Goal: Task Accomplishment & Management: Manage account settings

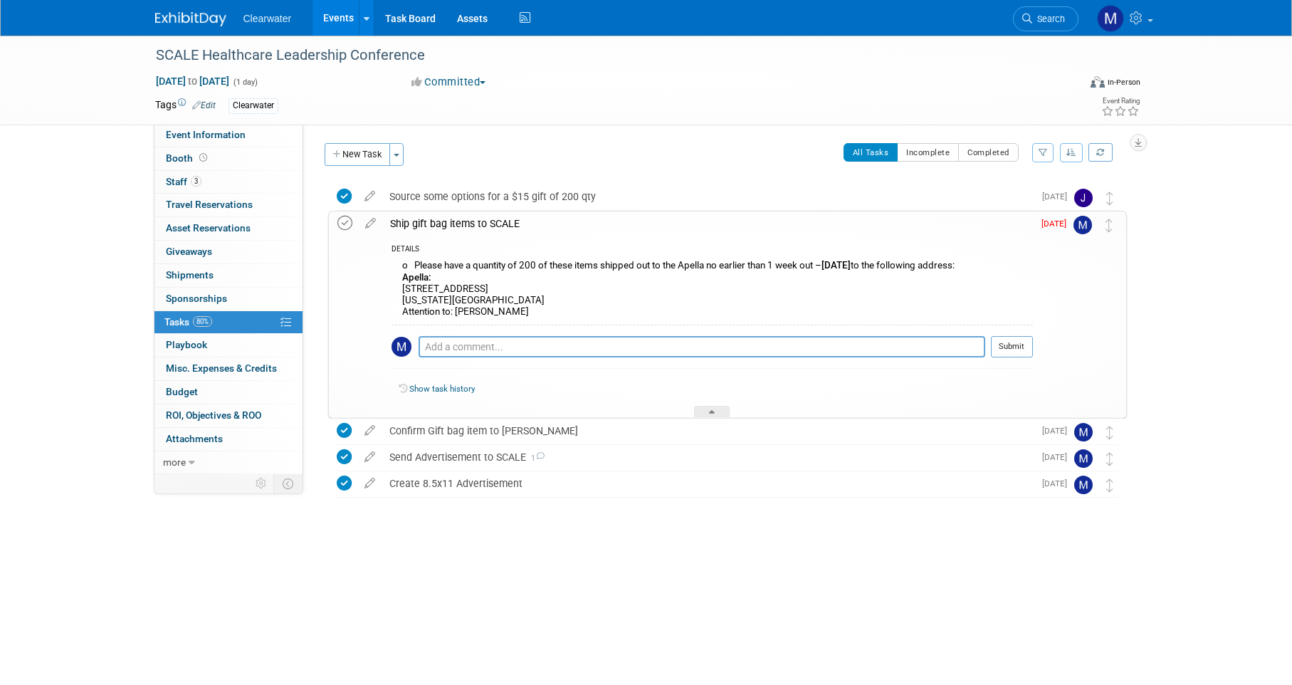
click at [350, 226] on icon at bounding box center [344, 223] width 15 height 15
click at [226, 266] on link "0 Shipments 0" at bounding box center [228, 275] width 148 height 23
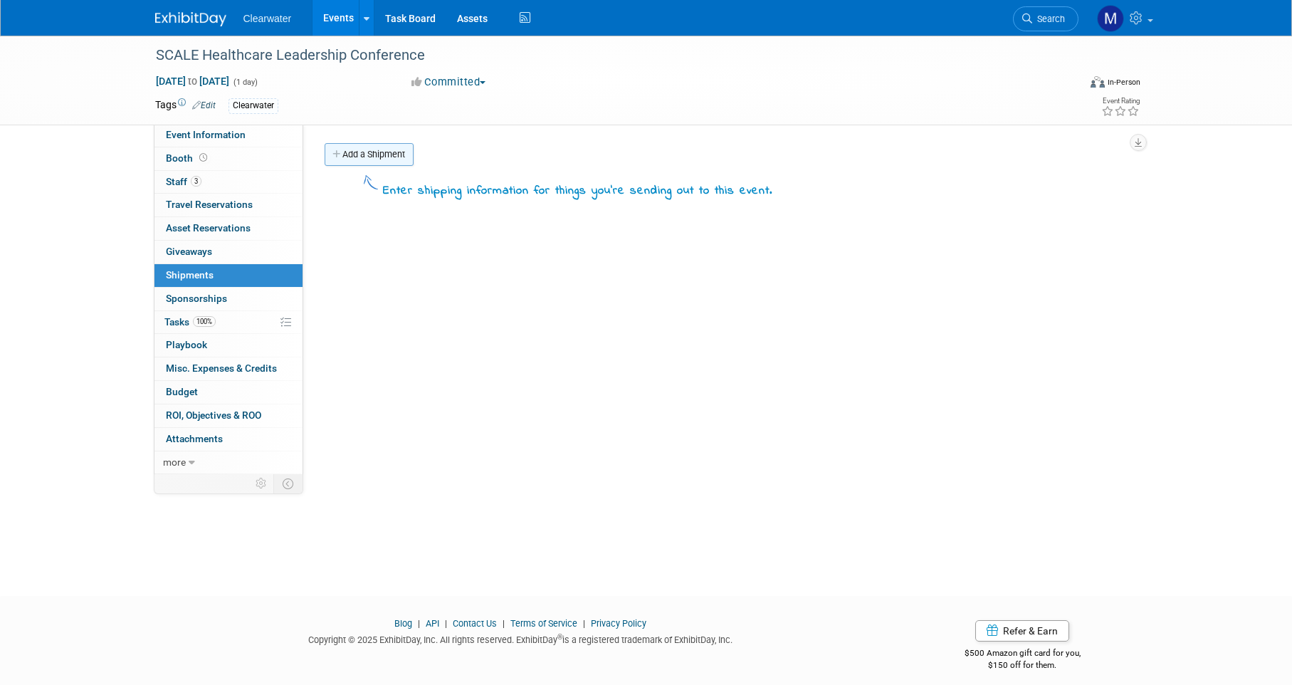
click at [390, 154] on link "Add a Shipment" at bounding box center [369, 154] width 89 height 23
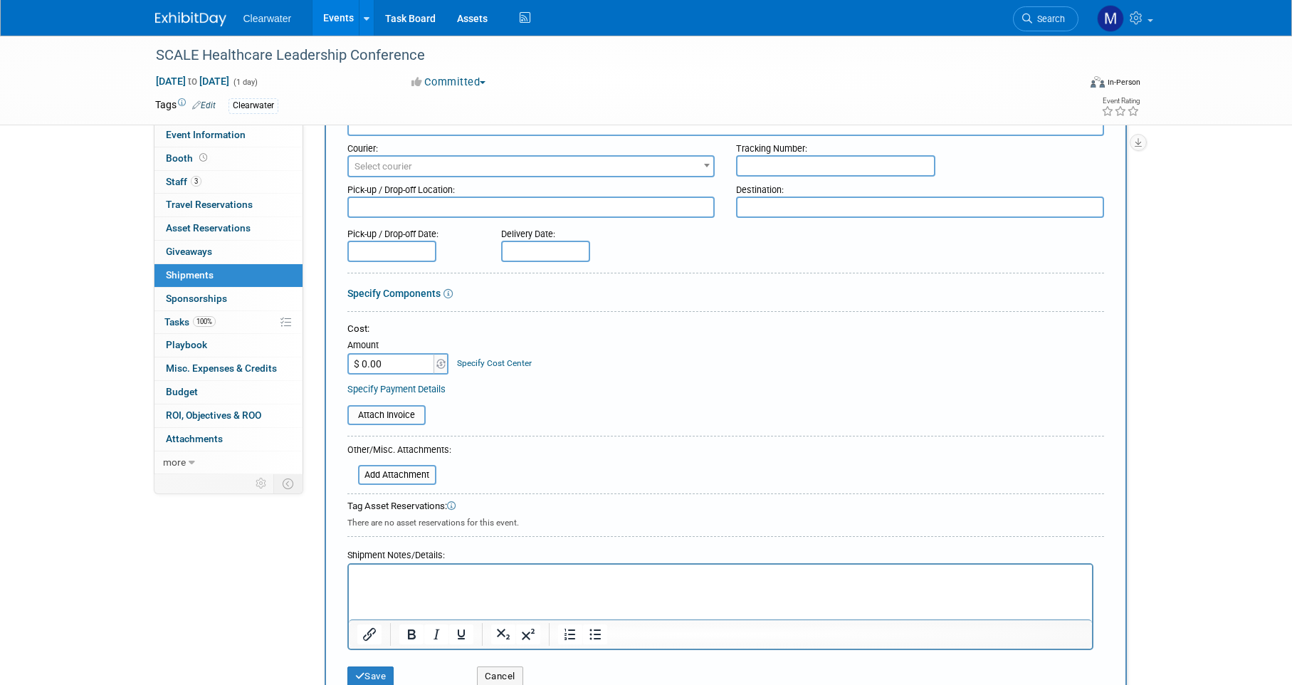
scroll to position [100, 0]
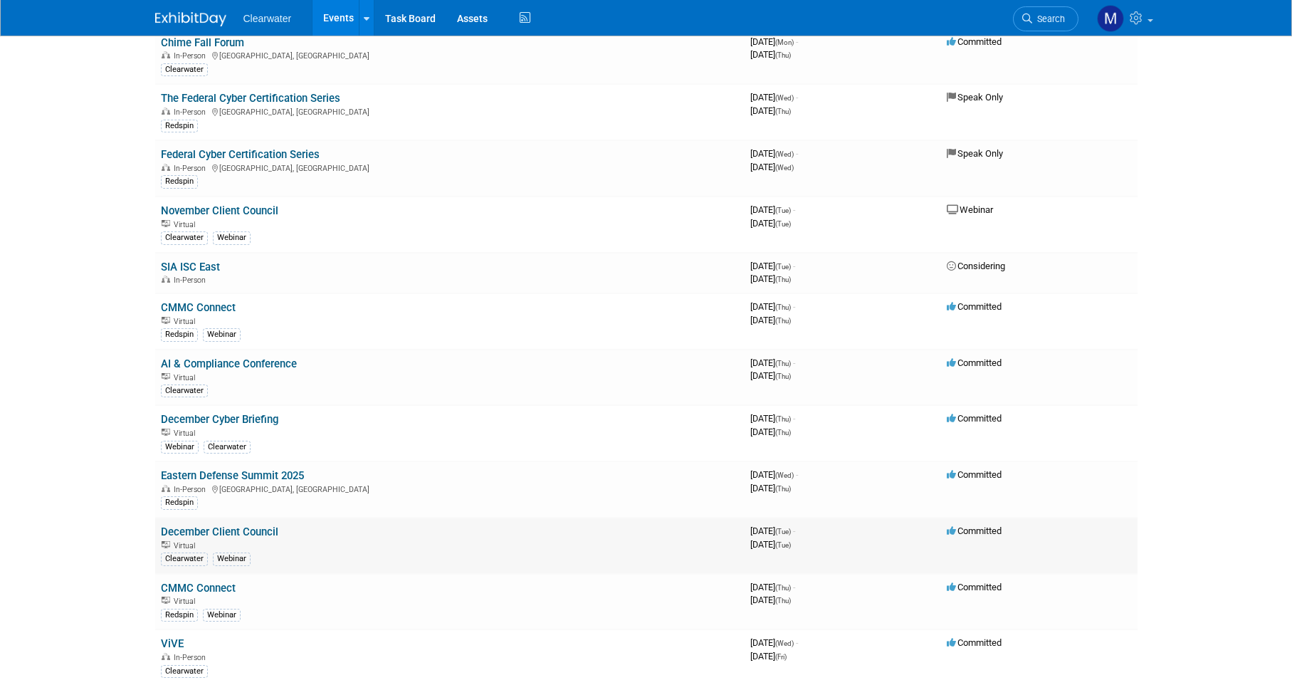
scroll to position [825, 0]
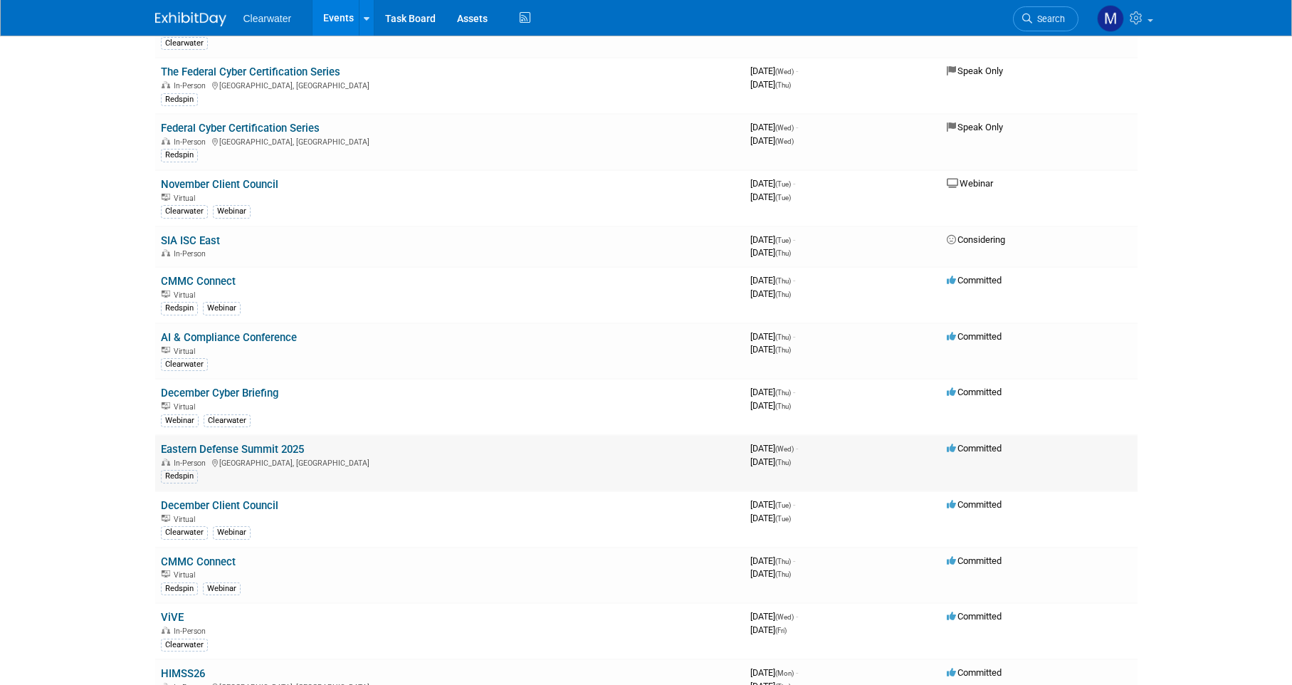
click at [252, 443] on link "Eastern Defense Summit 2025" at bounding box center [232, 449] width 143 height 13
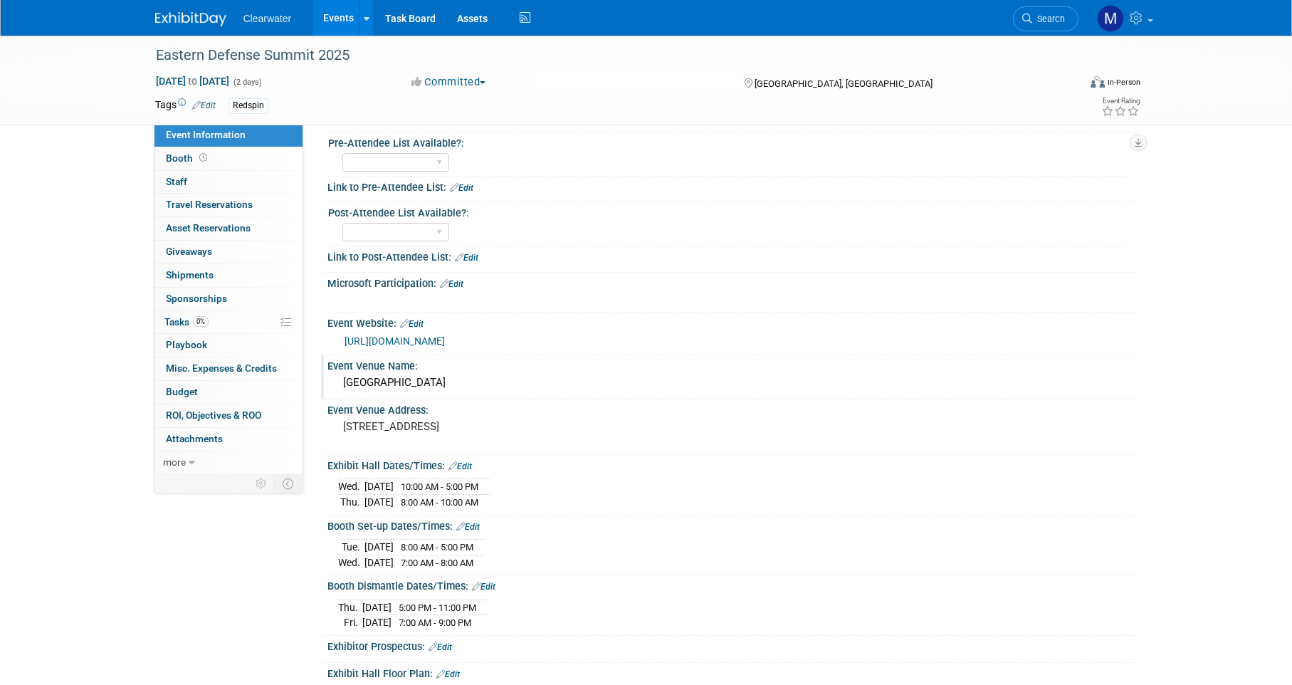
scroll to position [459, 0]
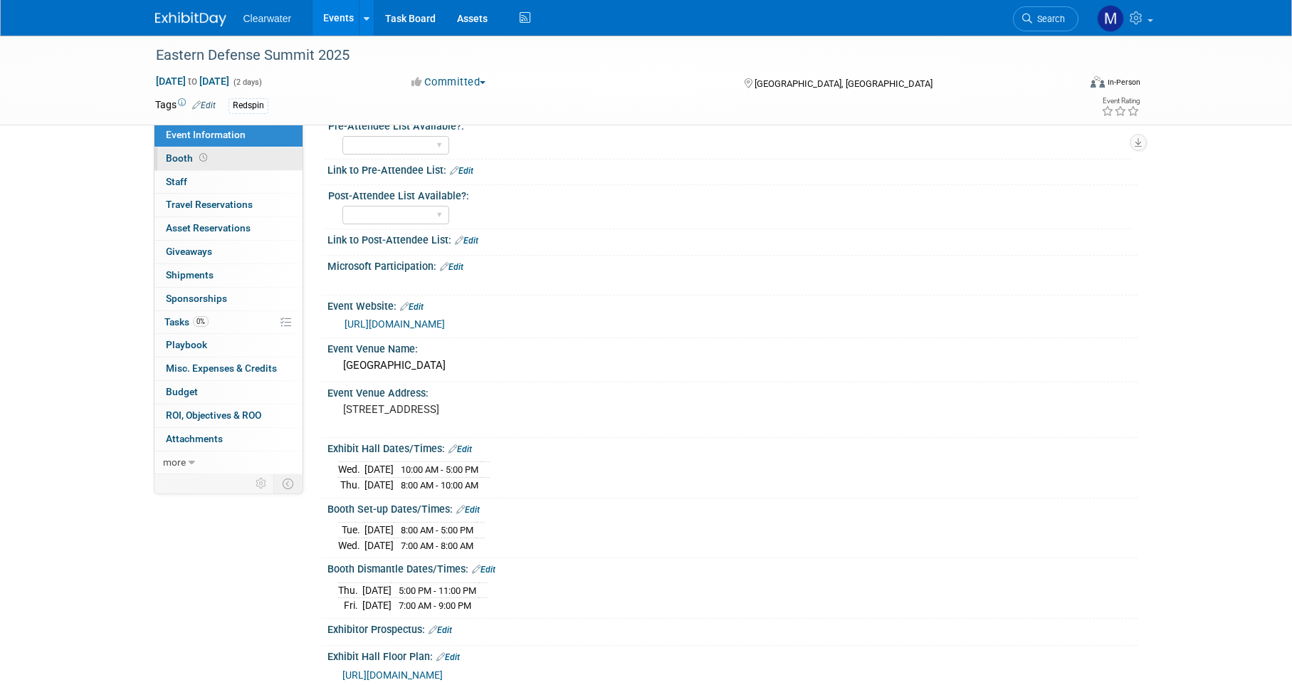
click at [221, 162] on link "Booth" at bounding box center [228, 158] width 148 height 23
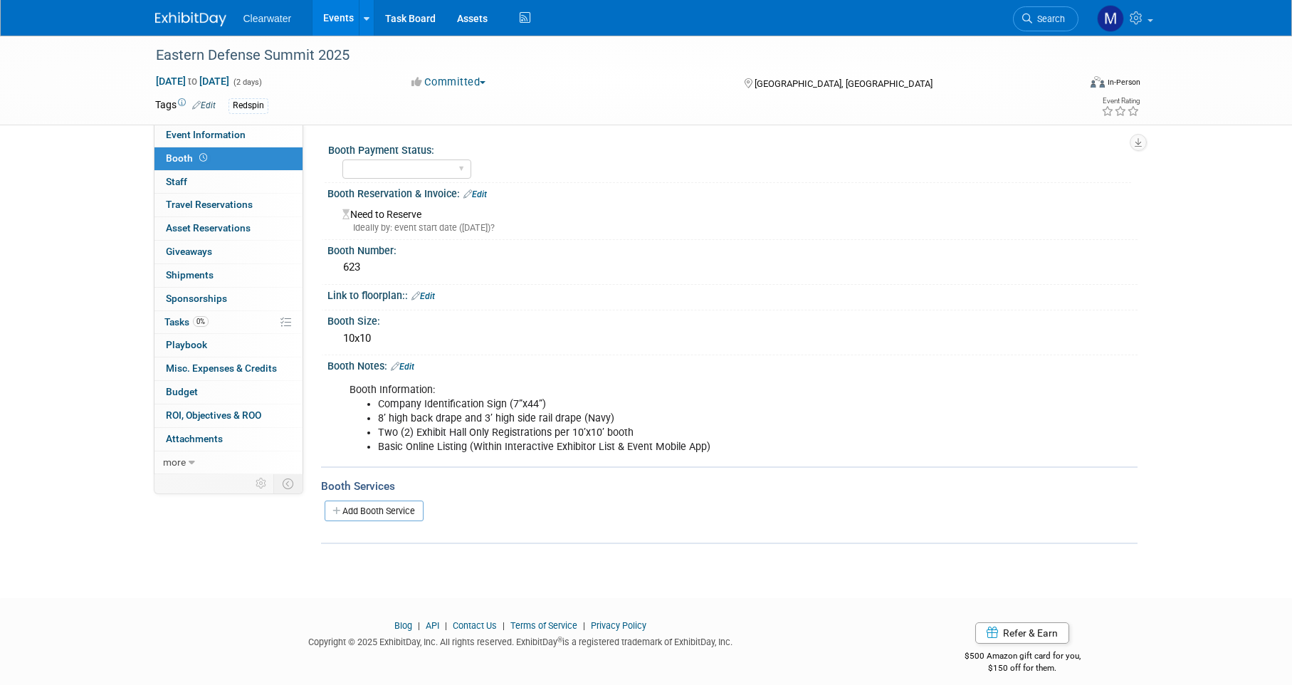
click at [478, 190] on link "Edit" at bounding box center [474, 194] width 23 height 10
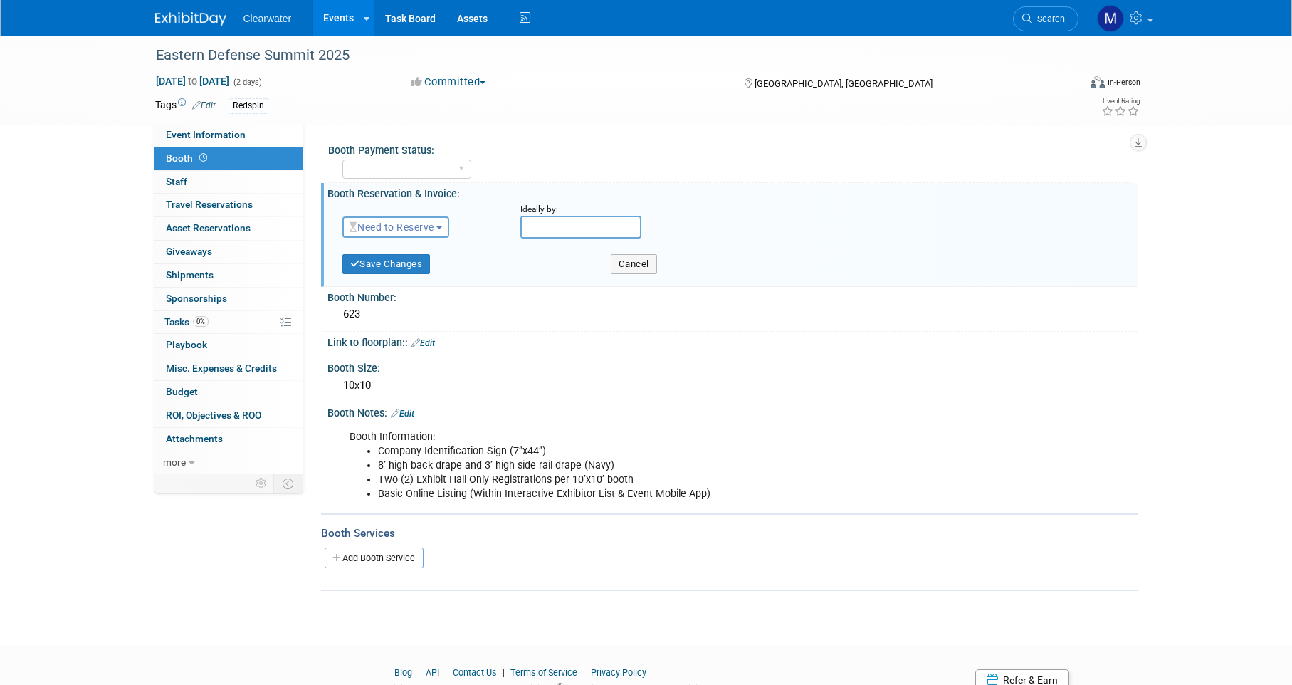
click at [419, 234] on button "Need to Reserve" at bounding box center [395, 226] width 107 height 21
click at [423, 279] on link "Reserved" at bounding box center [419, 271] width 152 height 20
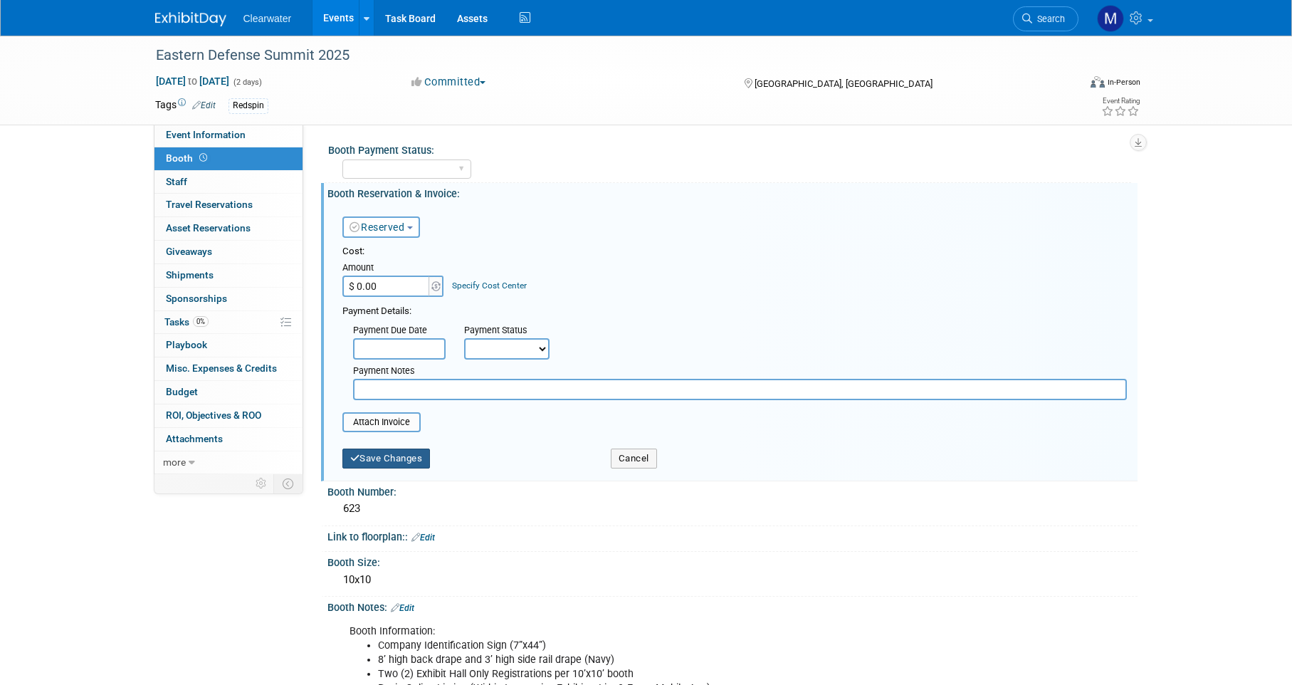
click at [396, 453] on button "Save Changes" at bounding box center [386, 458] width 88 height 20
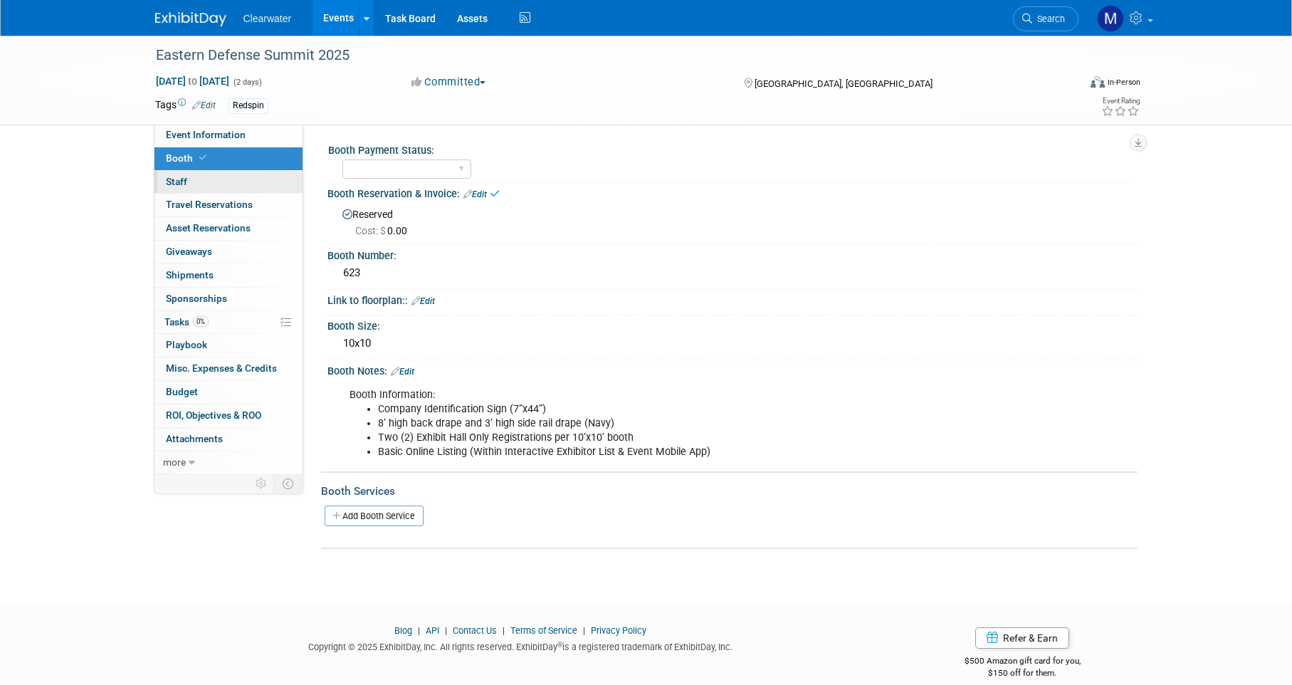
click at [169, 177] on span "Staff 0" at bounding box center [176, 181] width 21 height 11
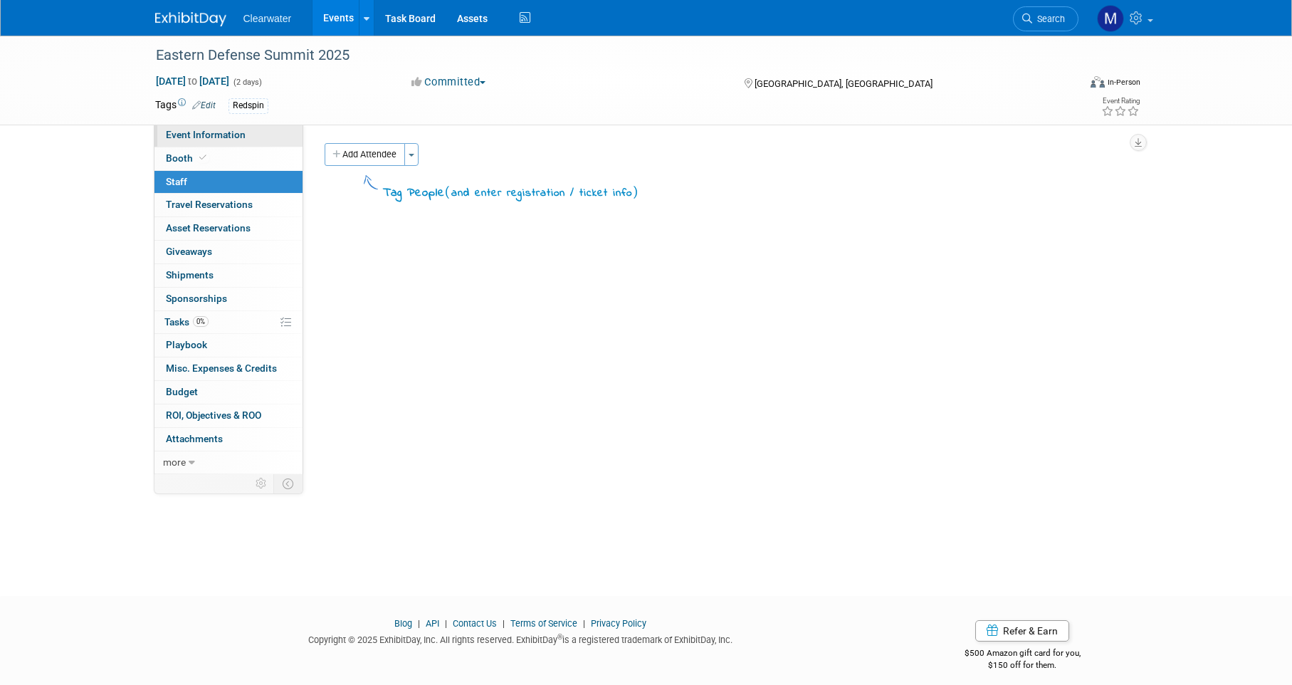
click at [207, 142] on link "Event Information" at bounding box center [228, 135] width 148 height 23
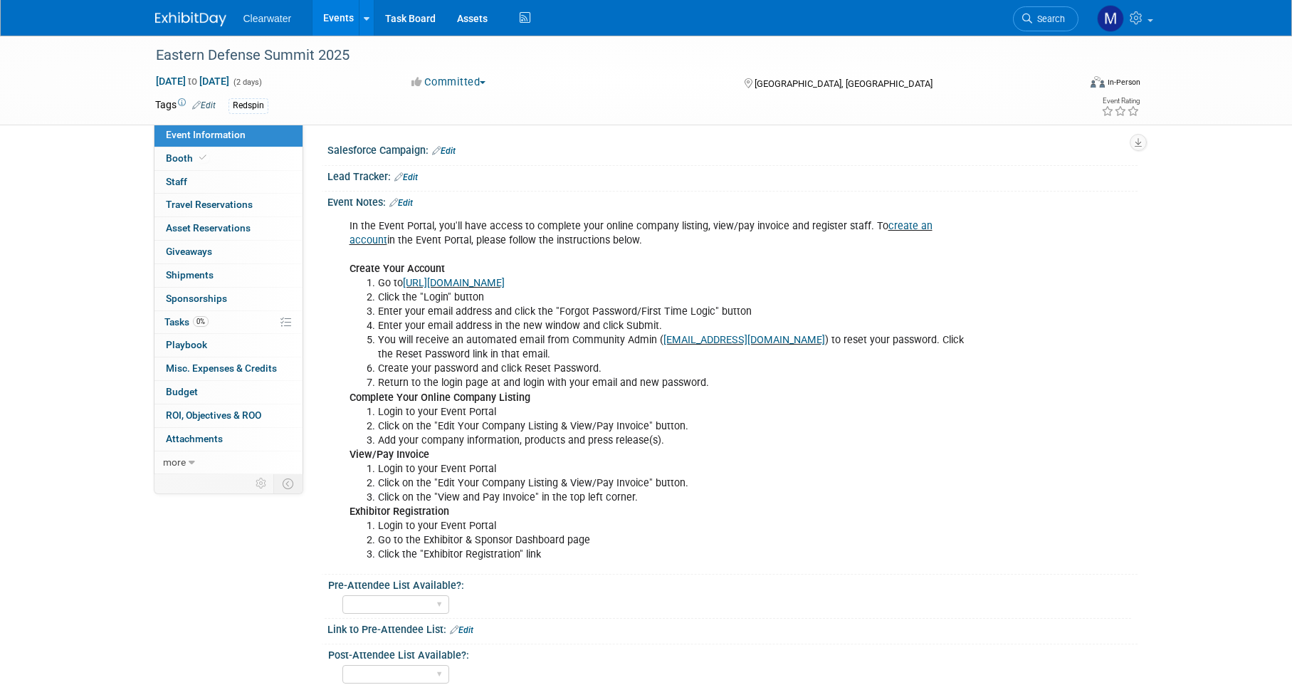
scroll to position [19, 0]
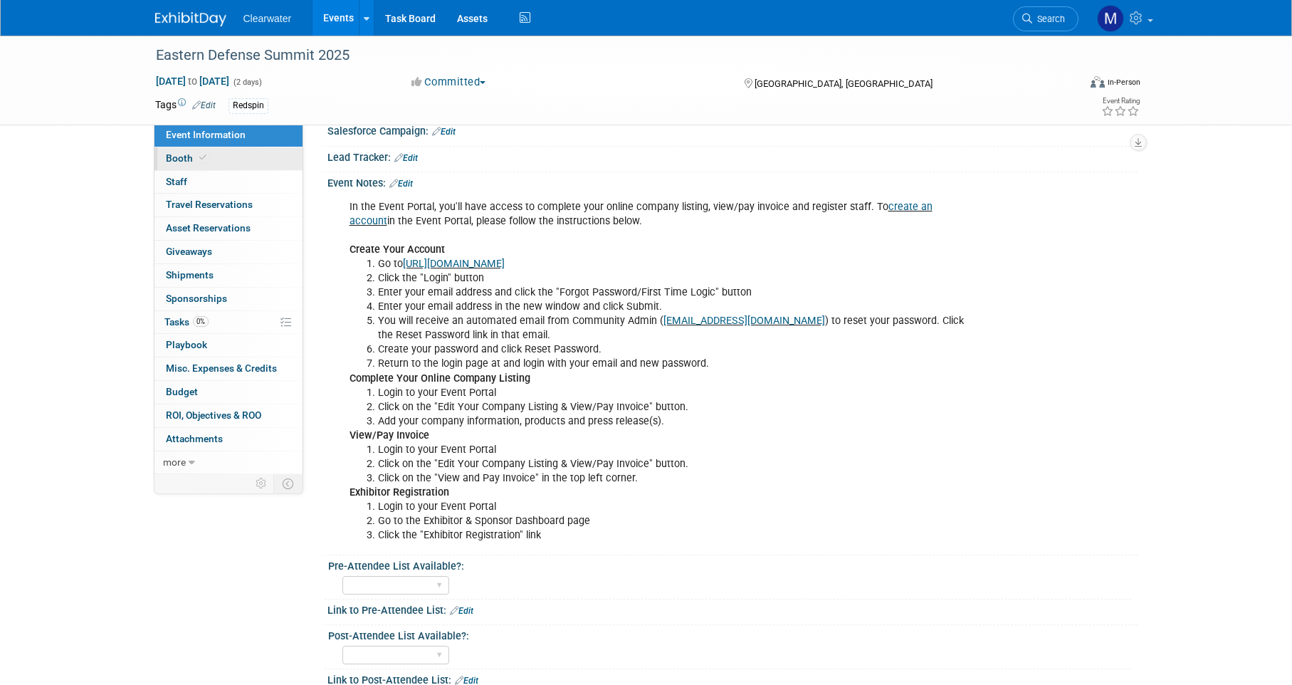
click at [243, 162] on link "Booth" at bounding box center [228, 158] width 148 height 23
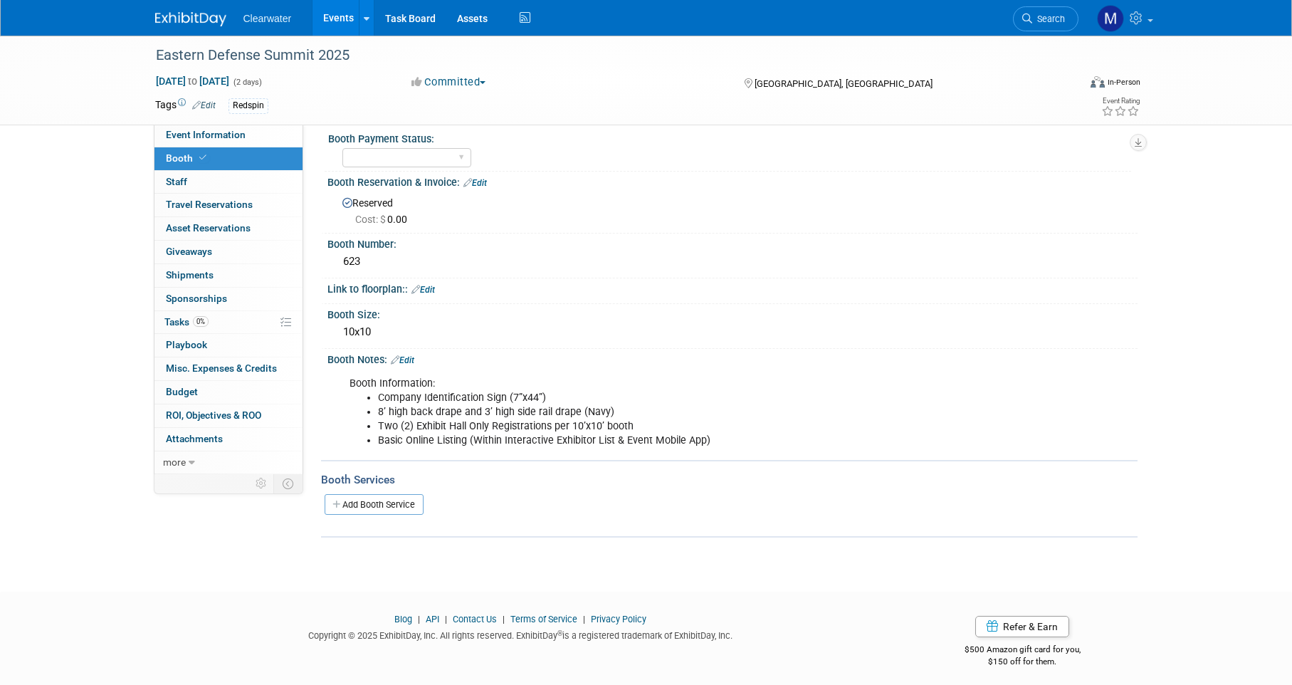
scroll to position [0, 0]
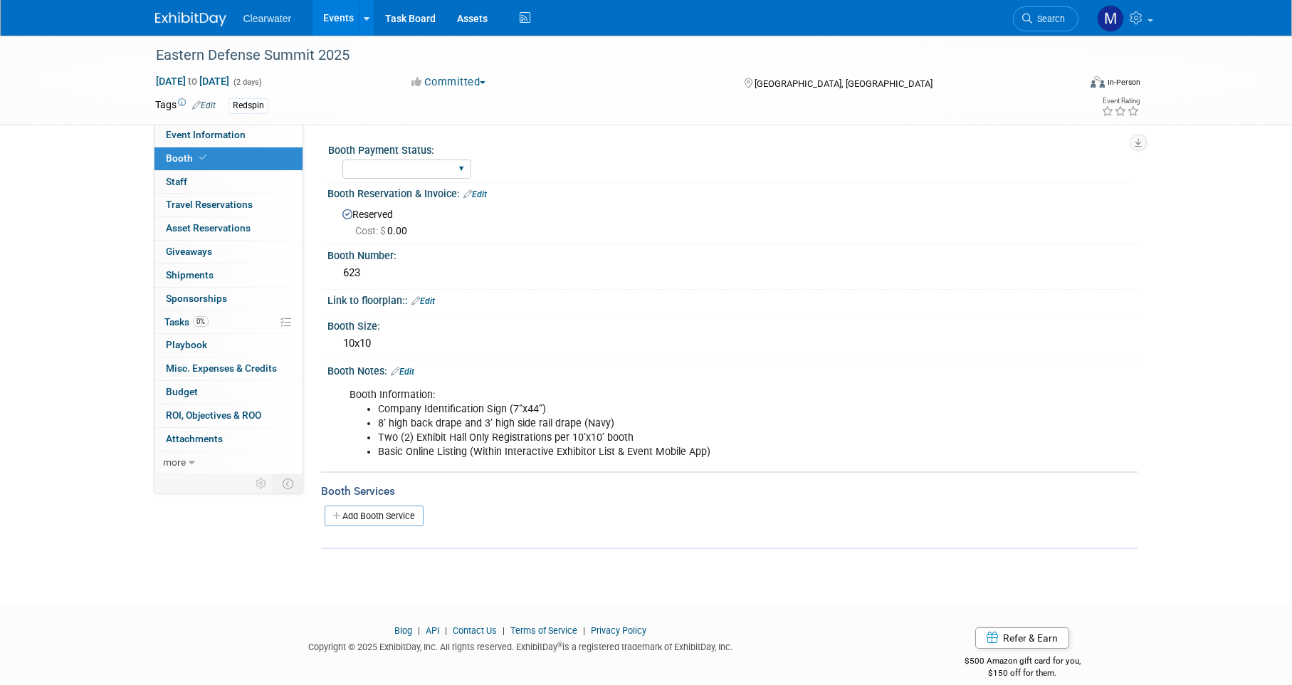
click at [385, 159] on div "Paid Reserved - need to pay" at bounding box center [406, 169] width 129 height 26
select select "Paid"
click at [652, 276] on div "623" at bounding box center [732, 273] width 789 height 22
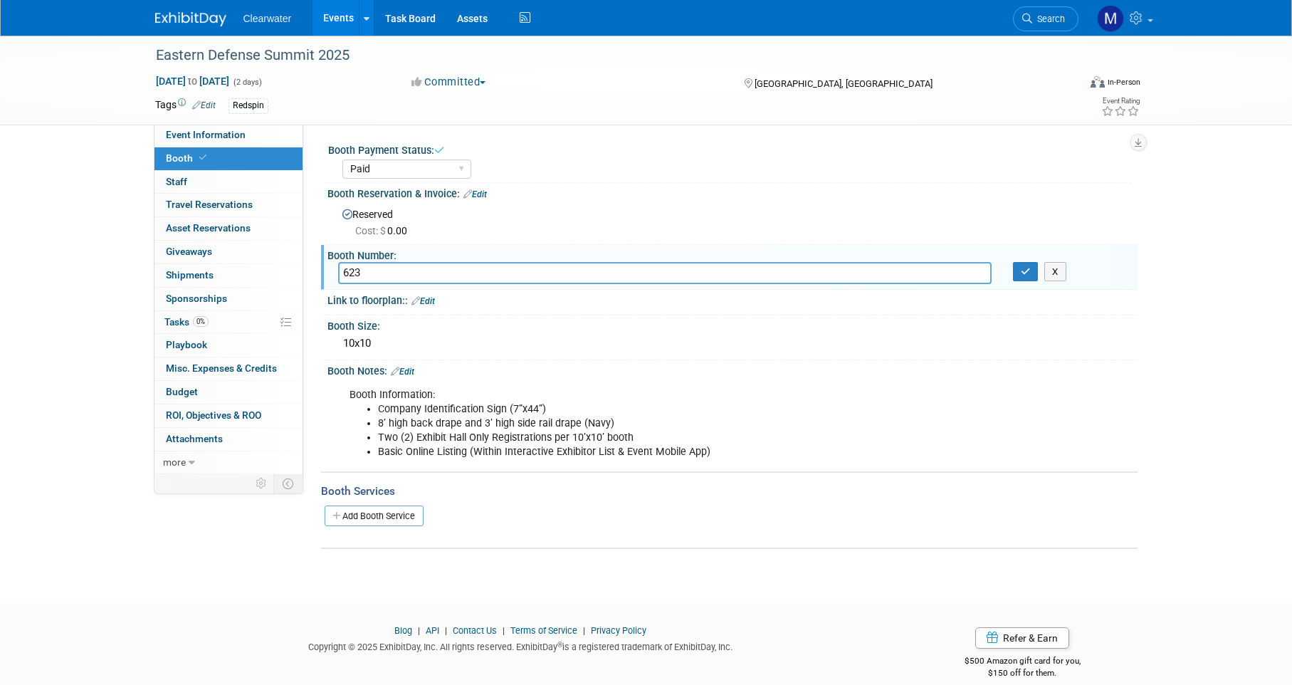
click at [75, 287] on div "Eastern Defense Summit 2025 Dec 10, 2025 to Dec 11, 2025 (2 days) Dec 10, 2025 …" at bounding box center [646, 307] width 1292 height 542
click at [192, 137] on span "Event Information" at bounding box center [206, 134] width 80 height 11
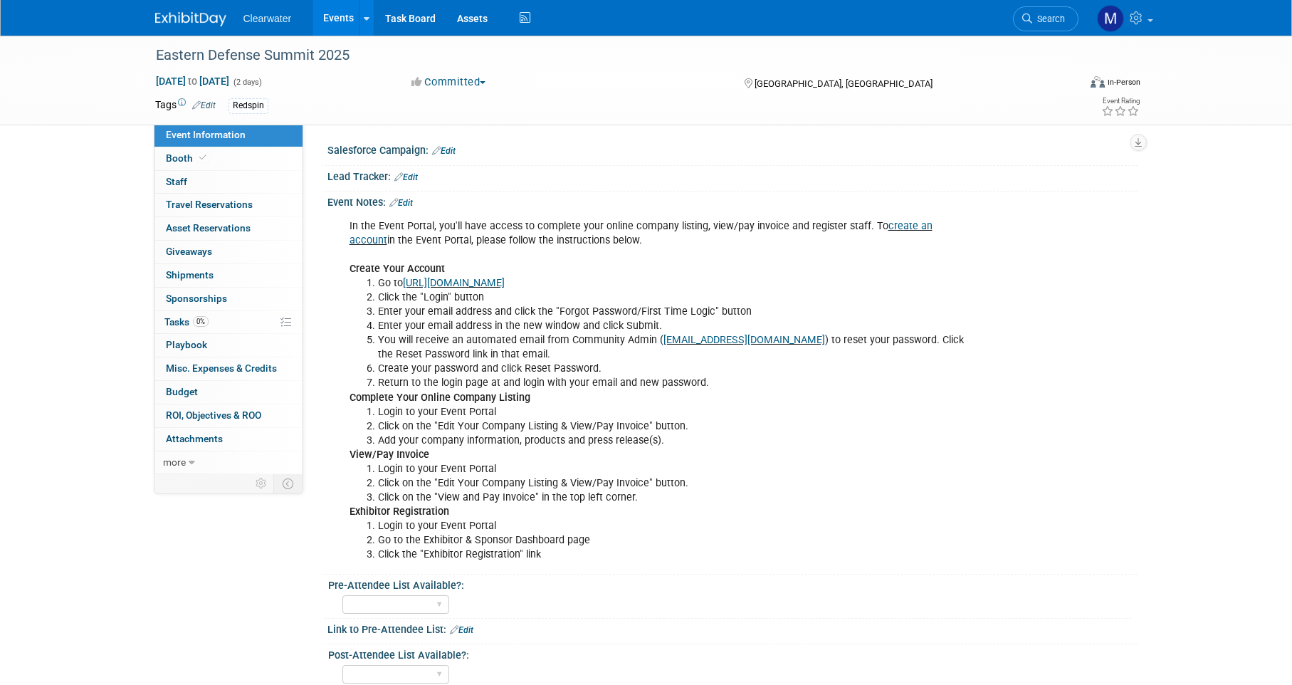
click at [346, 29] on link "Events" at bounding box center [338, 18] width 52 height 36
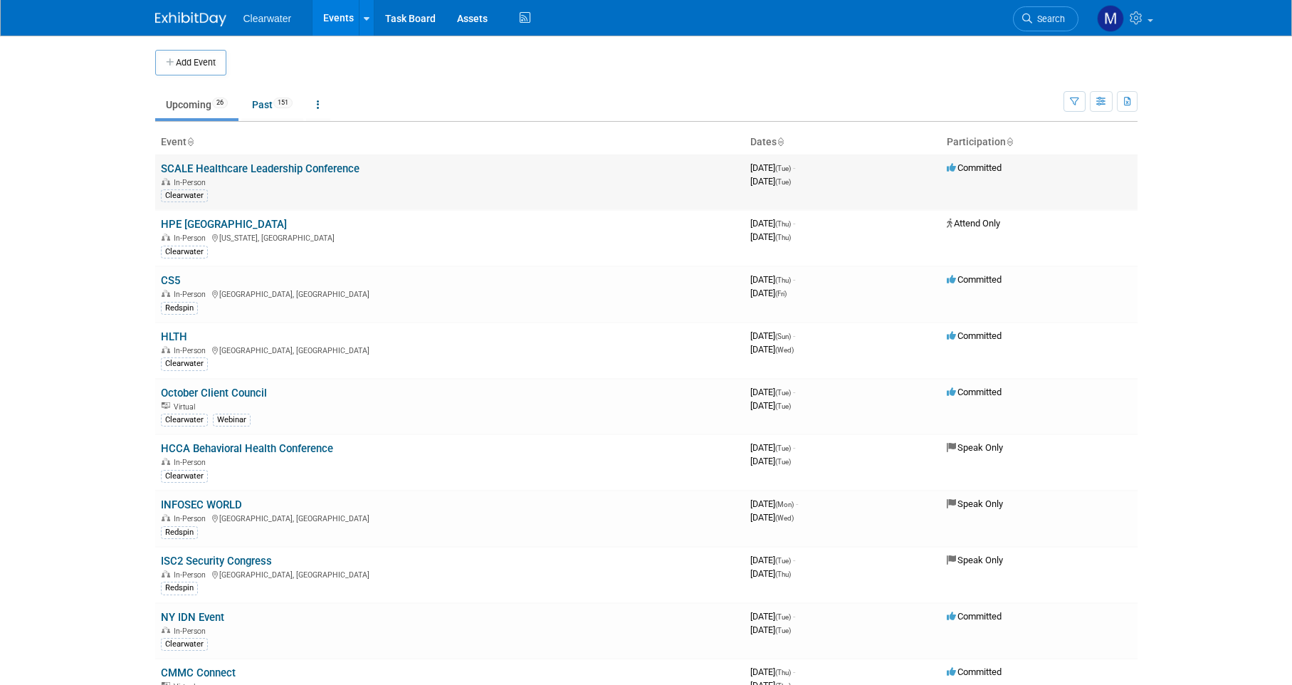
click at [247, 169] on link "SCALE Healthcare Leadership Conference" at bounding box center [260, 168] width 199 height 13
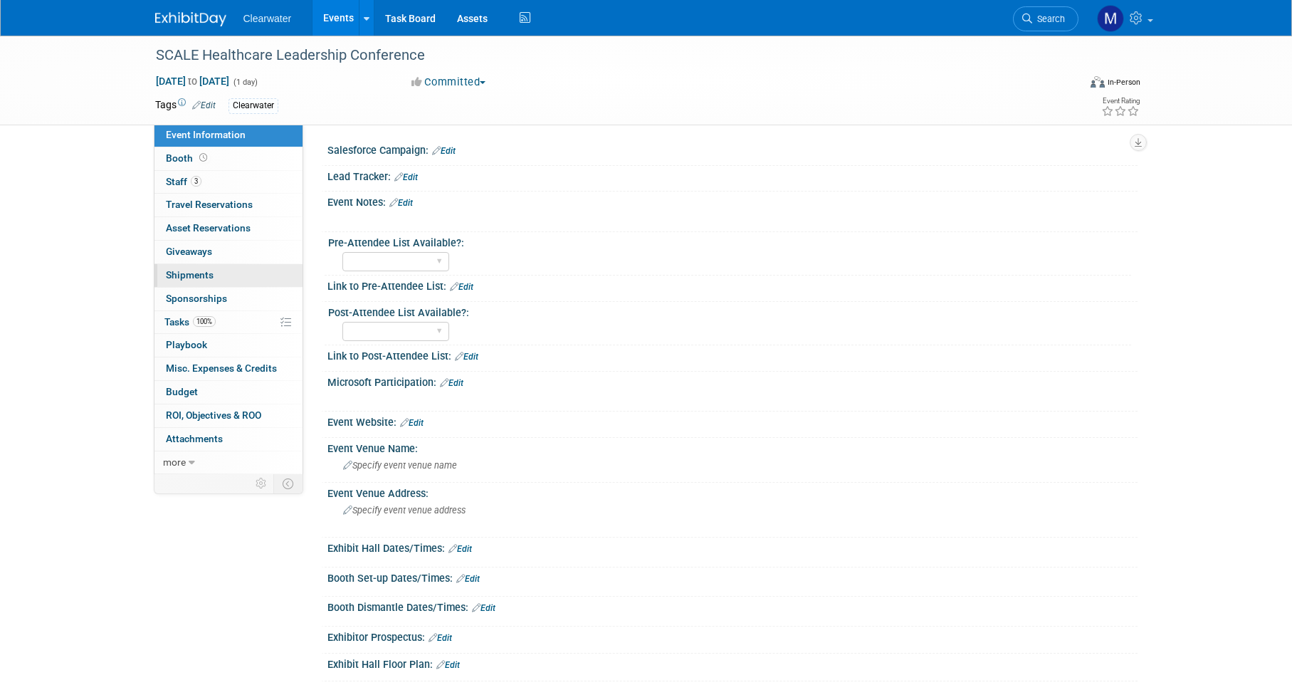
click at [225, 266] on link "0 Shipments 0" at bounding box center [228, 275] width 148 height 23
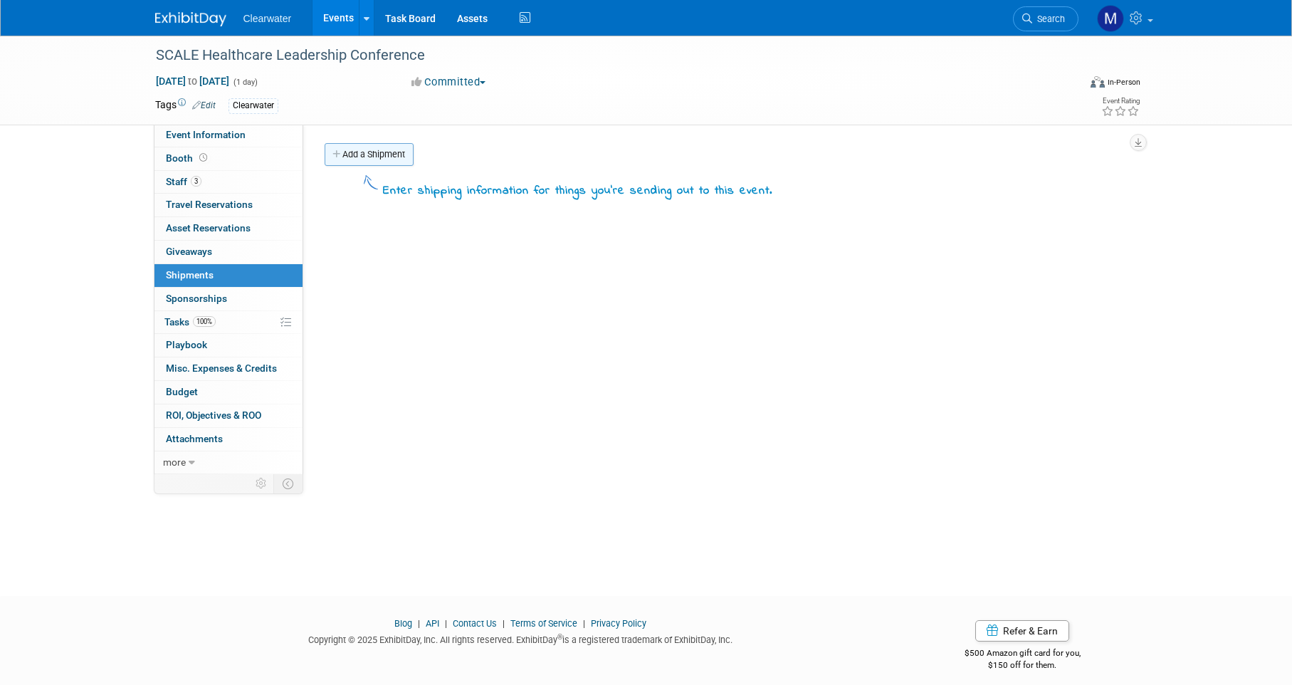
click at [372, 158] on link "Add a Shipment" at bounding box center [369, 154] width 89 height 23
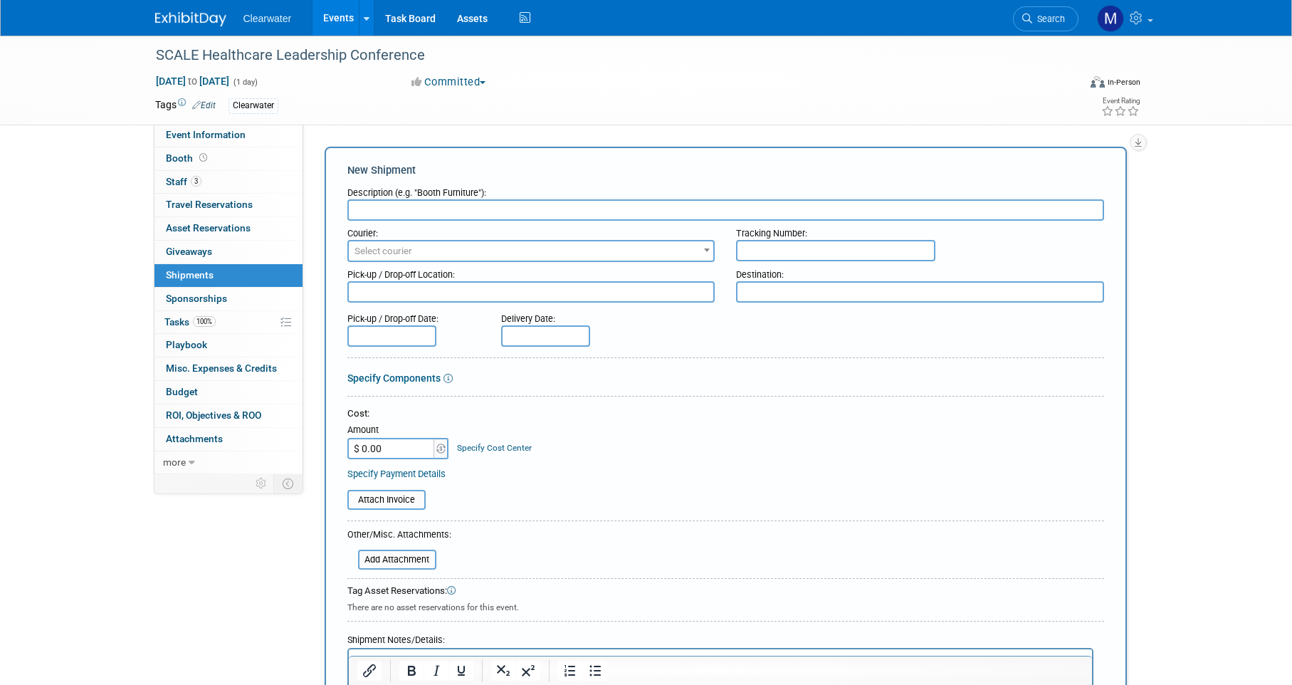
click at [530, 213] on input "text" at bounding box center [725, 209] width 757 height 21
type input "Shipment to the conference Box 1"
click at [750, 247] on input "text" at bounding box center [835, 250] width 199 height 21
click at [832, 254] on input "text" at bounding box center [835, 250] width 199 height 21
paste input "1ZX803C50332288064"
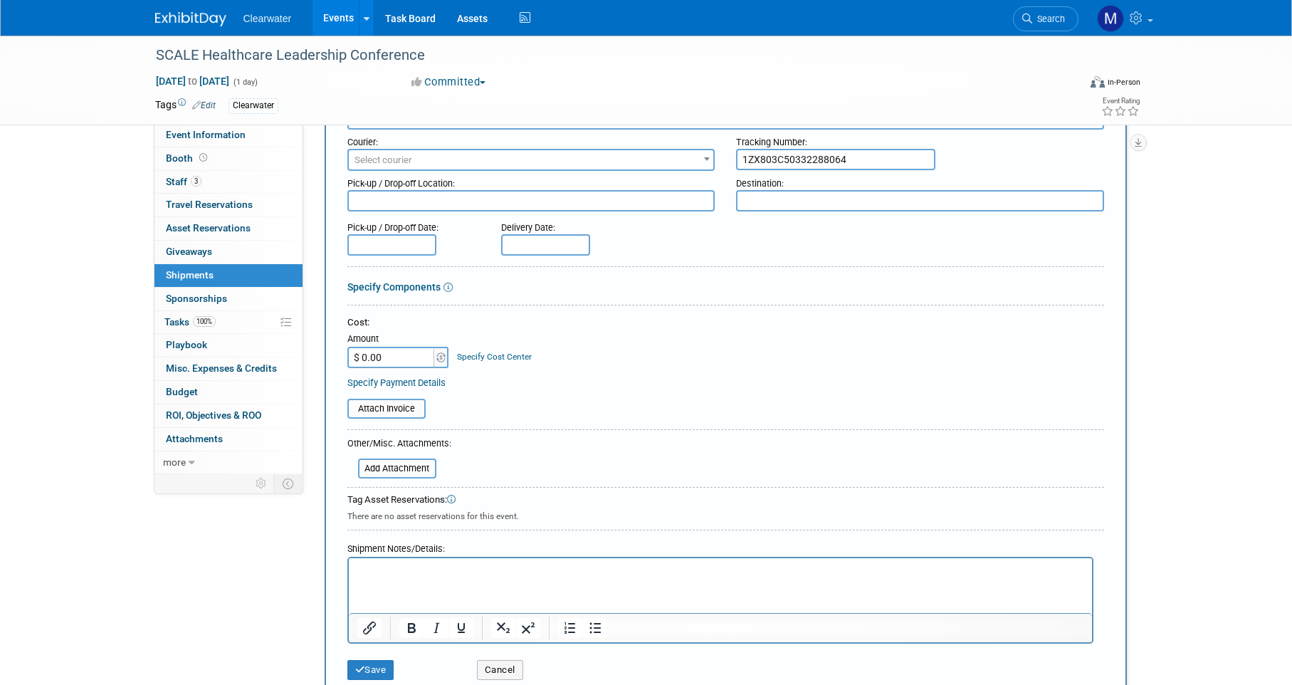
scroll to position [4, 0]
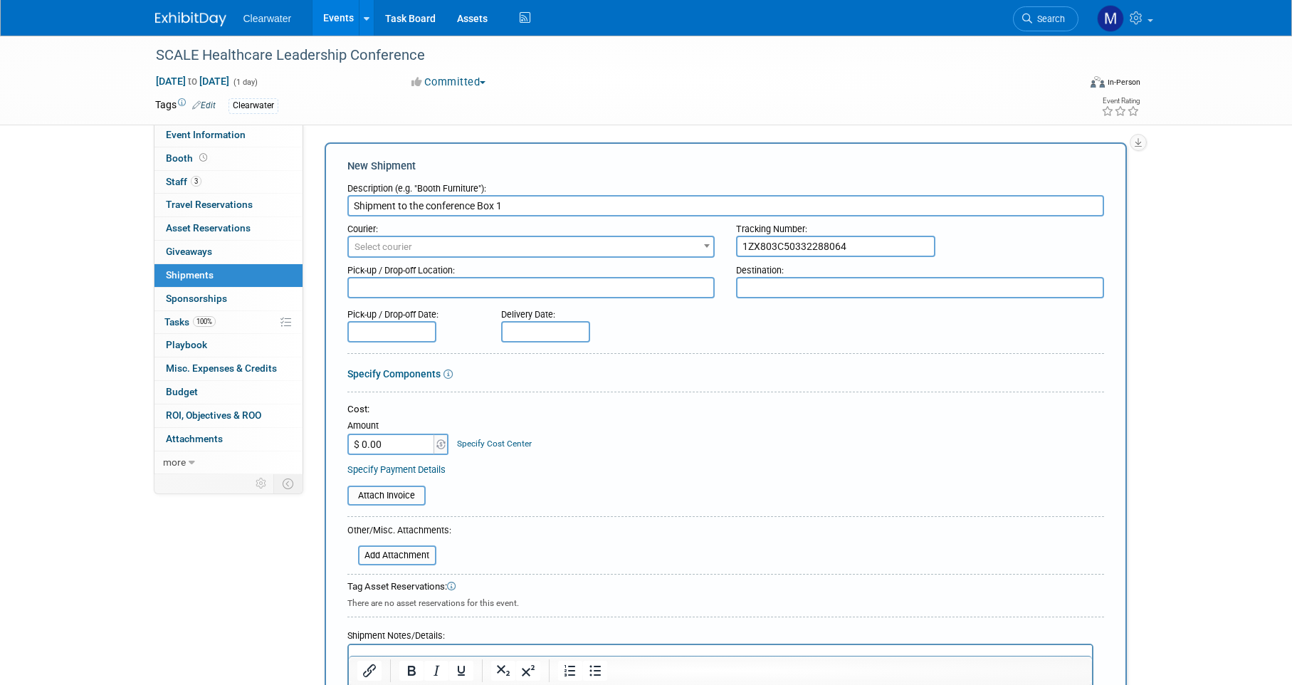
type input "1ZX803C50332288064"
click at [616, 237] on span "Select courier" at bounding box center [531, 247] width 365 height 20
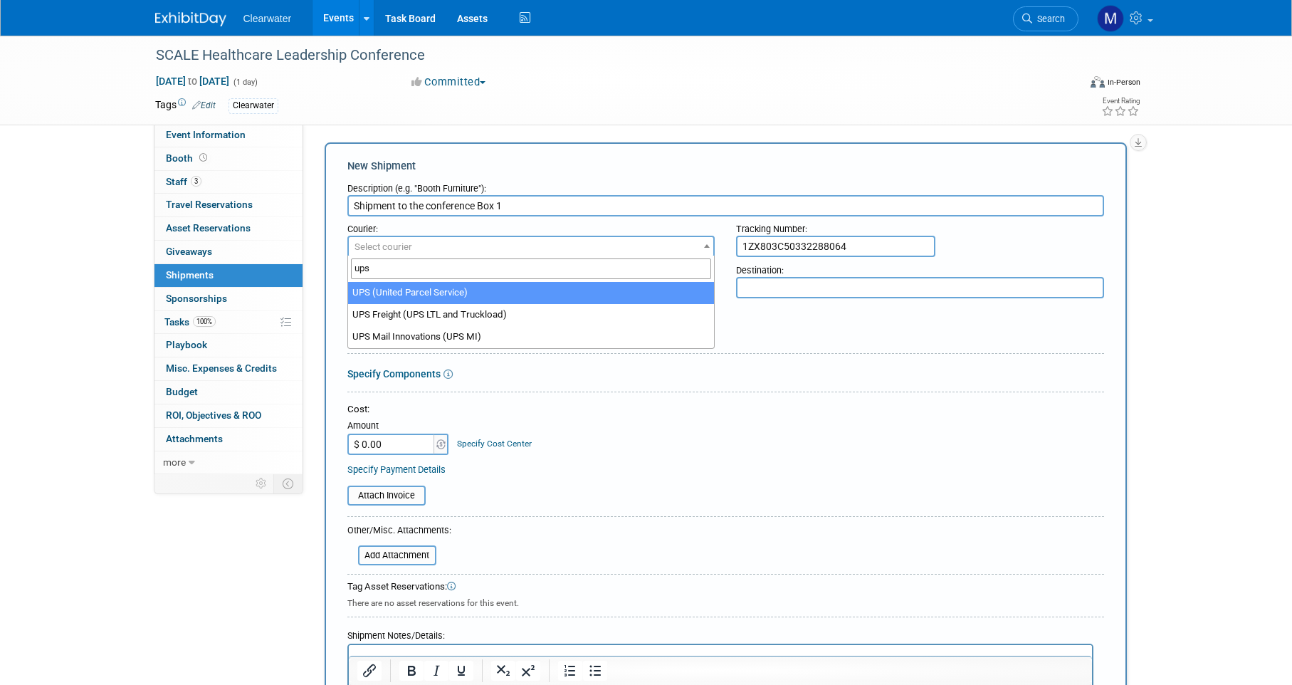
type input "ups"
select select "508"
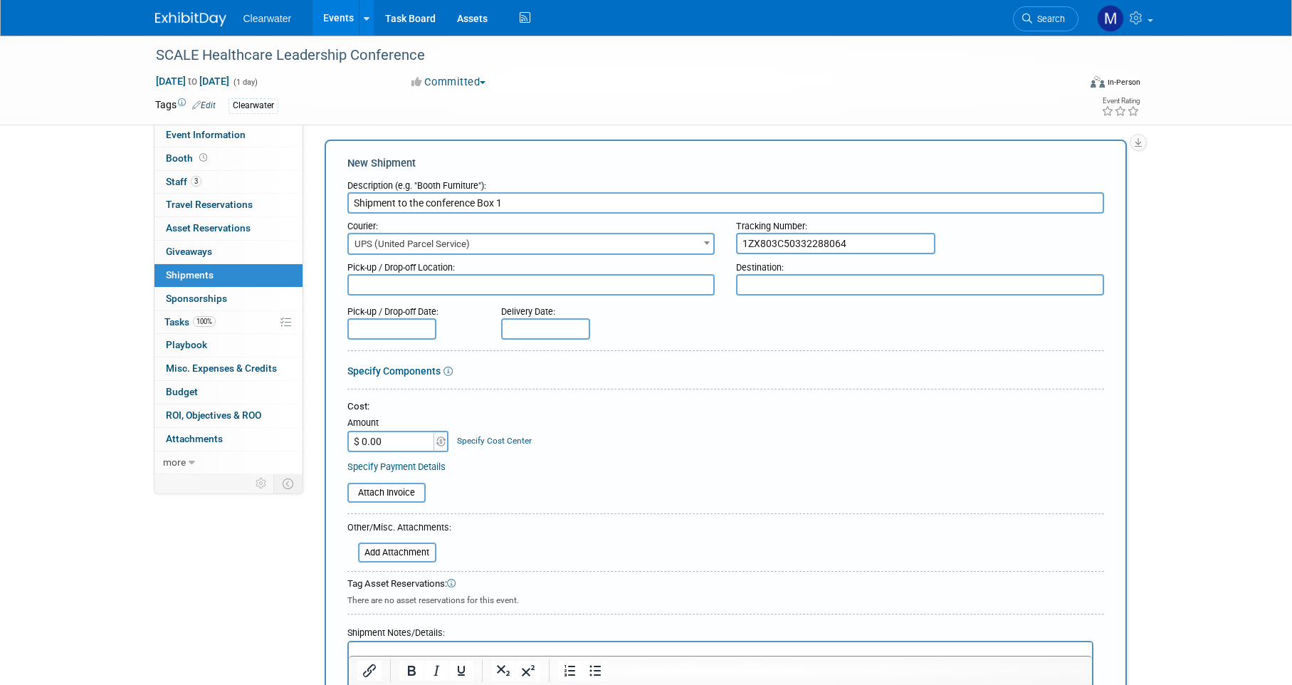
scroll to position [21, 0]
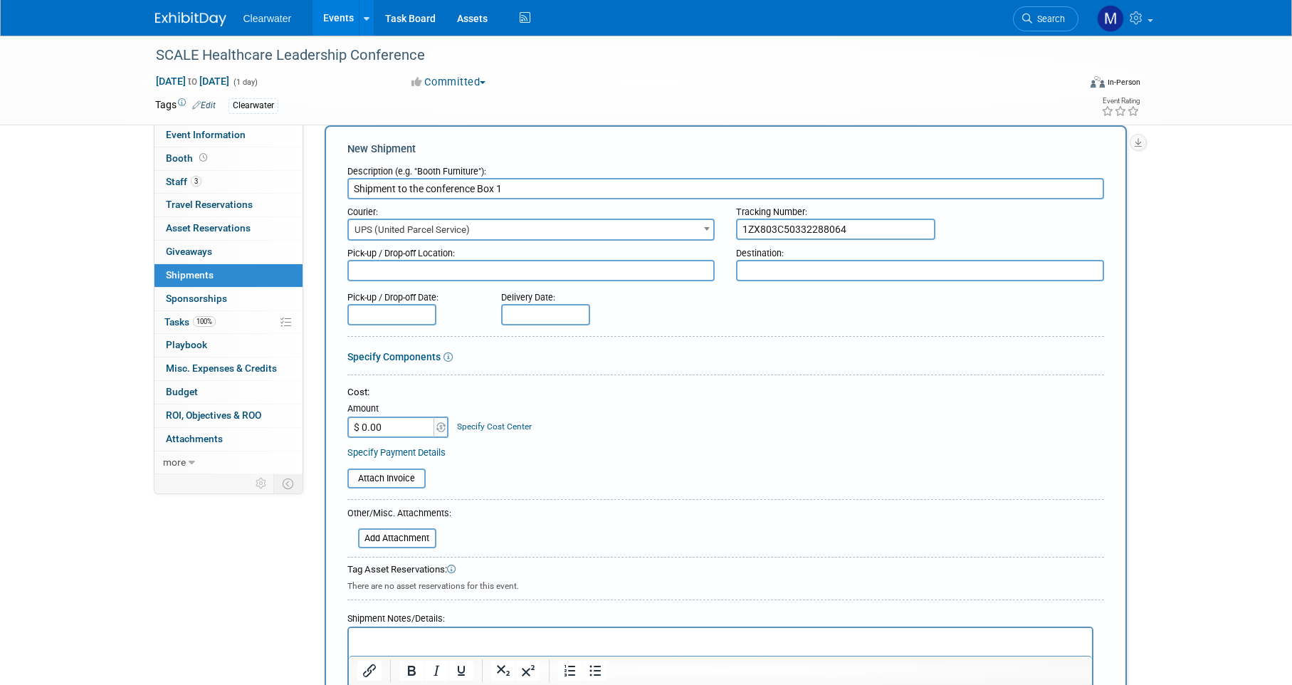
click at [554, 305] on input "text" at bounding box center [545, 314] width 89 height 21
click at [645, 415] on span "9" at bounding box center [642, 412] width 28 height 28
type input "[DATE]"
click at [694, 375] on div at bounding box center [725, 377] width 757 height 6
click at [414, 315] on input "text" at bounding box center [391, 314] width 89 height 21
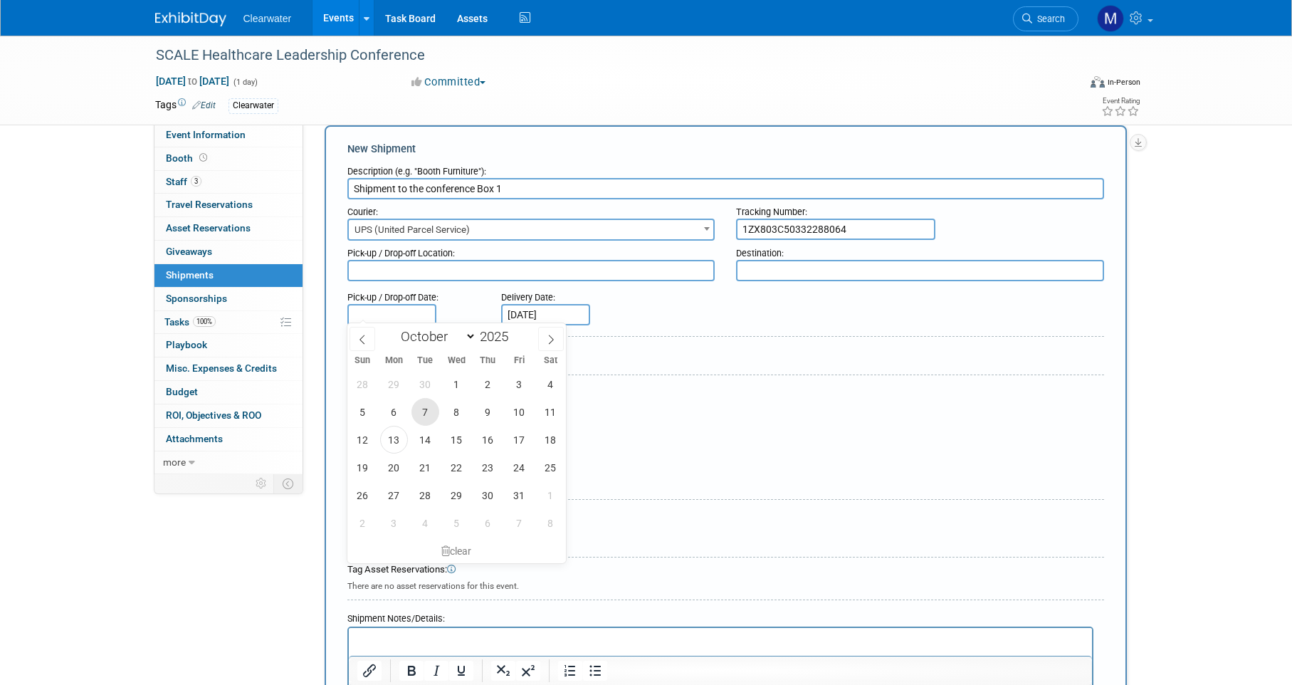
click at [429, 420] on span "7" at bounding box center [425, 412] width 28 height 28
type input "[DATE]"
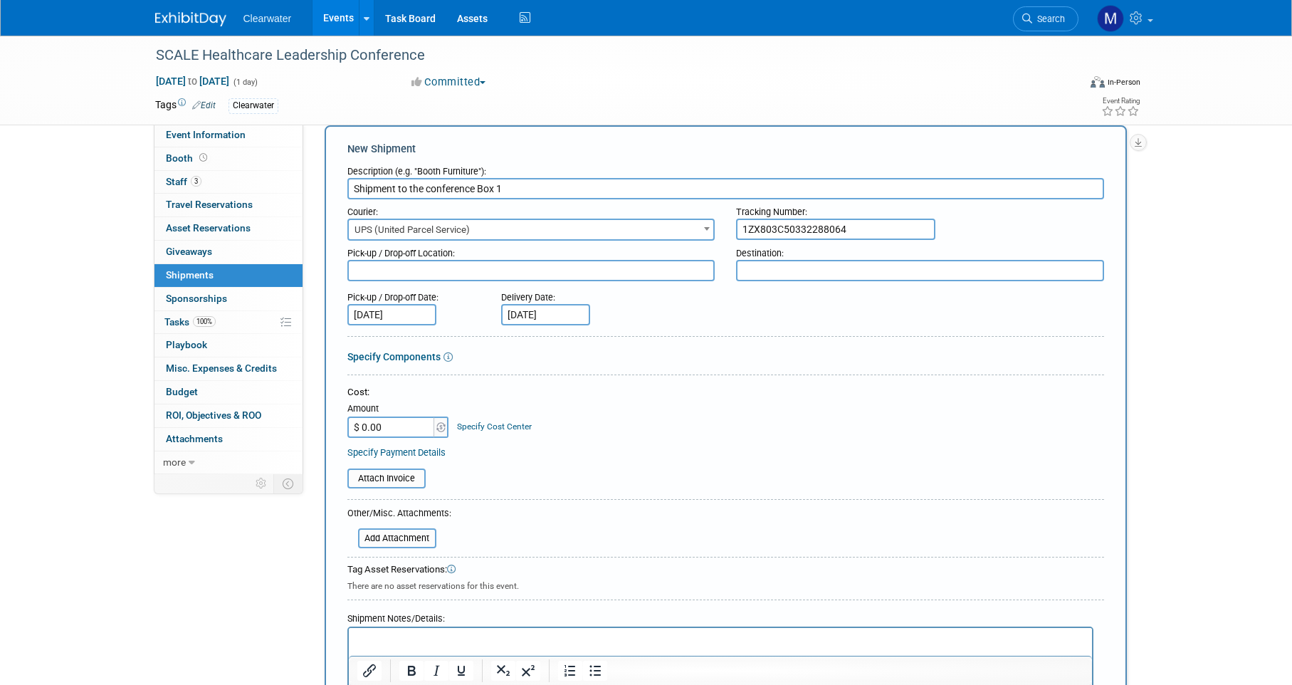
click at [713, 394] on div "Cost:" at bounding box center [725, 393] width 757 height 14
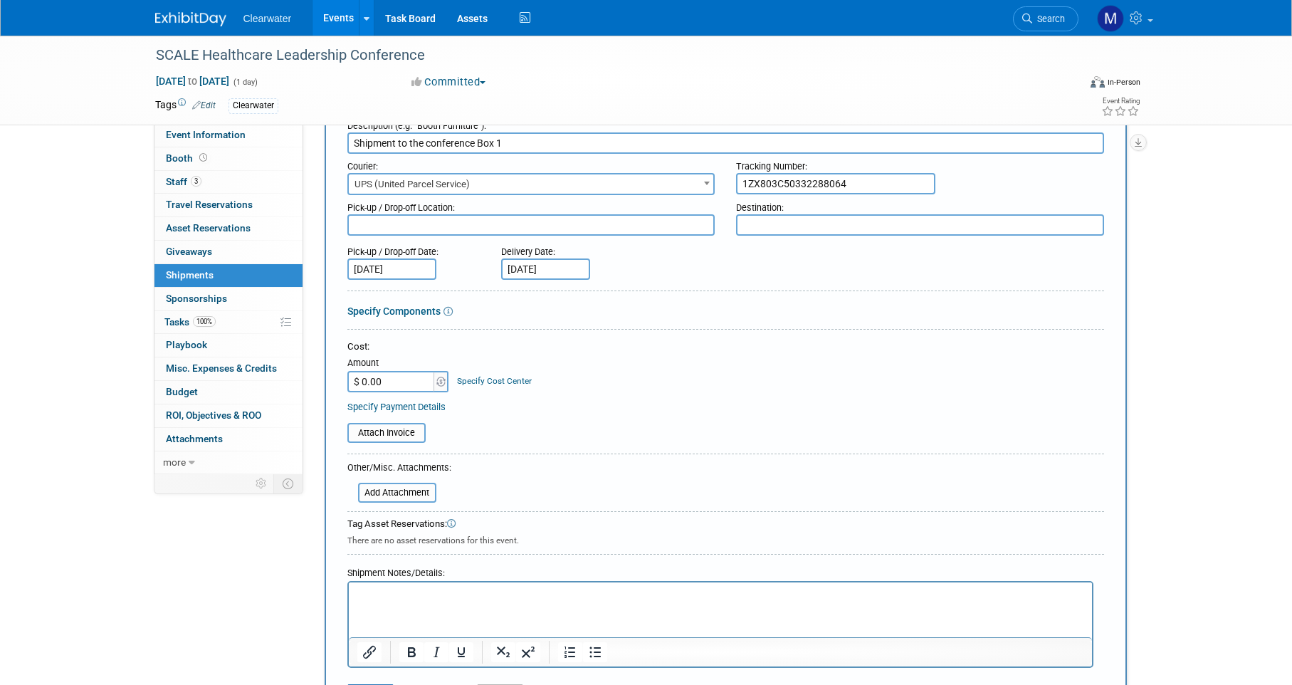
scroll to position [131, 0]
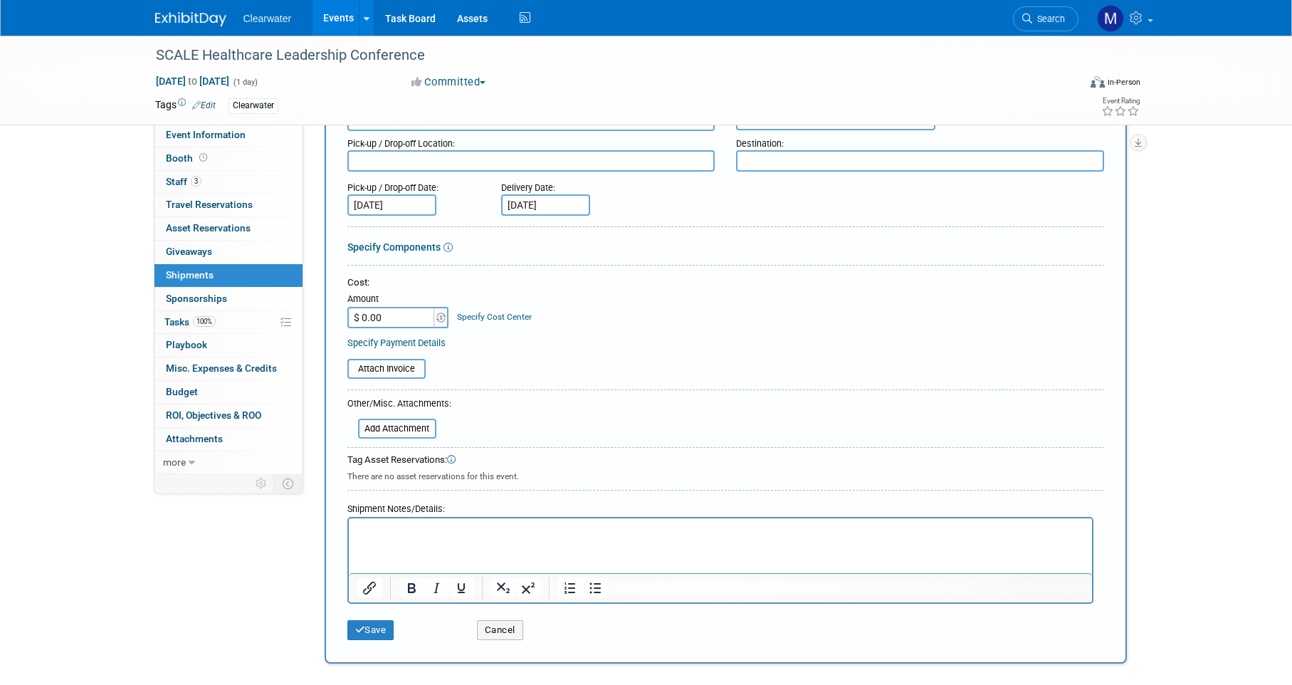
click at [501, 538] on html at bounding box center [719, 528] width 743 height 20
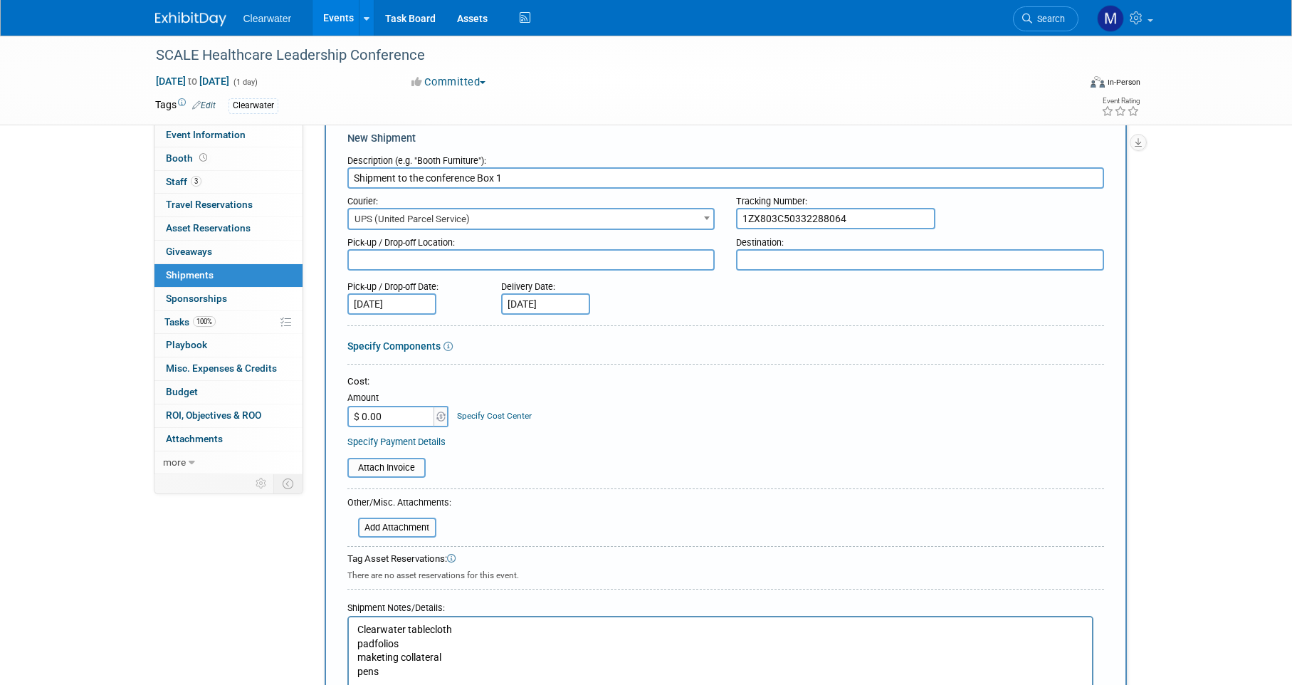
scroll to position [0, 0]
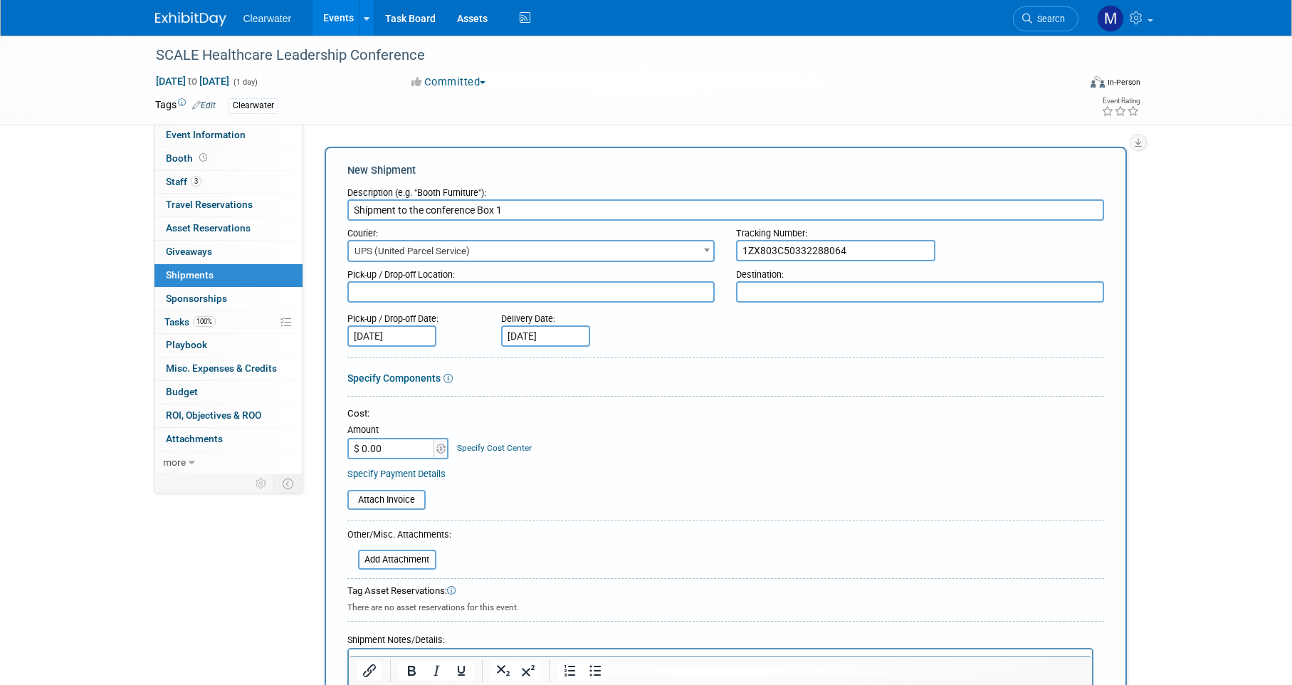
click at [705, 416] on div "Cost:" at bounding box center [725, 414] width 757 height 14
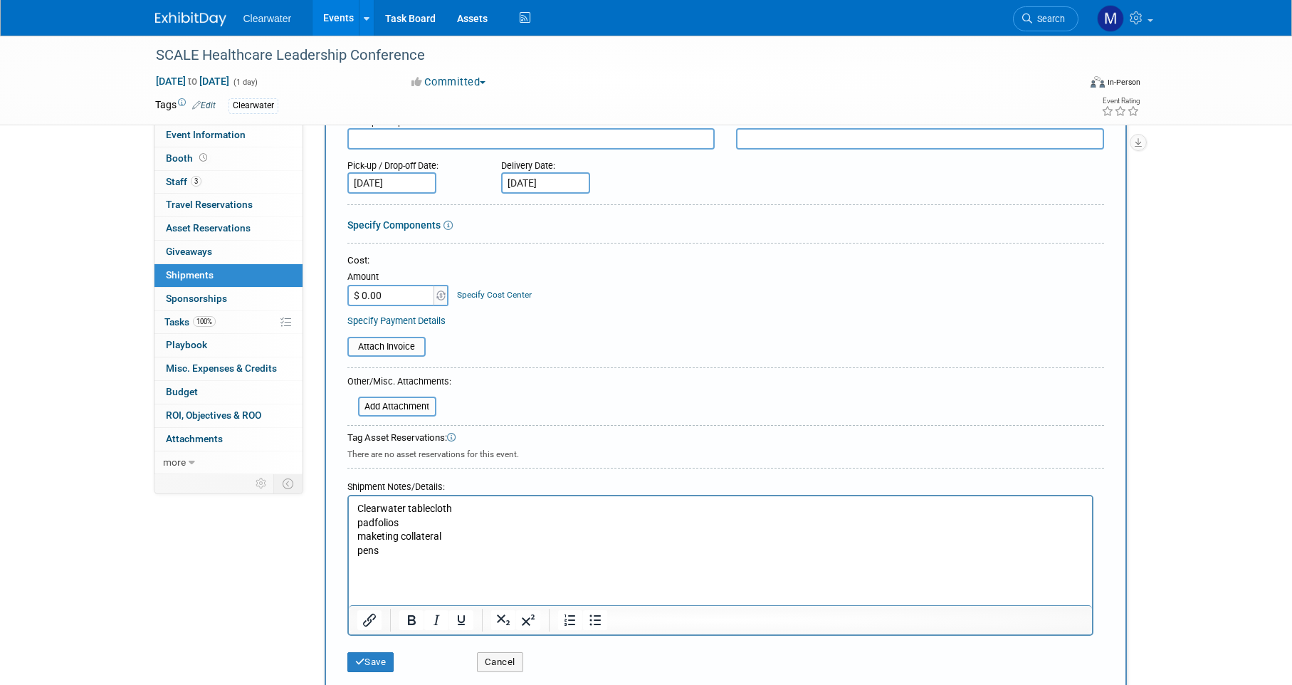
scroll to position [43, 0]
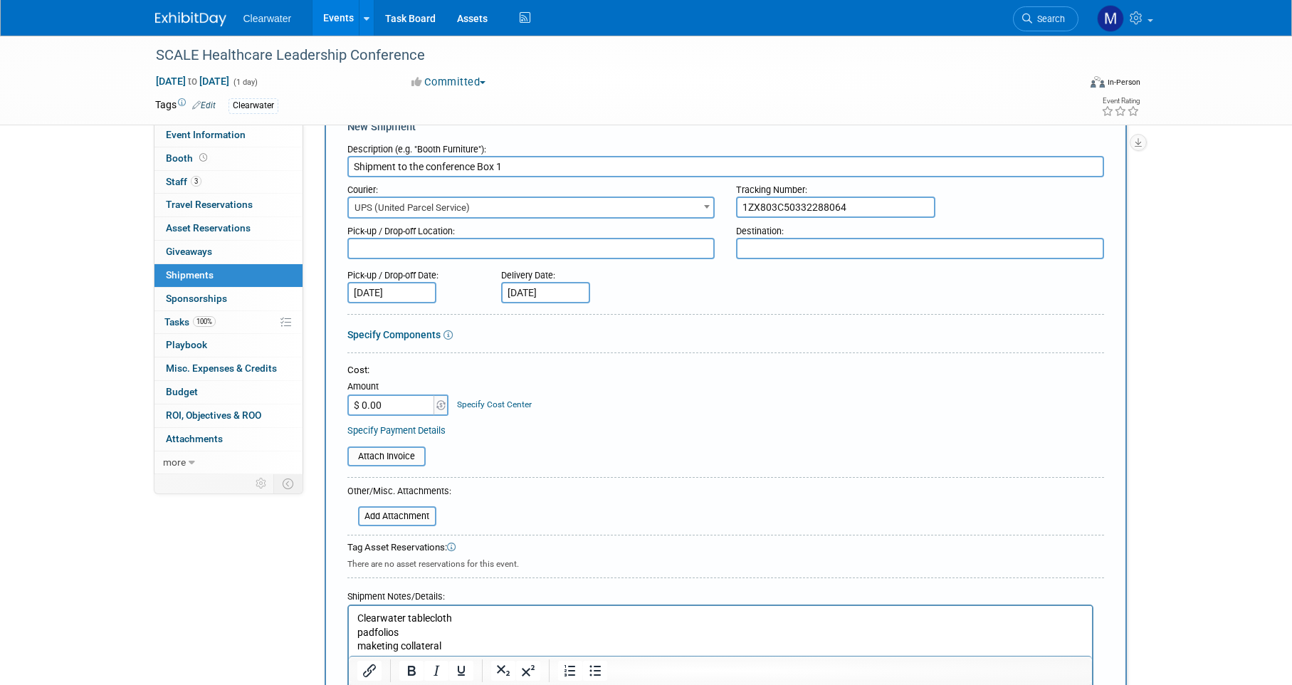
click at [765, 238] on textarea at bounding box center [920, 248] width 368 height 21
paste textarea "two boxes via UPS that delivered [DATE] on 10/9 to: Apella: [STREET_ADDRESS][US…"
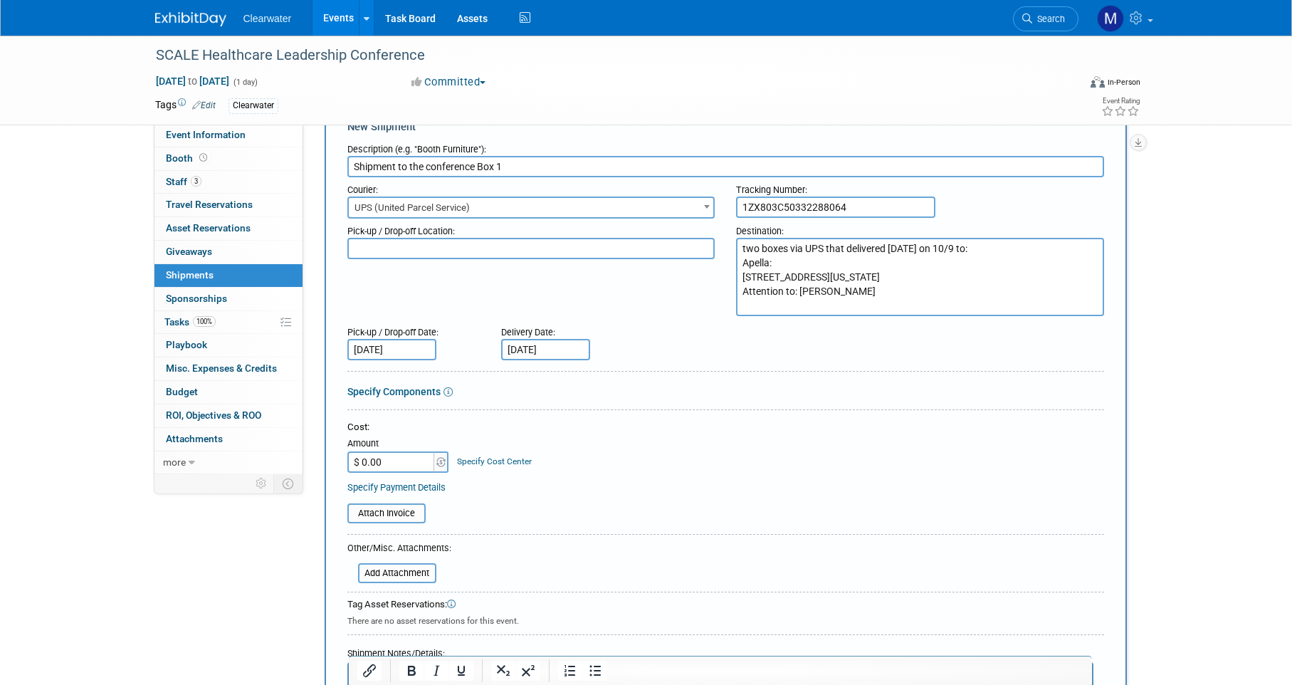
drag, startPoint x: 1019, startPoint y: 249, endPoint x: 713, endPoint y: 239, distance: 305.5
click at [713, 239] on div "Pick-up / Drop-off Location: Destination: two boxes via UPS that delivered [DAT…" at bounding box center [726, 268] width 778 height 98
type textarea "Apella: [STREET_ADDRESS][US_STATE] Attention to: [PERSON_NAME]"
click at [562, 244] on textarea at bounding box center [531, 248] width 368 height 21
type textarea "UPS Southern Pines"
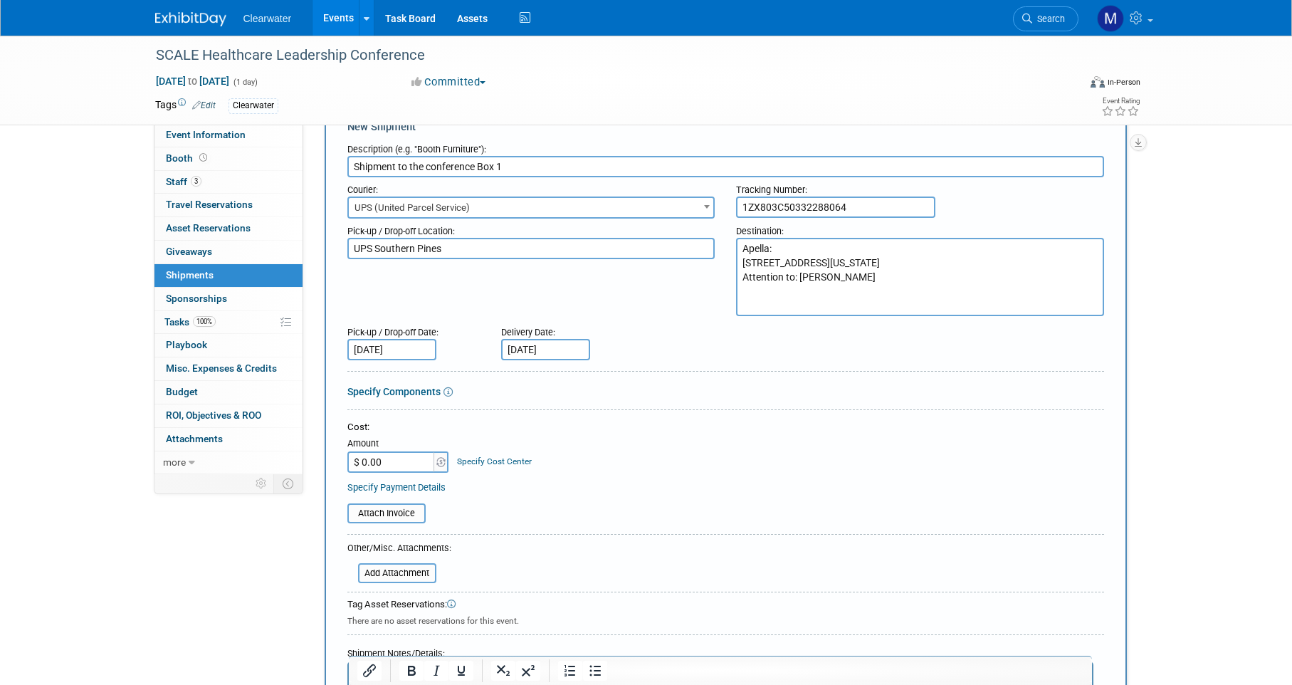
click at [1149, 505] on div "SCALE Healthcare Leadership Conference [DATE] to [DATE] (1 day) [DATE] to [DATE…" at bounding box center [646, 443] width 1292 height 903
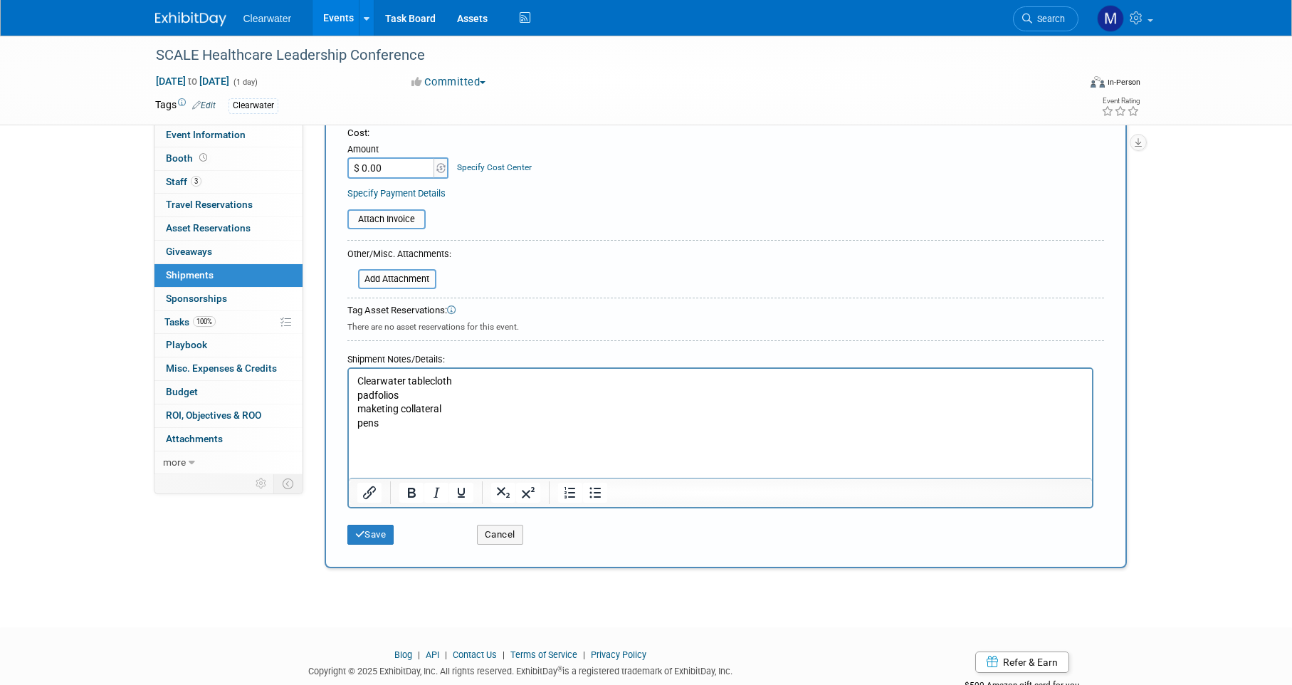
scroll to position [369, 0]
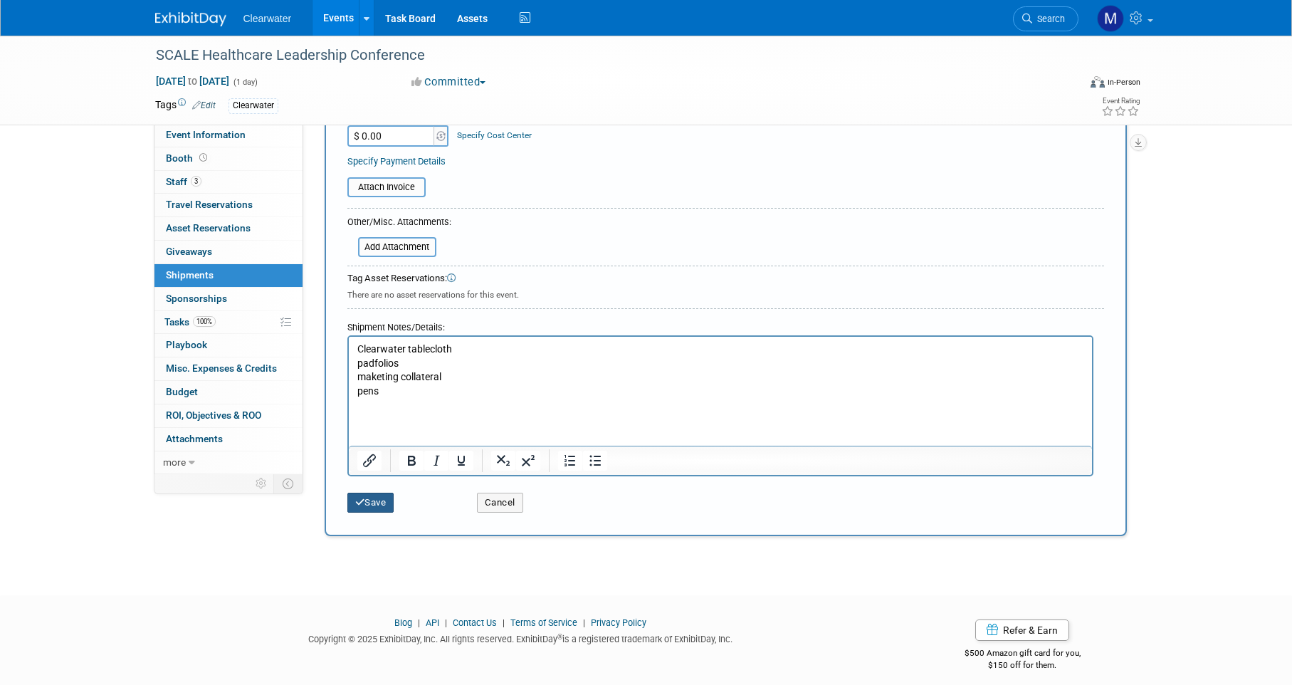
click at [379, 498] on button "Save" at bounding box center [370, 503] width 47 height 20
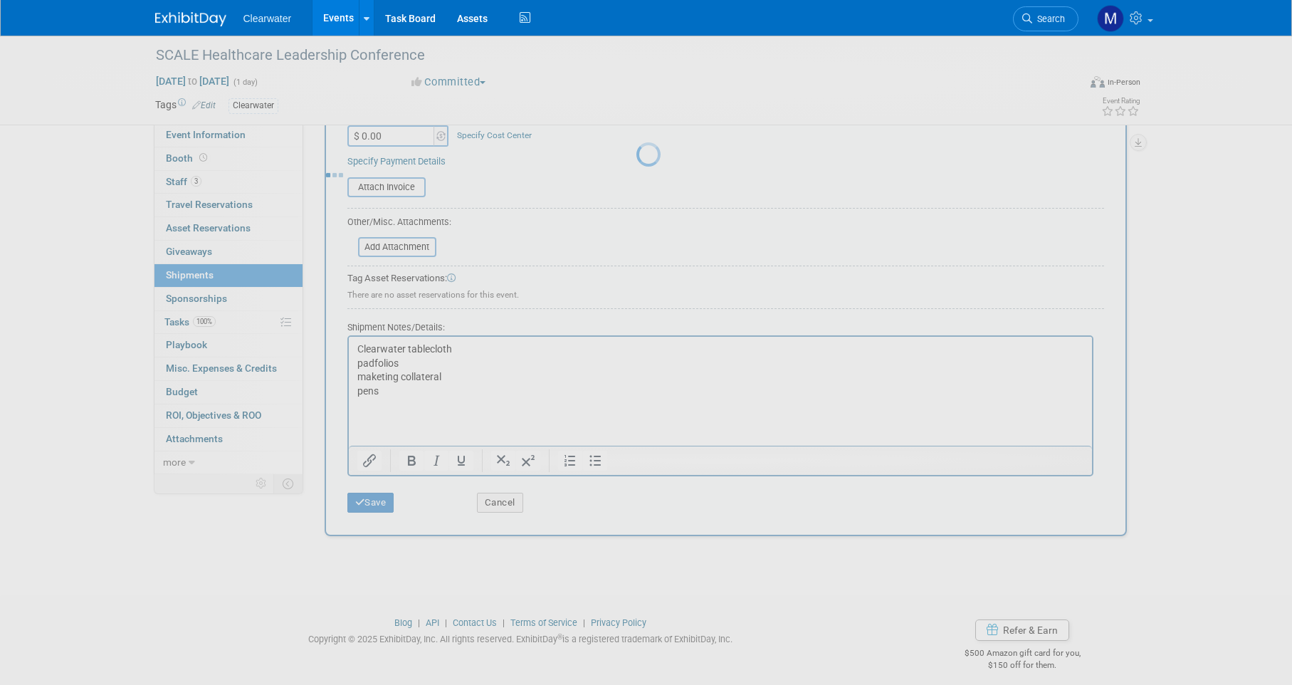
scroll to position [11, 0]
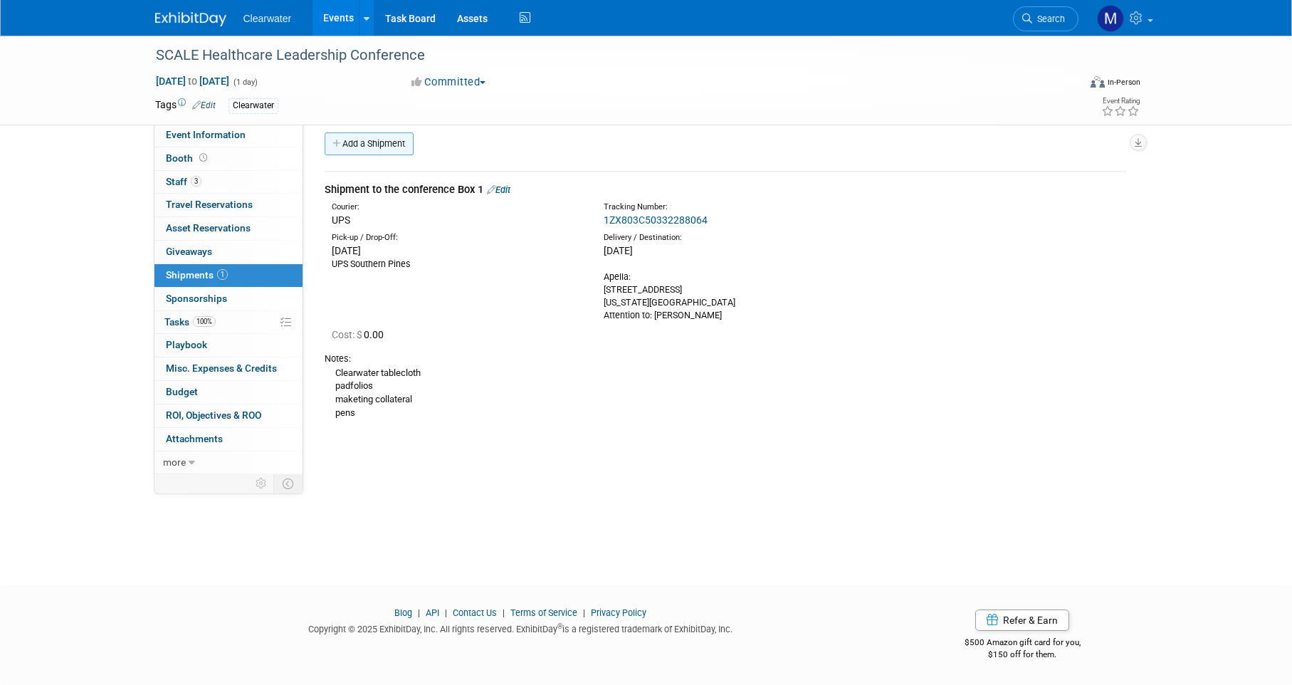
click at [392, 148] on link "Add a Shipment" at bounding box center [369, 143] width 89 height 23
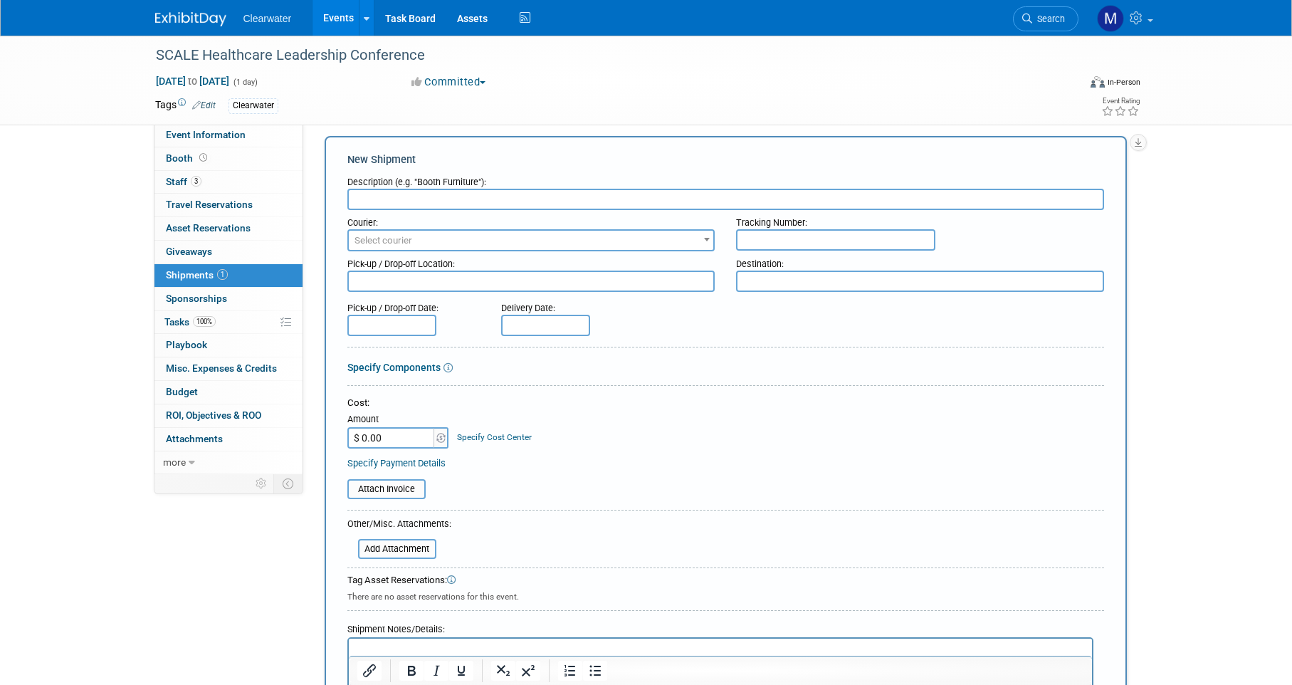
scroll to position [0, 0]
type input "Shipment to the conference box 2"
click at [816, 231] on input "text" at bounding box center [835, 239] width 199 height 21
paste input "1ZX803C50337978078"
type input "1ZX803C50337978078"
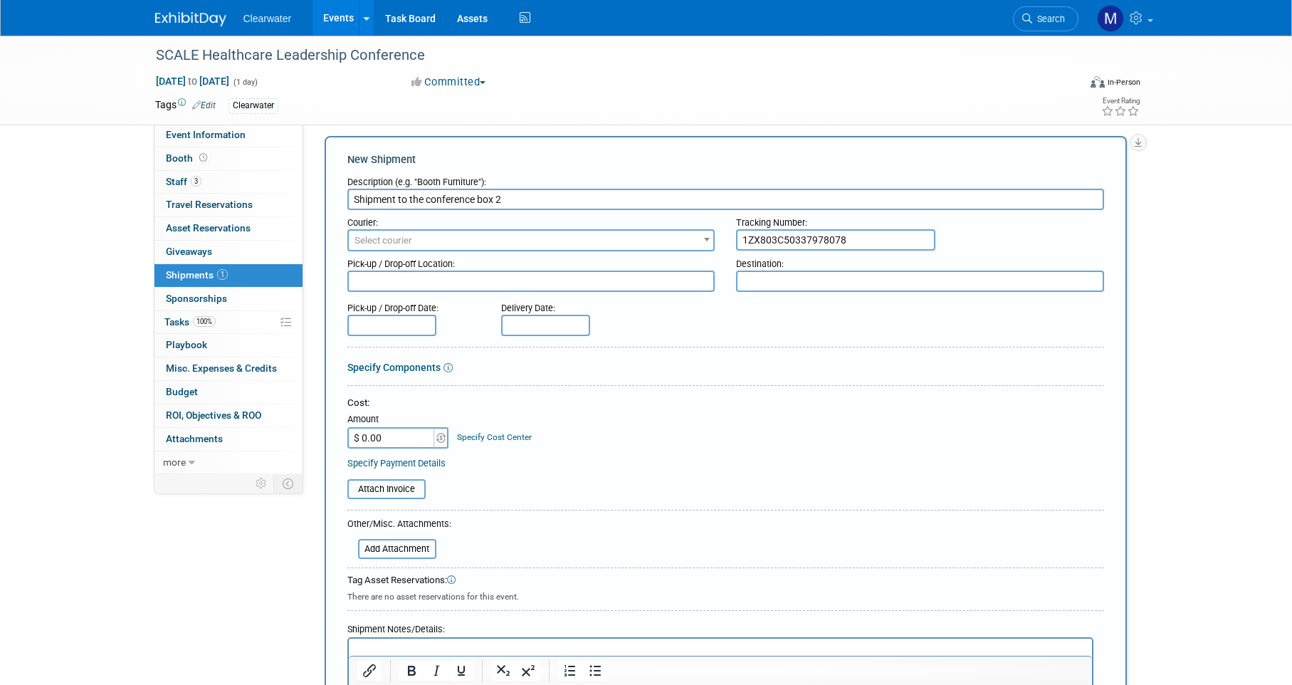
click at [858, 275] on textarea at bounding box center [920, 280] width 368 height 21
paste textarea "Apella: [STREET_ADDRESS][US_STATE] Attention to: [PERSON_NAME]"
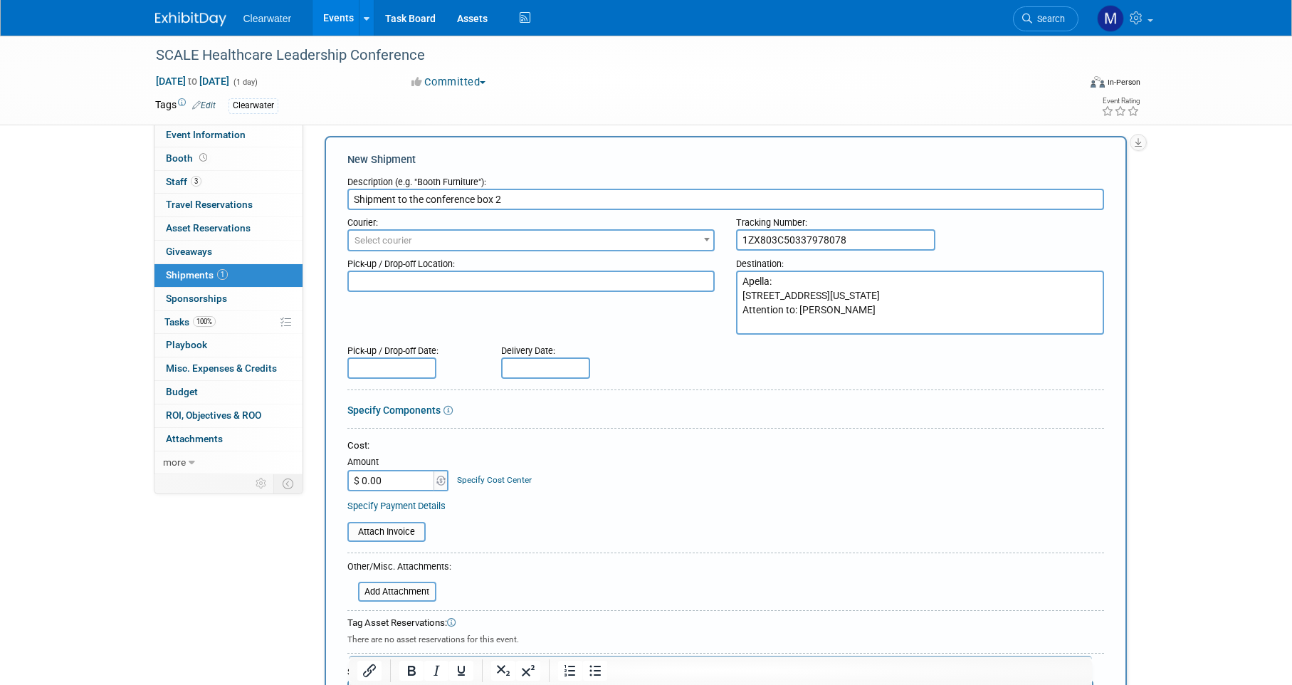
type textarea "Apella: [STREET_ADDRESS][US_STATE] Attention to: [PERSON_NAME]"
click at [480, 275] on textarea at bounding box center [531, 280] width 368 height 21
type textarea "UPS Southern Pines"
click at [396, 362] on input "text" at bounding box center [391, 367] width 89 height 21
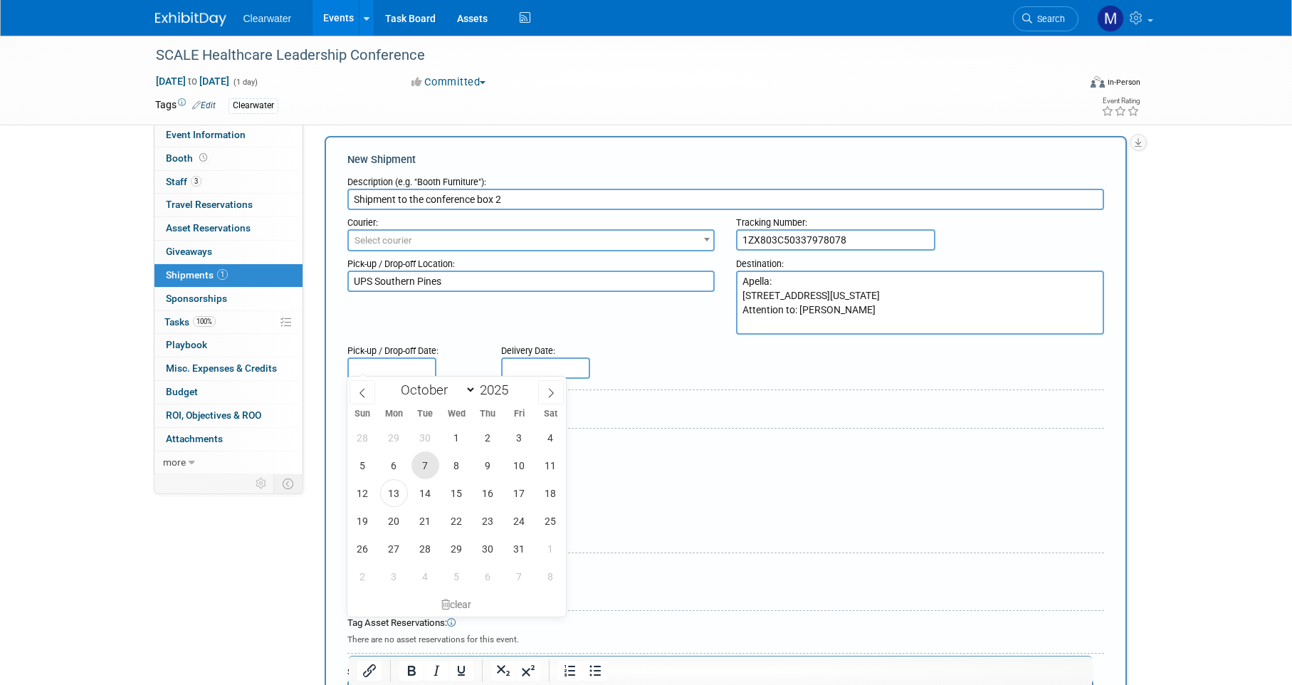
click at [433, 466] on span "7" at bounding box center [425, 465] width 28 height 28
type input "[DATE]"
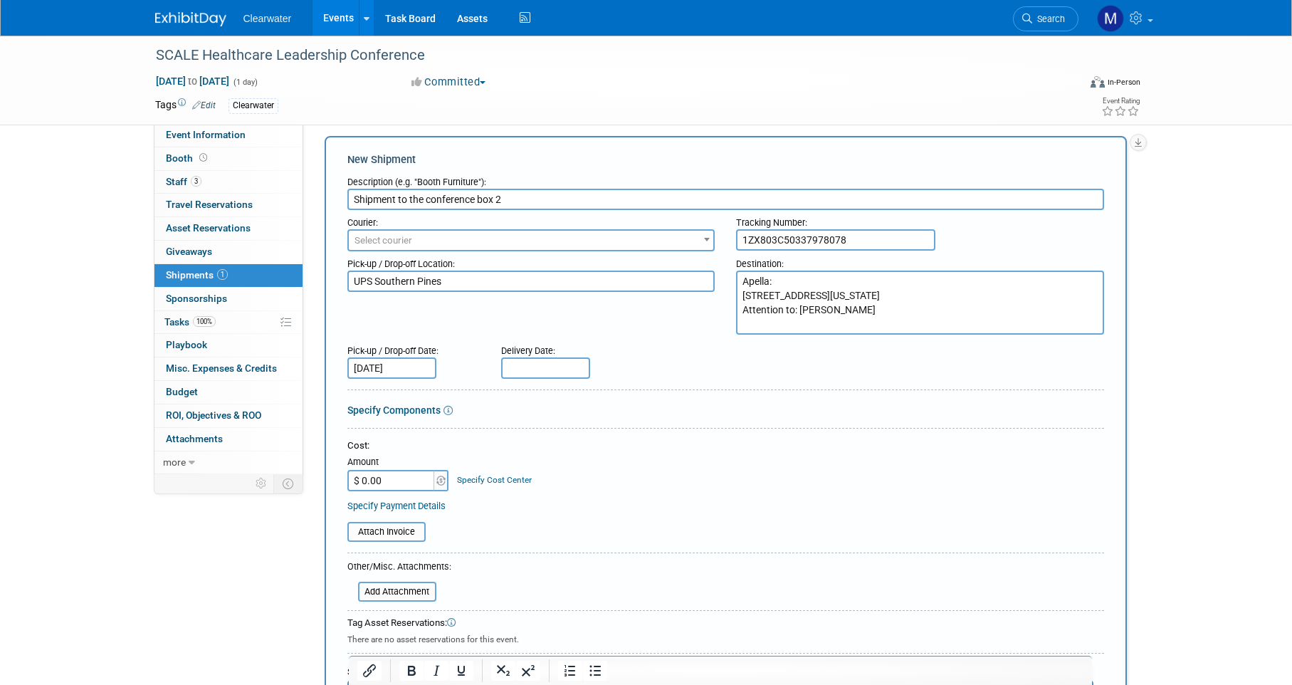
click at [542, 363] on input "text" at bounding box center [545, 367] width 89 height 21
click at [649, 466] on span "9" at bounding box center [642, 465] width 28 height 28
type input "[DATE]"
click at [749, 476] on div "Cost: Amount $ 0.00 Specify Cost Center Cost Center -- Not Specified --" at bounding box center [725, 465] width 757 height 52
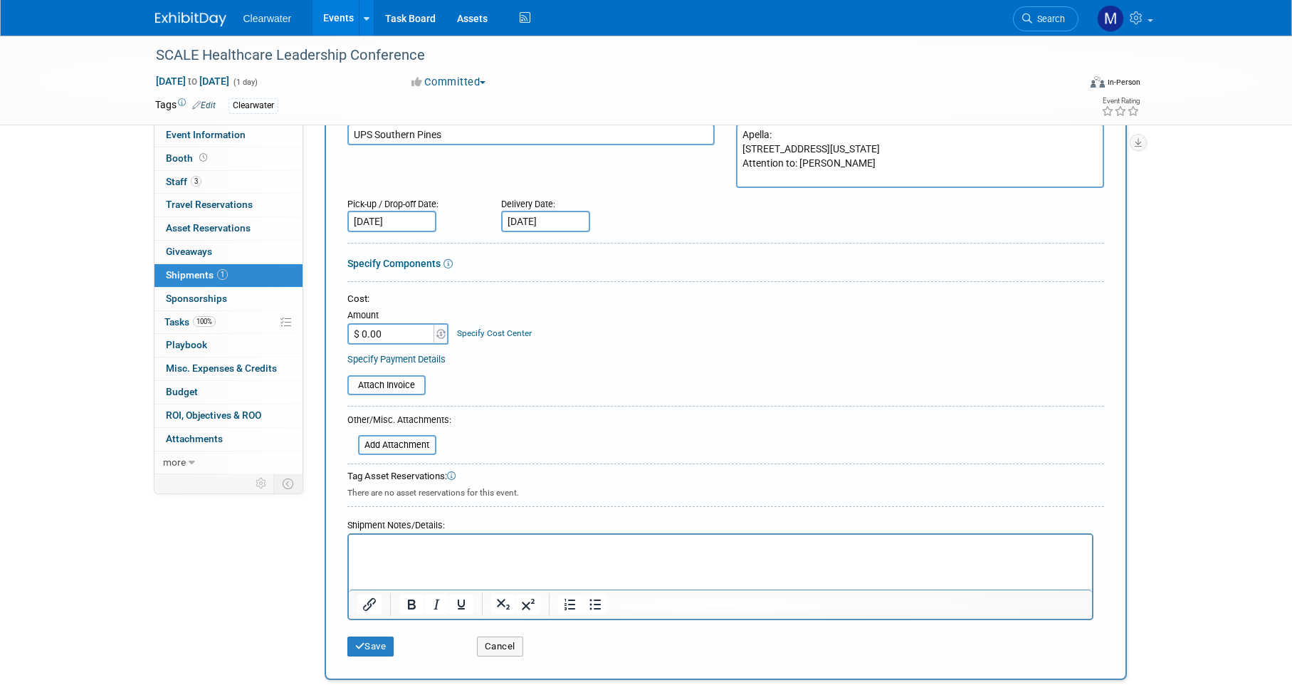
scroll to position [184, 0]
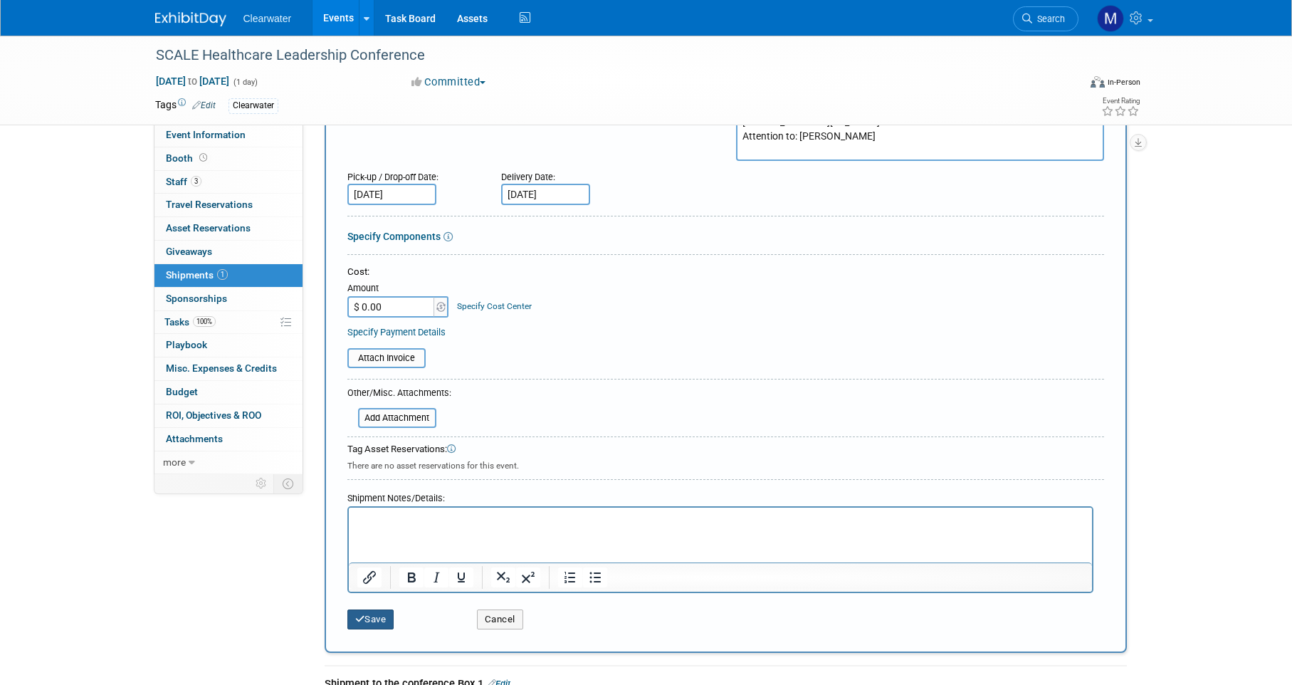
click at [378, 609] on button "Save" at bounding box center [370, 619] width 47 height 20
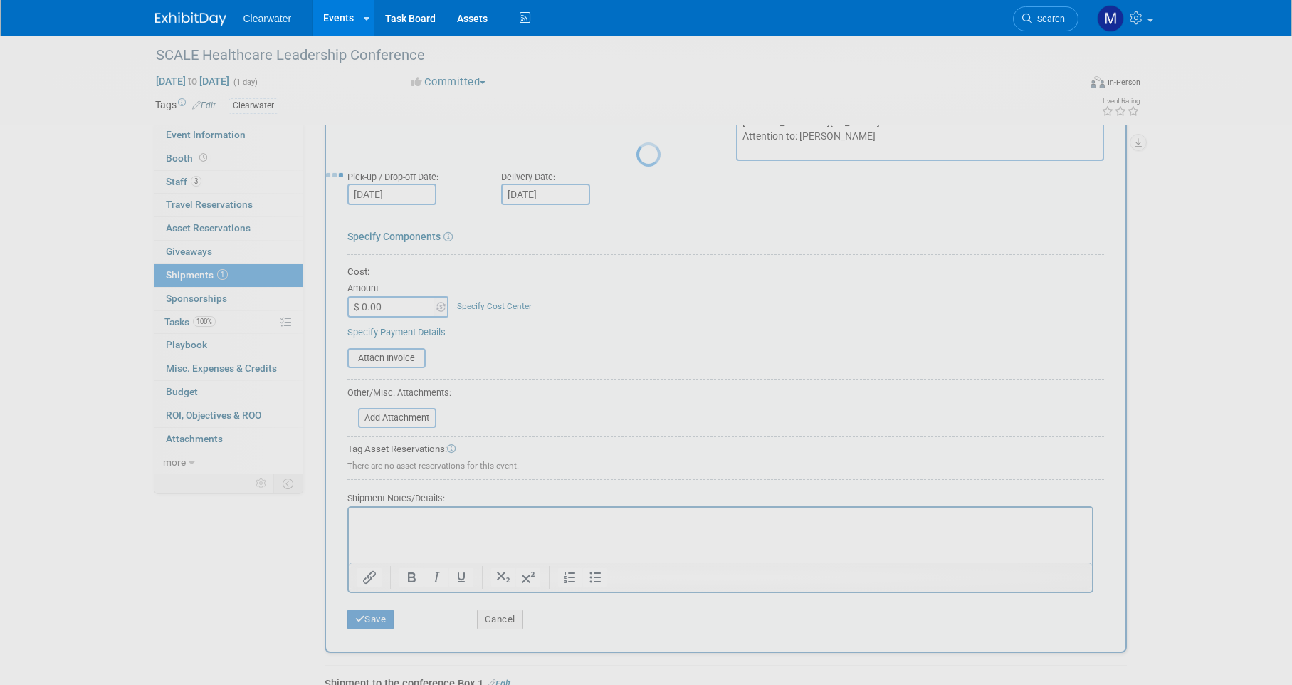
scroll to position [73, 0]
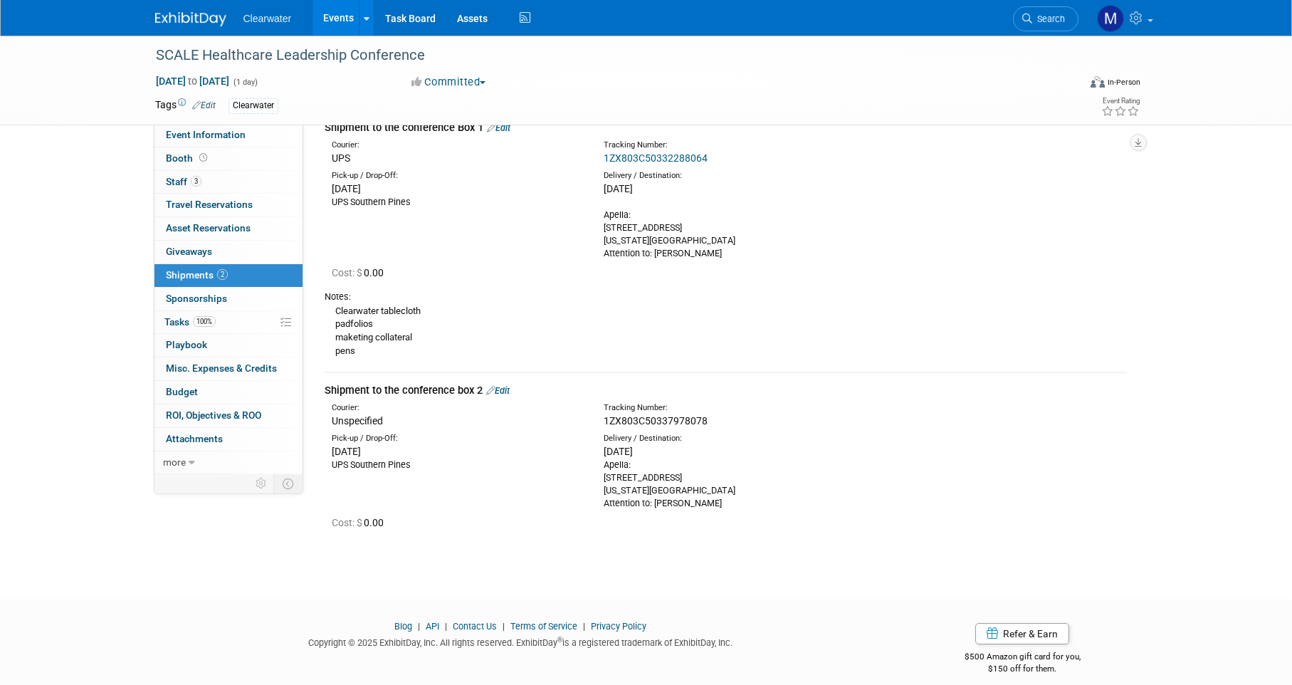
click at [498, 385] on link "Edit" at bounding box center [497, 390] width 23 height 11
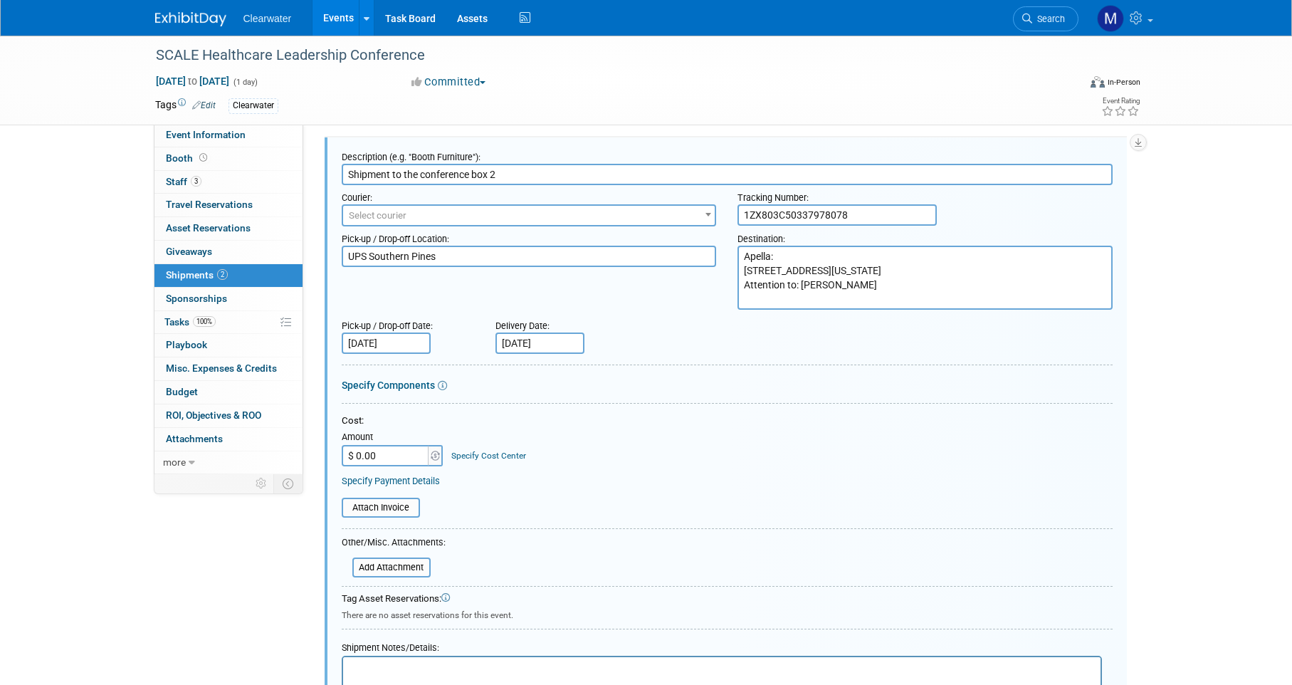
scroll to position [191, 0]
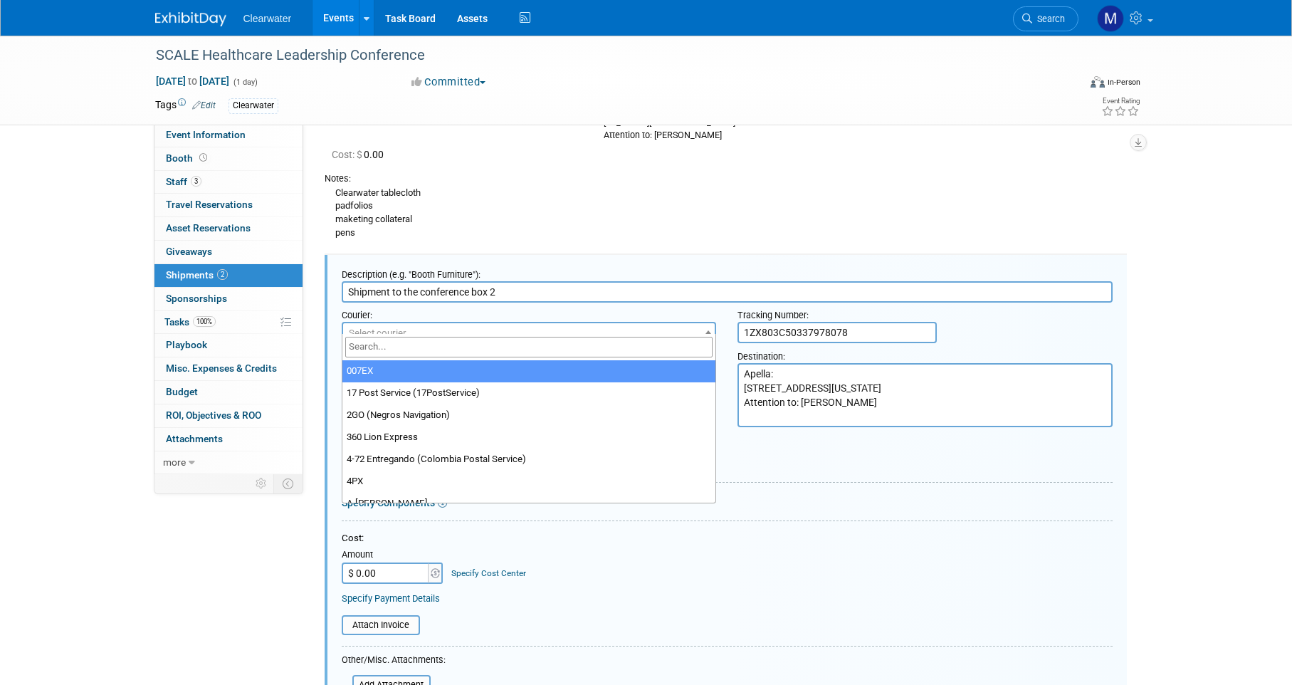
click at [442, 323] on span "Select courier" at bounding box center [529, 333] width 372 height 20
click at [446, 352] on input "search" at bounding box center [529, 347] width 368 height 21
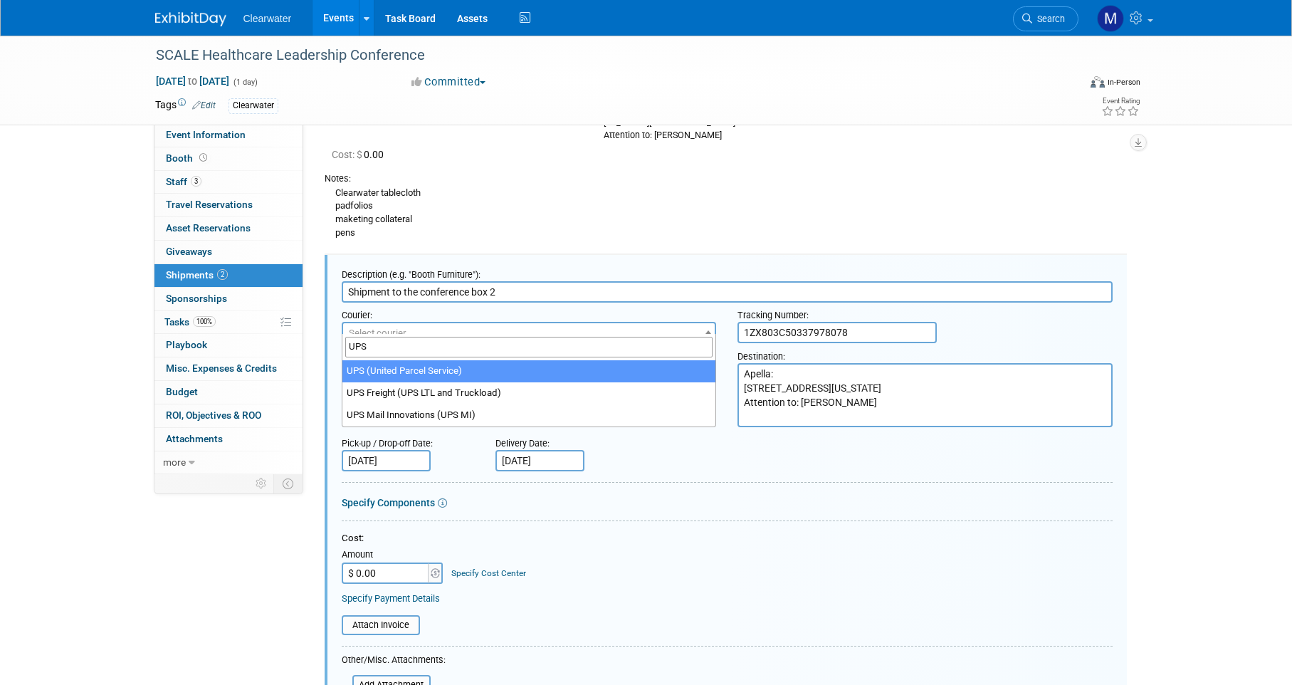
type input "UPS"
select select "508"
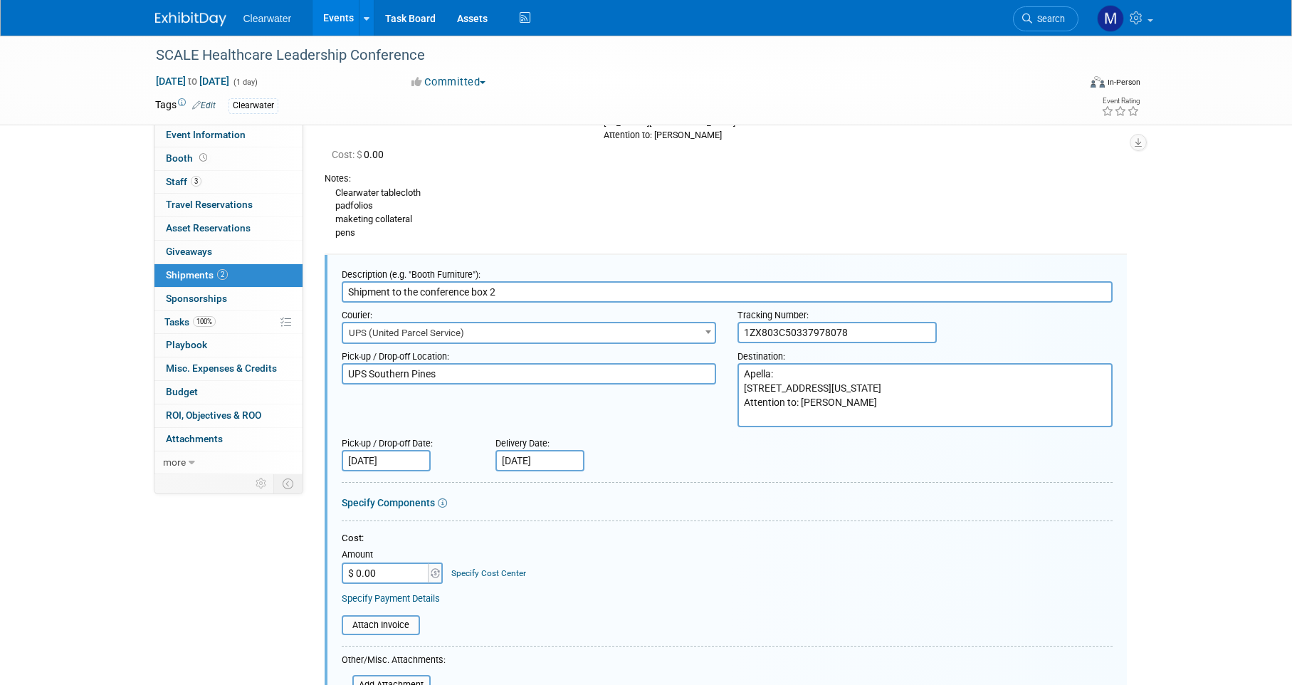
click at [831, 495] on div "Specify Components" at bounding box center [727, 502] width 771 height 14
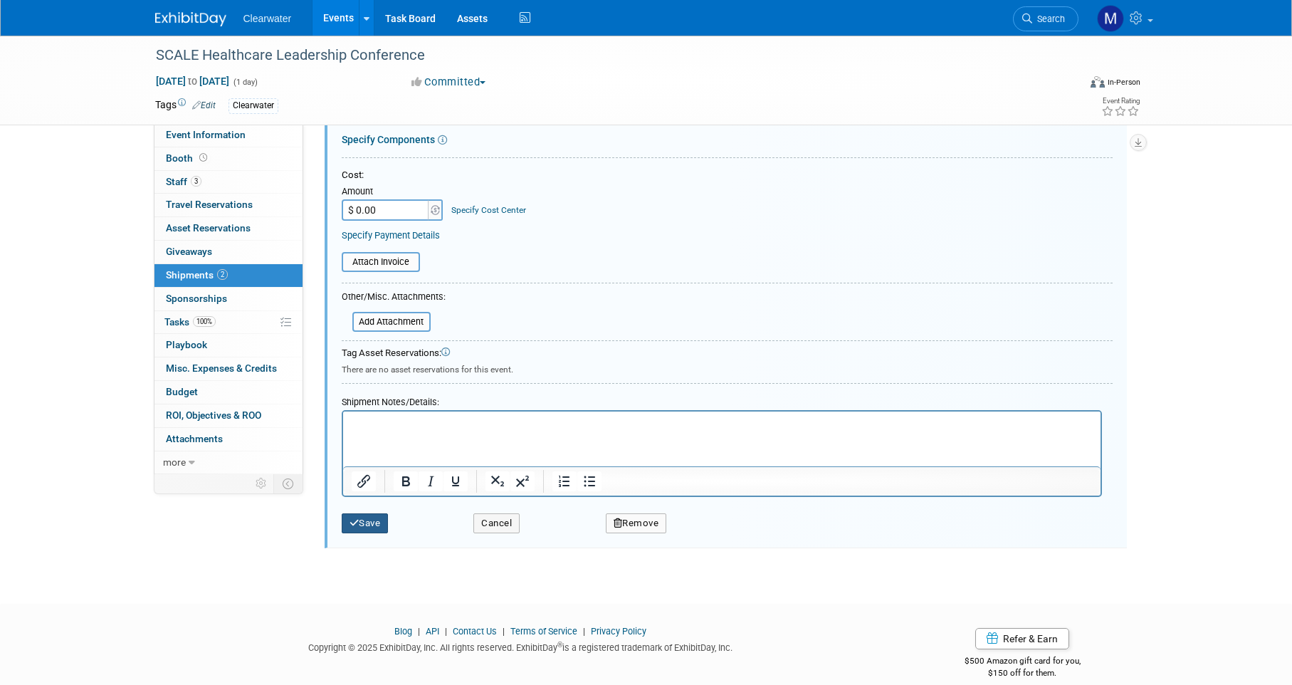
click at [373, 513] on button "Save" at bounding box center [365, 523] width 47 height 20
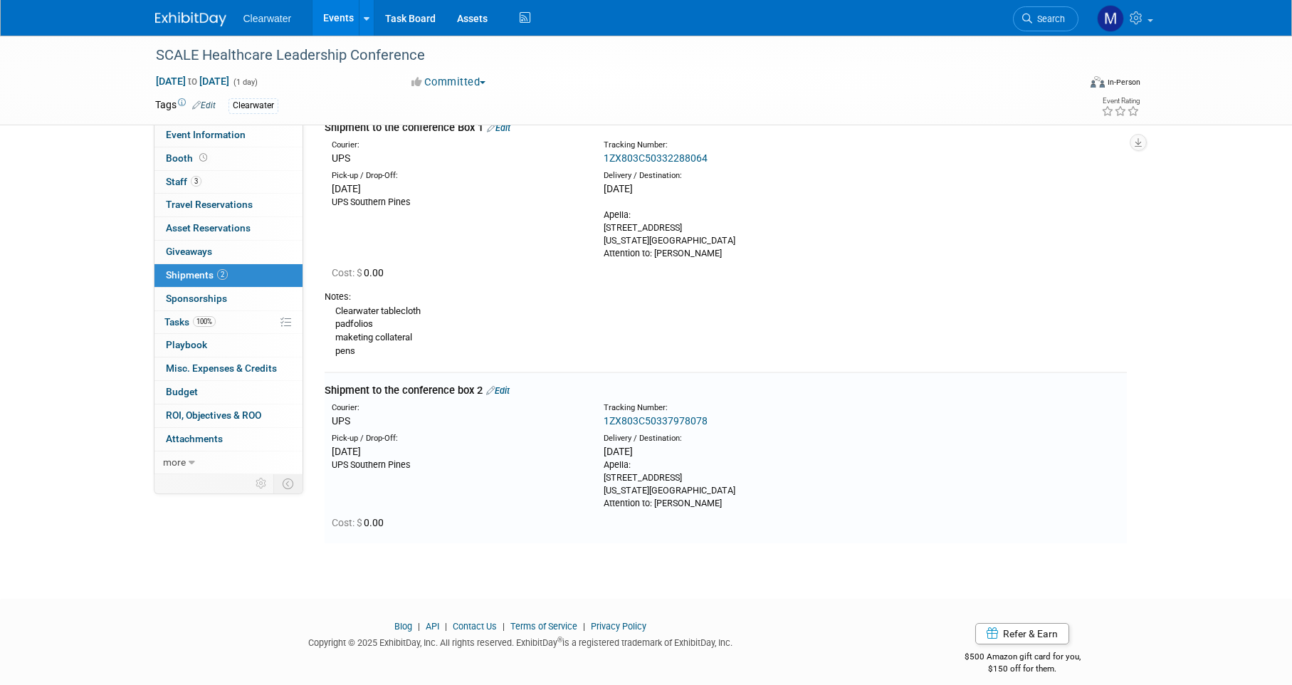
scroll to position [0, 0]
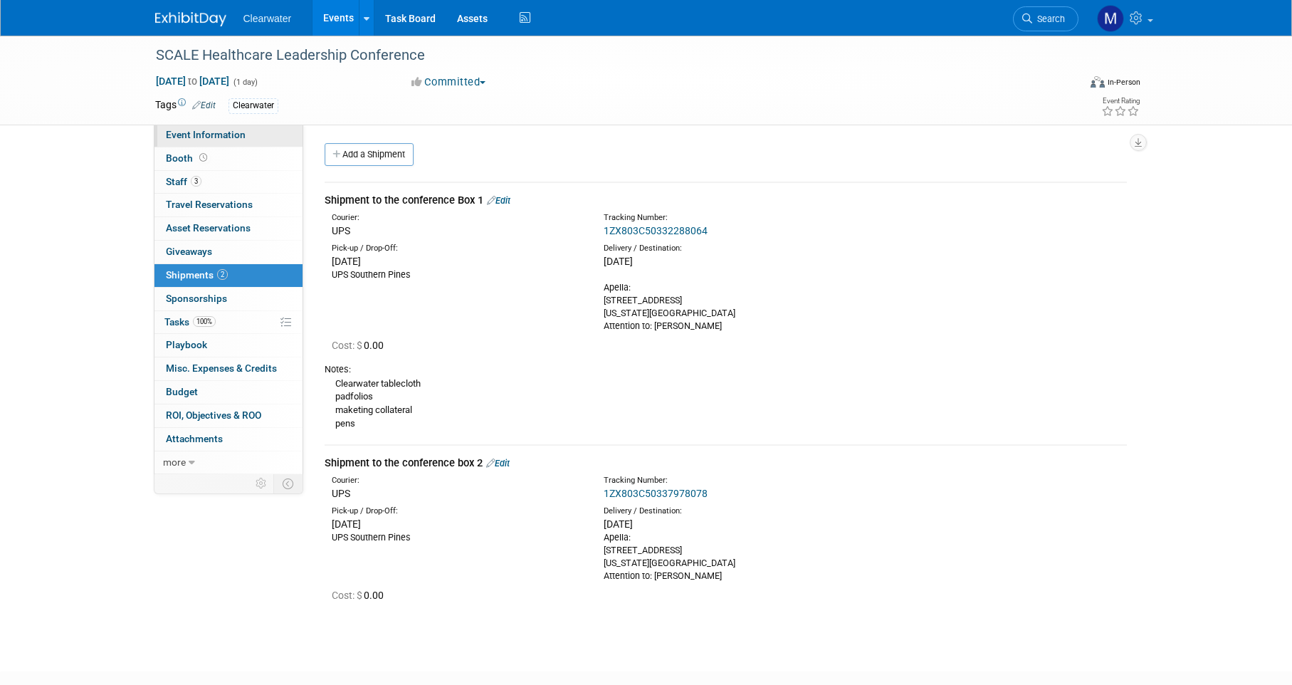
click at [218, 133] on span "Event Information" at bounding box center [206, 134] width 80 height 11
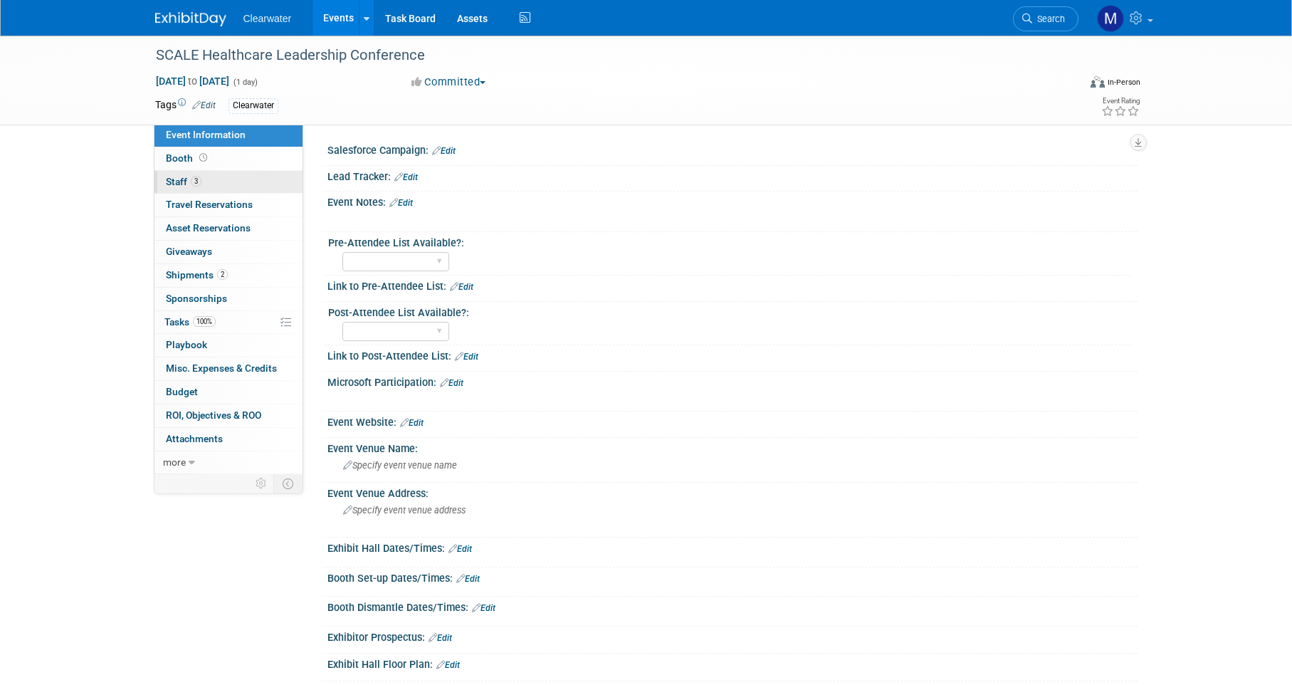
click at [163, 184] on link "3 Staff 3" at bounding box center [228, 182] width 148 height 23
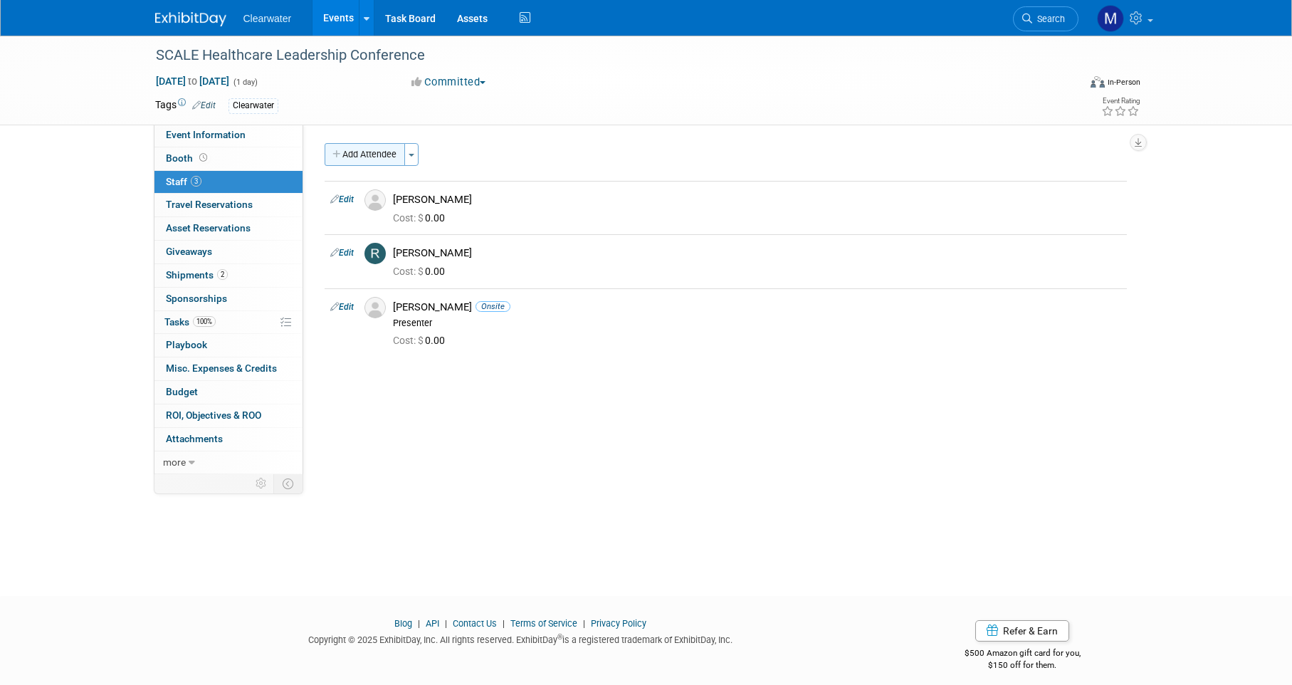
click at [389, 157] on button "Add Attendee" at bounding box center [365, 154] width 80 height 23
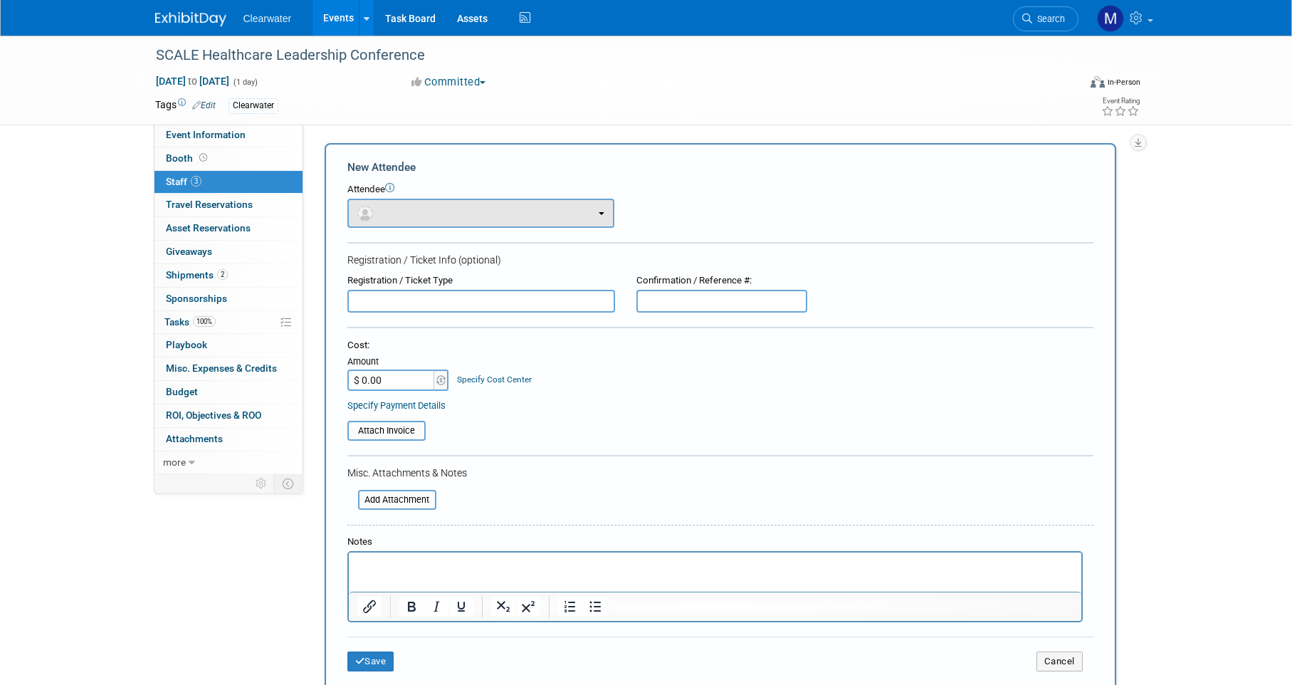
click at [523, 207] on button "button" at bounding box center [480, 213] width 267 height 29
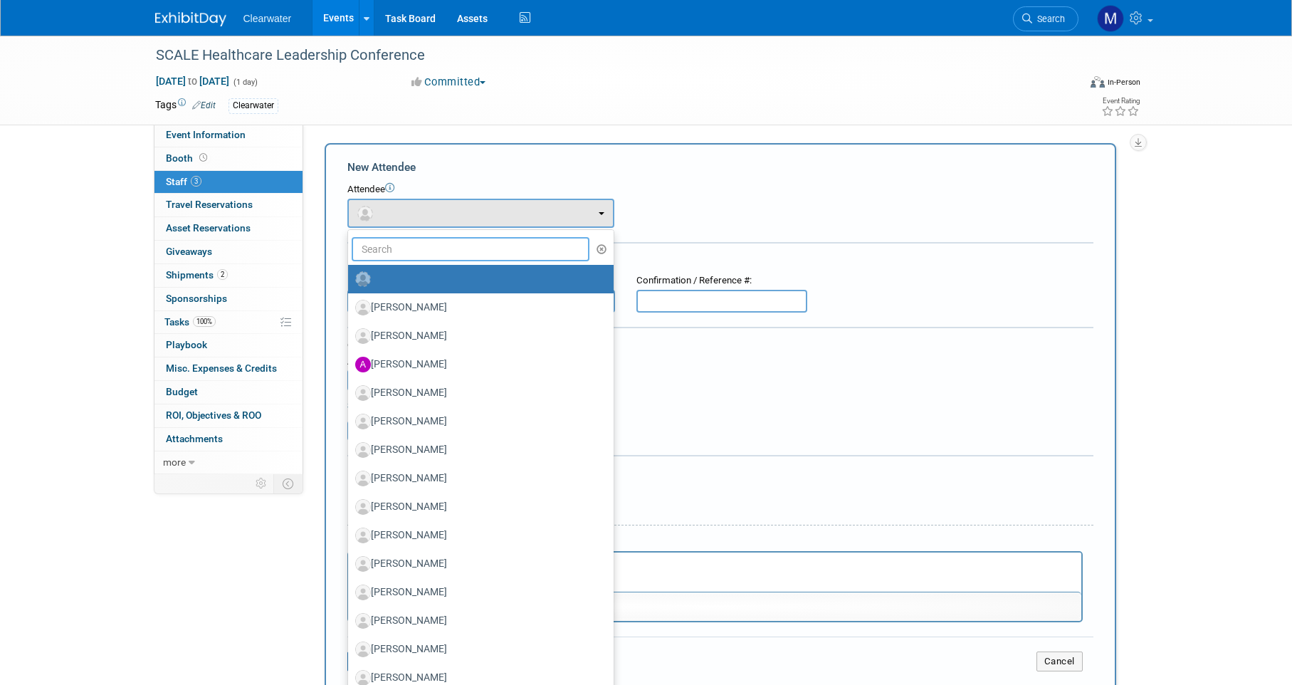
click at [511, 248] on input "text" at bounding box center [471, 249] width 238 height 24
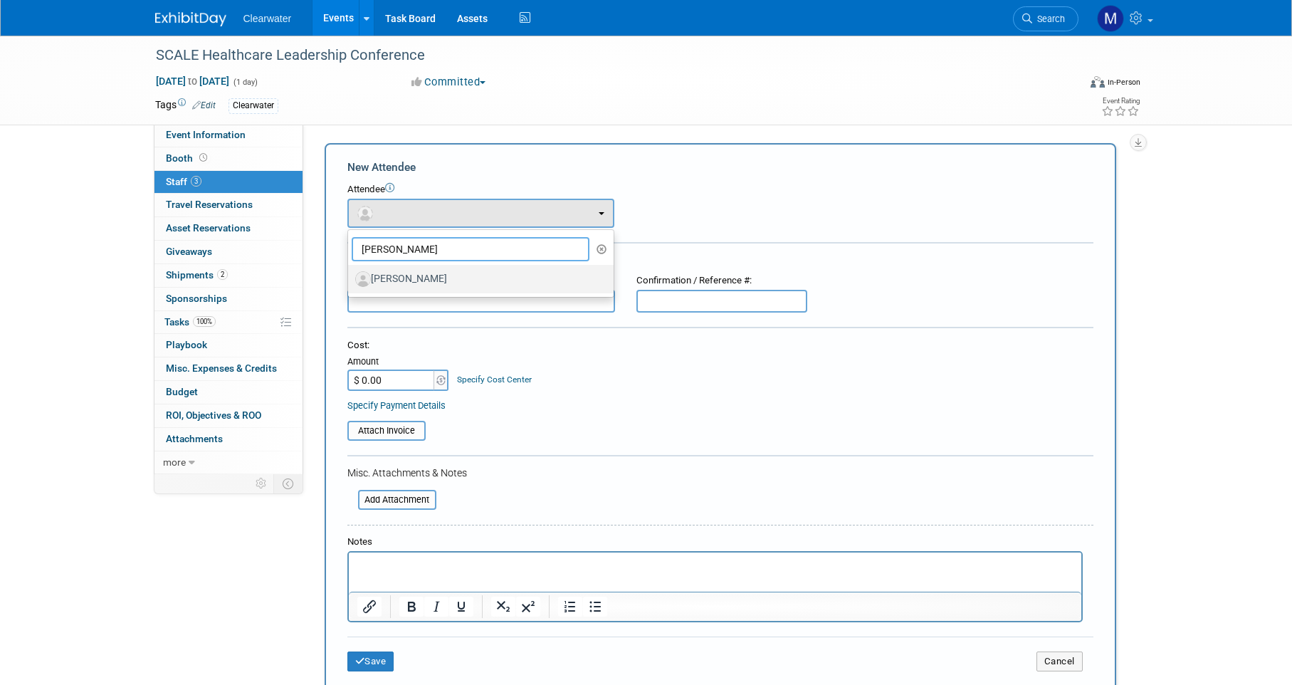
type input "[PERSON_NAME]"
click at [510, 277] on label "[PERSON_NAME]" at bounding box center [477, 279] width 244 height 23
click at [350, 277] on input "[PERSON_NAME]" at bounding box center [345, 277] width 9 height 9
select select "e9f9d27c-7a72-458d-87f9-f43d0c6b9779"
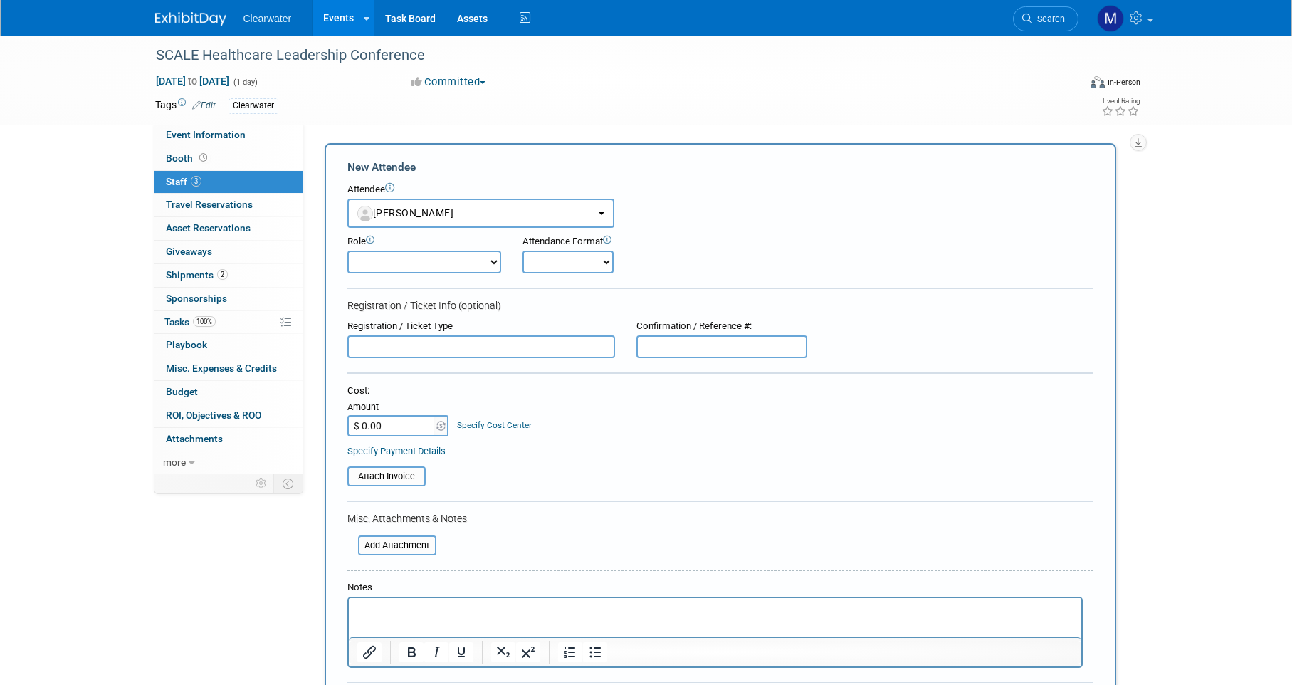
scroll to position [125, 0]
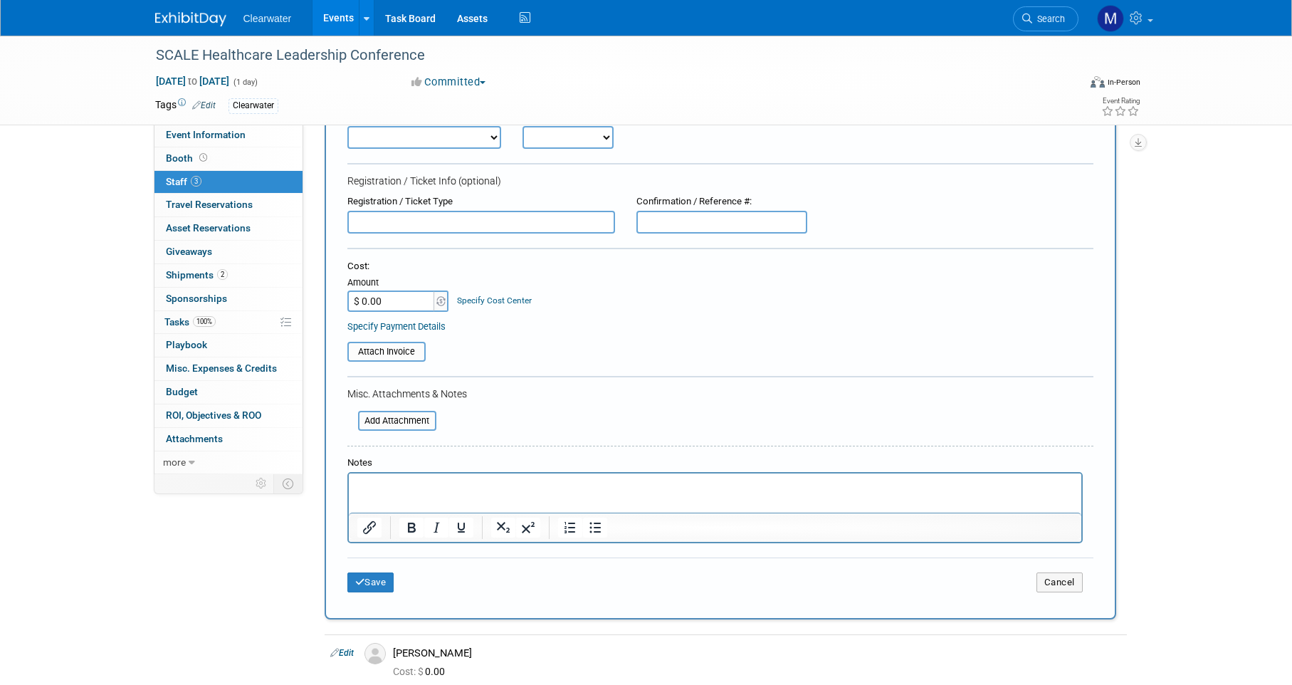
click at [383, 580] on div "Save Cancel" at bounding box center [720, 580] width 746 height 46
click at [384, 572] on button "Save" at bounding box center [370, 582] width 47 height 20
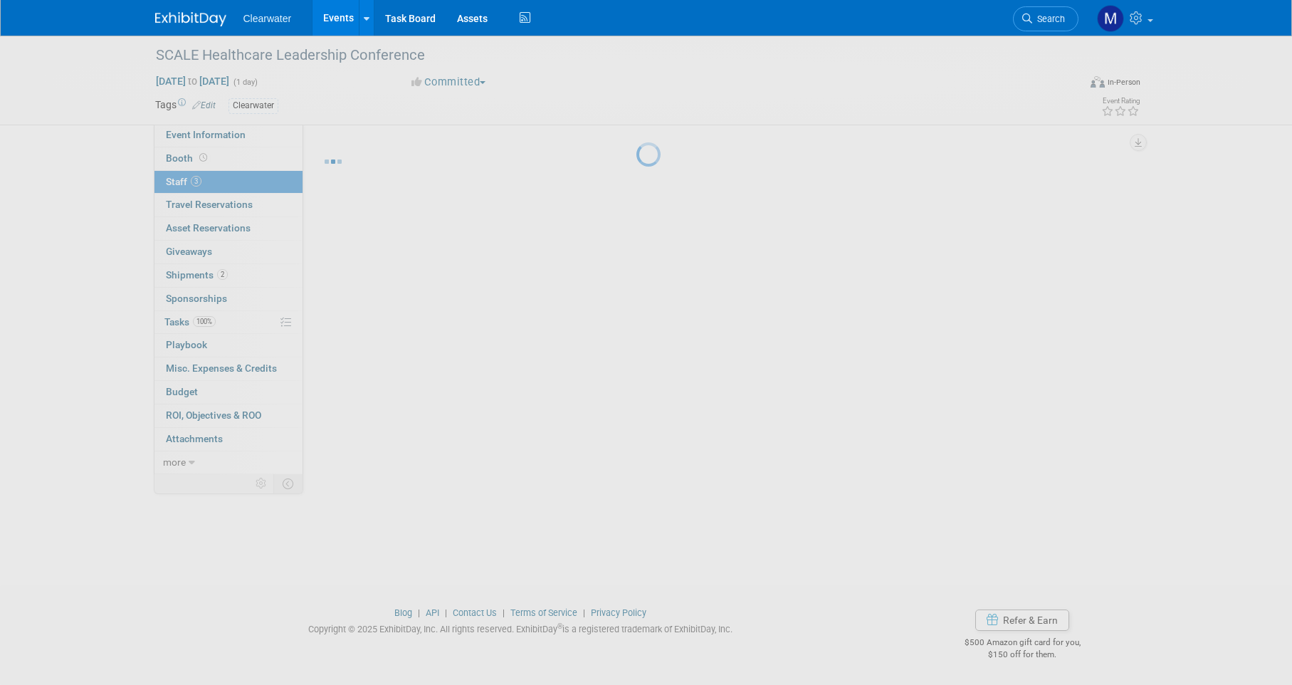
scroll to position [11, 0]
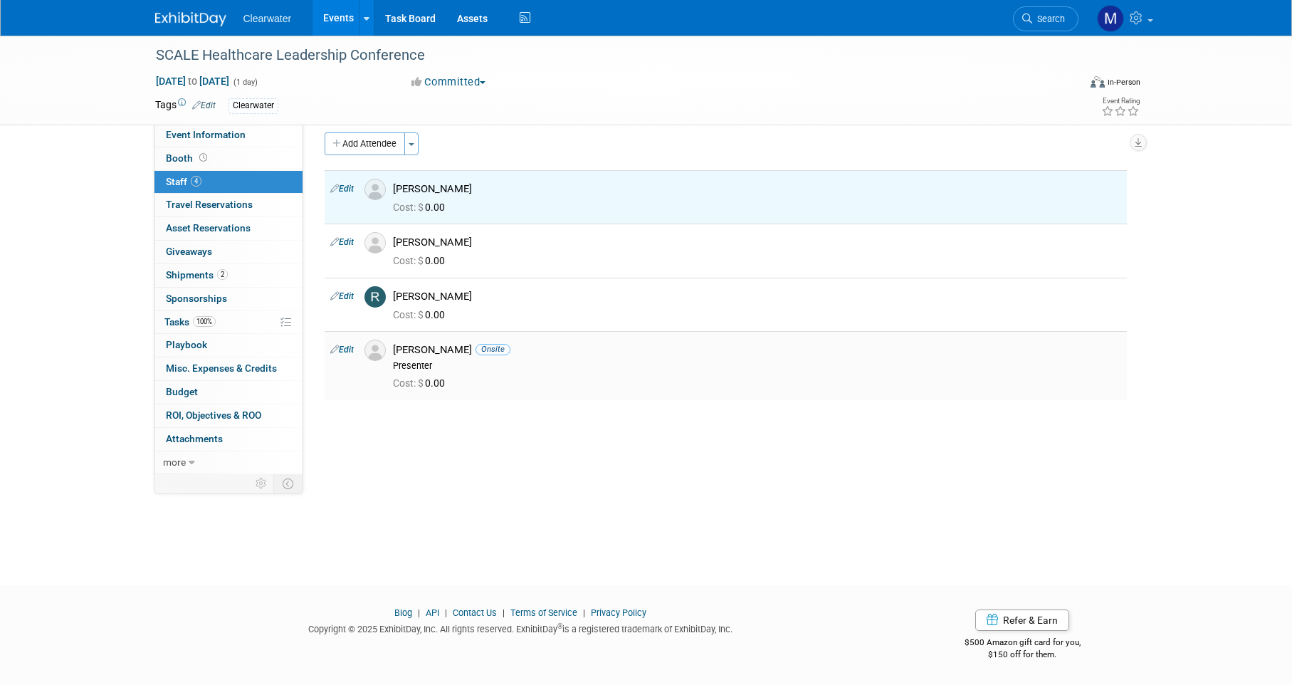
click at [347, 349] on link "Edit" at bounding box center [341, 350] width 23 height 10
select select "149fed0c-22a0-4446-9f92-f65a22ca674b"
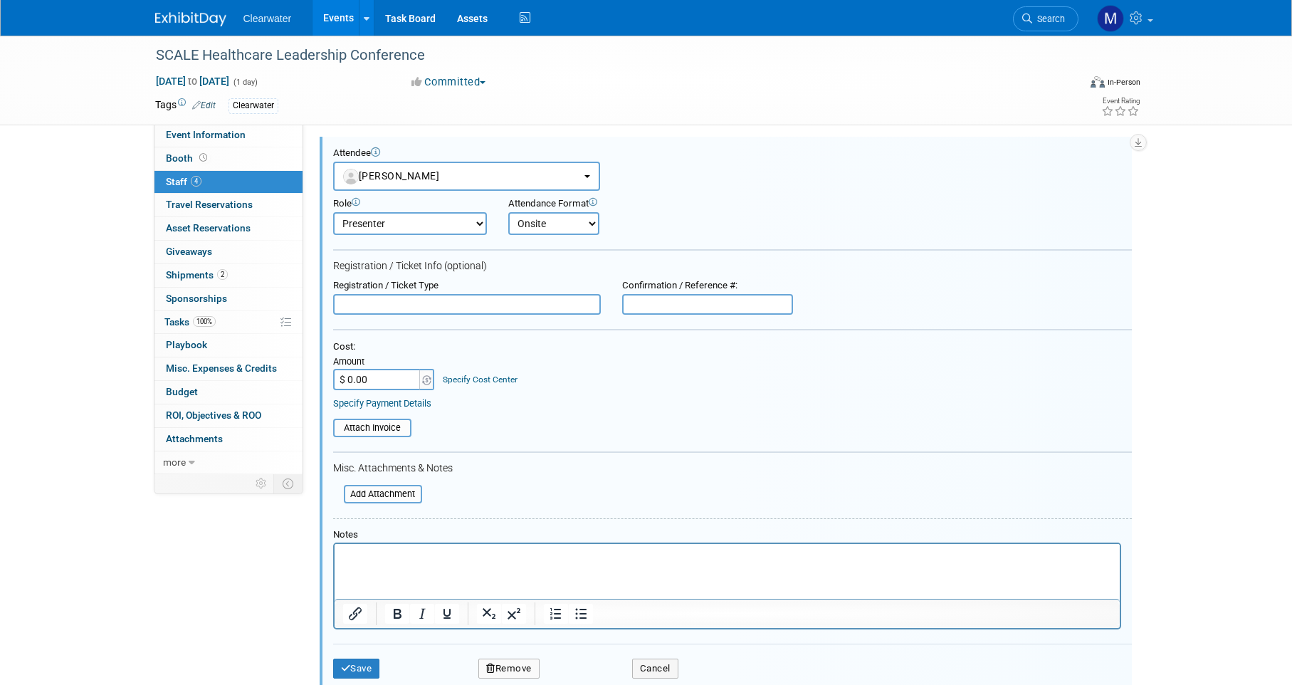
scroll to position [273, 0]
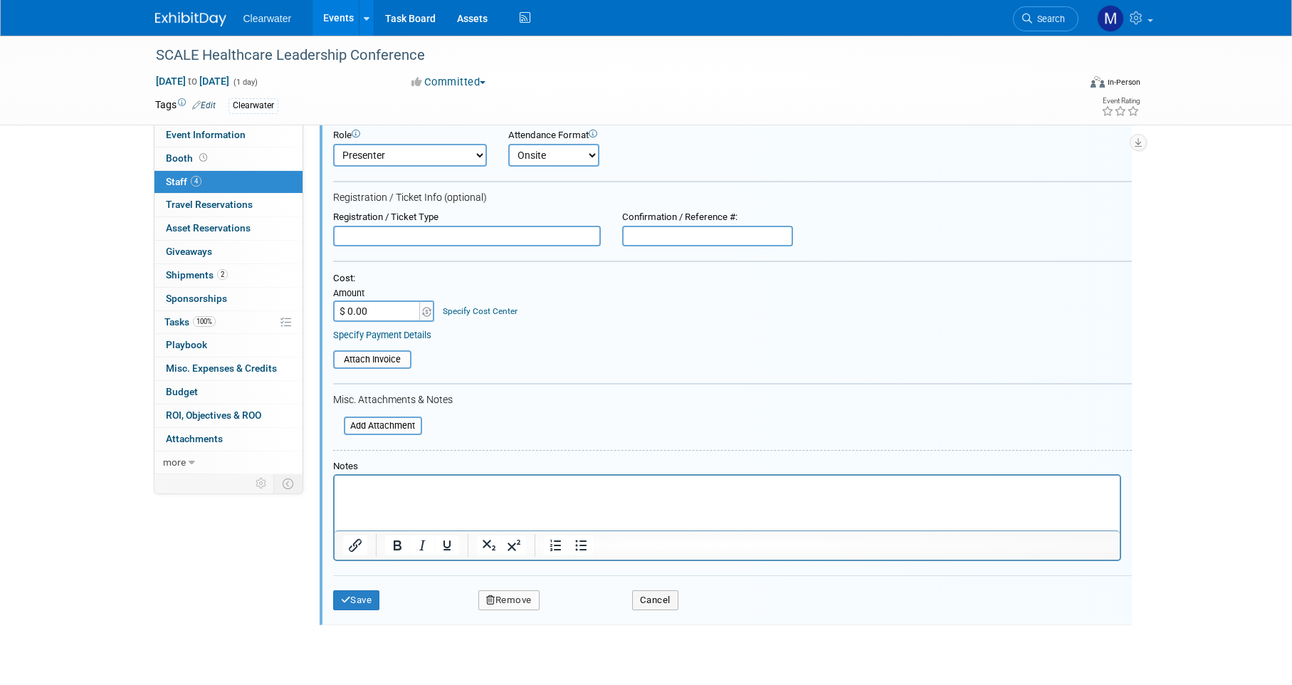
click at [513, 590] on button "Remove" at bounding box center [508, 600] width 61 height 20
click at [587, 590] on link "Yes" at bounding box center [586, 593] width 41 height 23
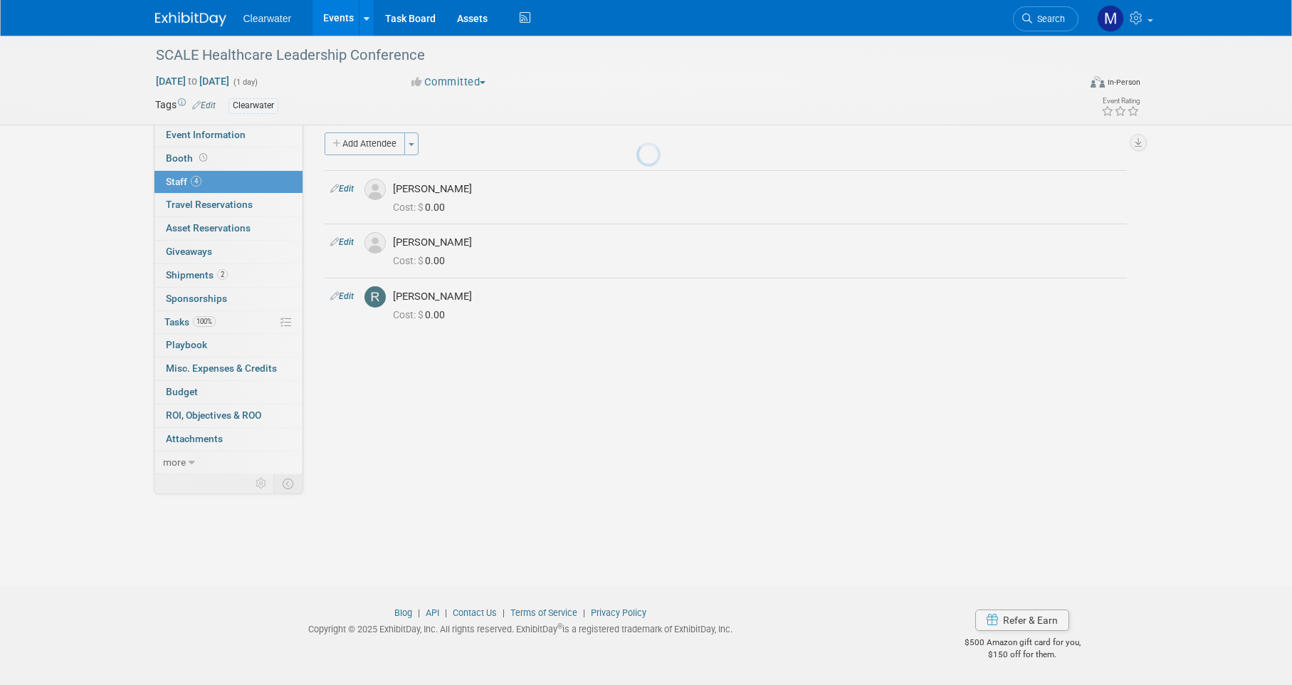
scroll to position [11, 0]
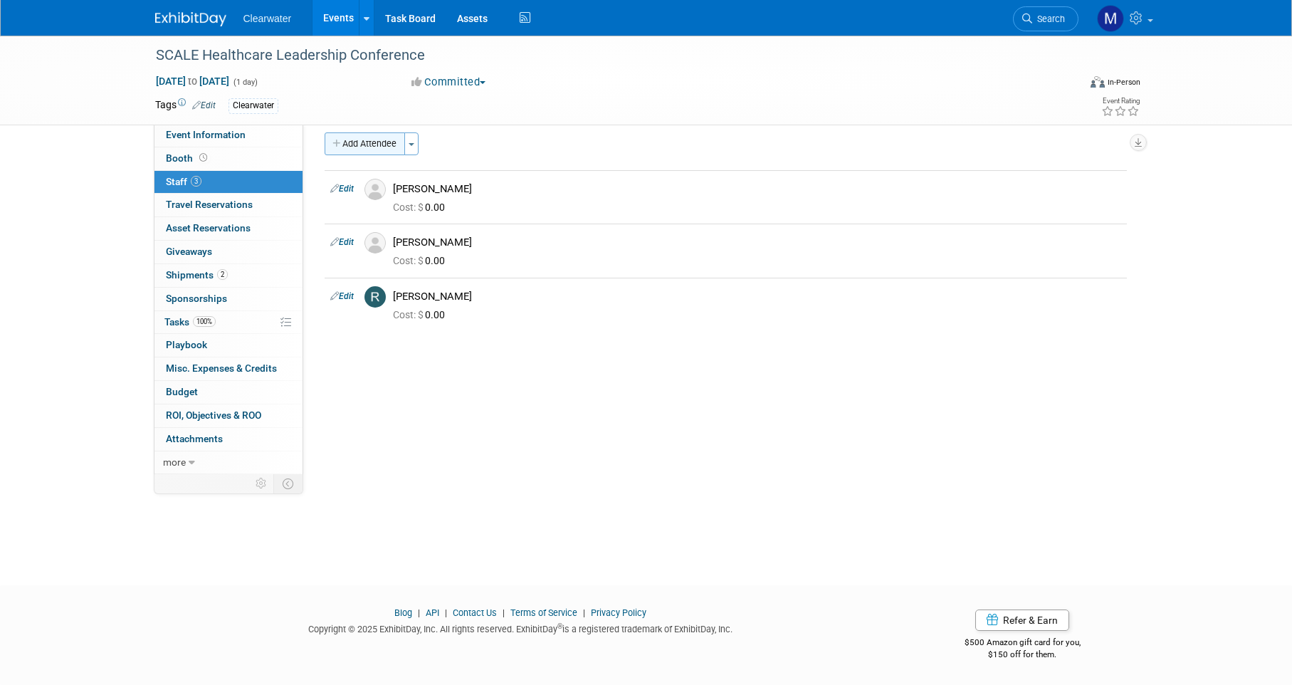
click at [389, 141] on button "Add Attendee" at bounding box center [365, 143] width 80 height 23
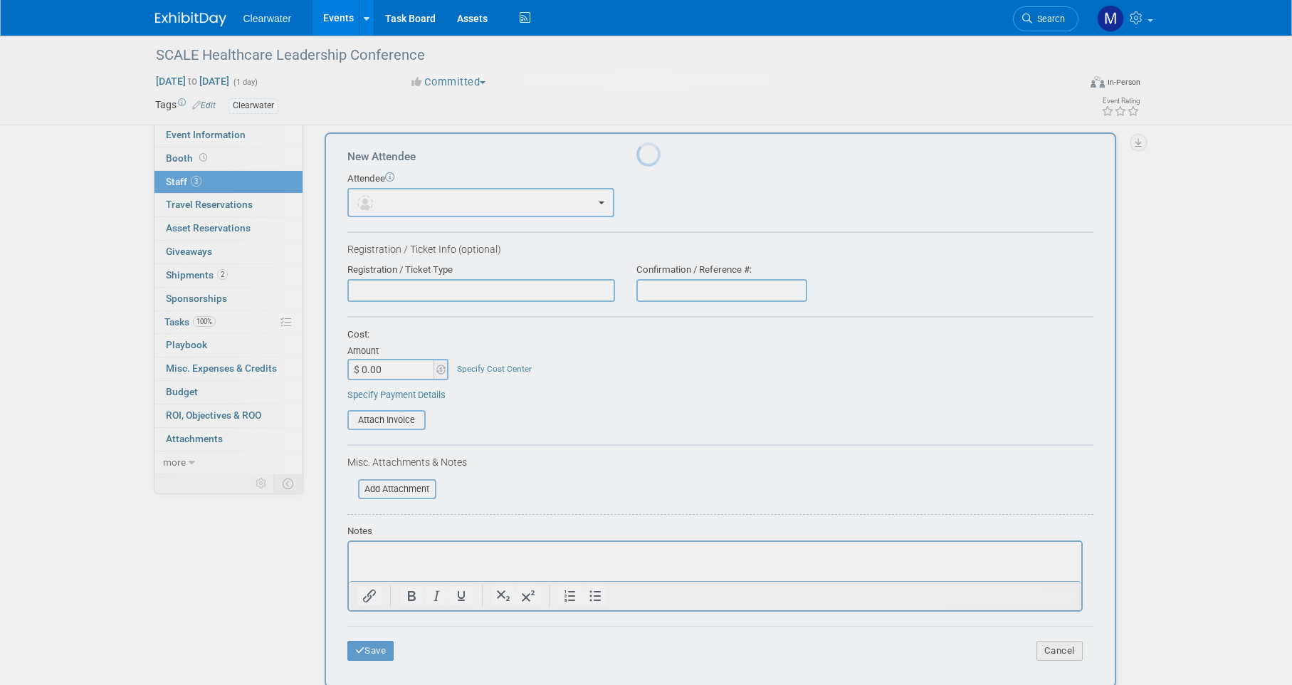
scroll to position [0, 0]
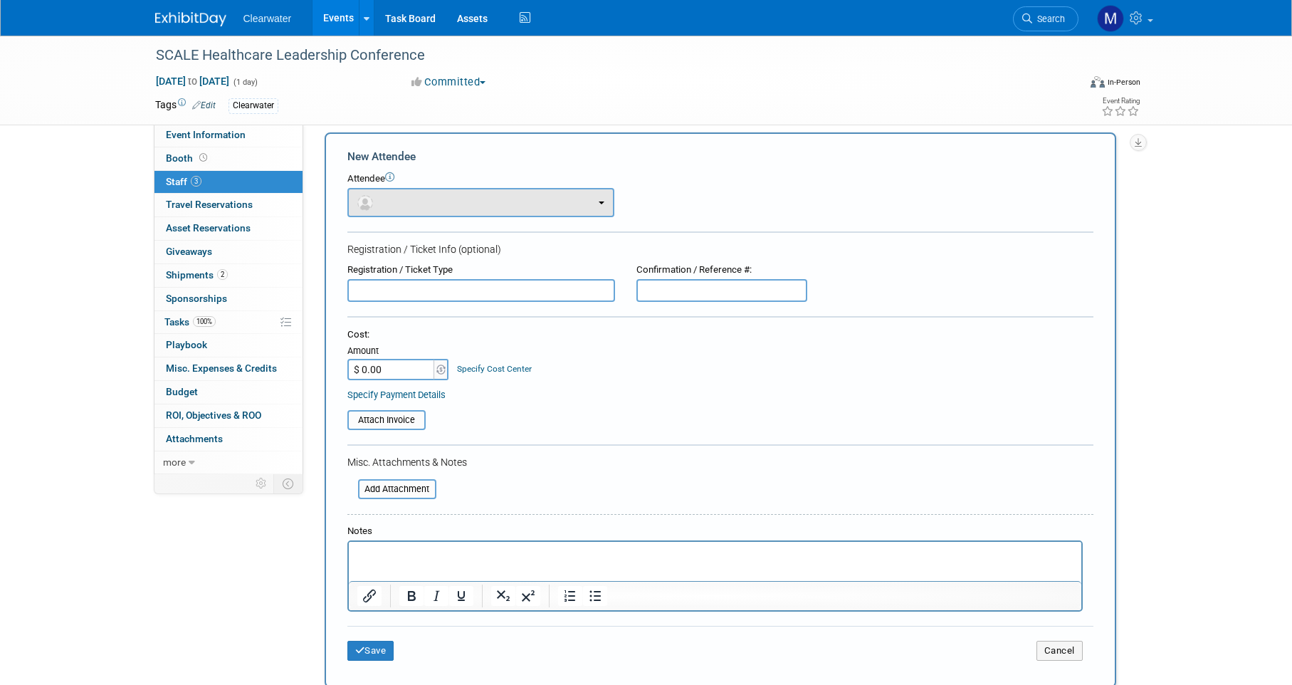
click at [458, 194] on button "button" at bounding box center [480, 202] width 267 height 29
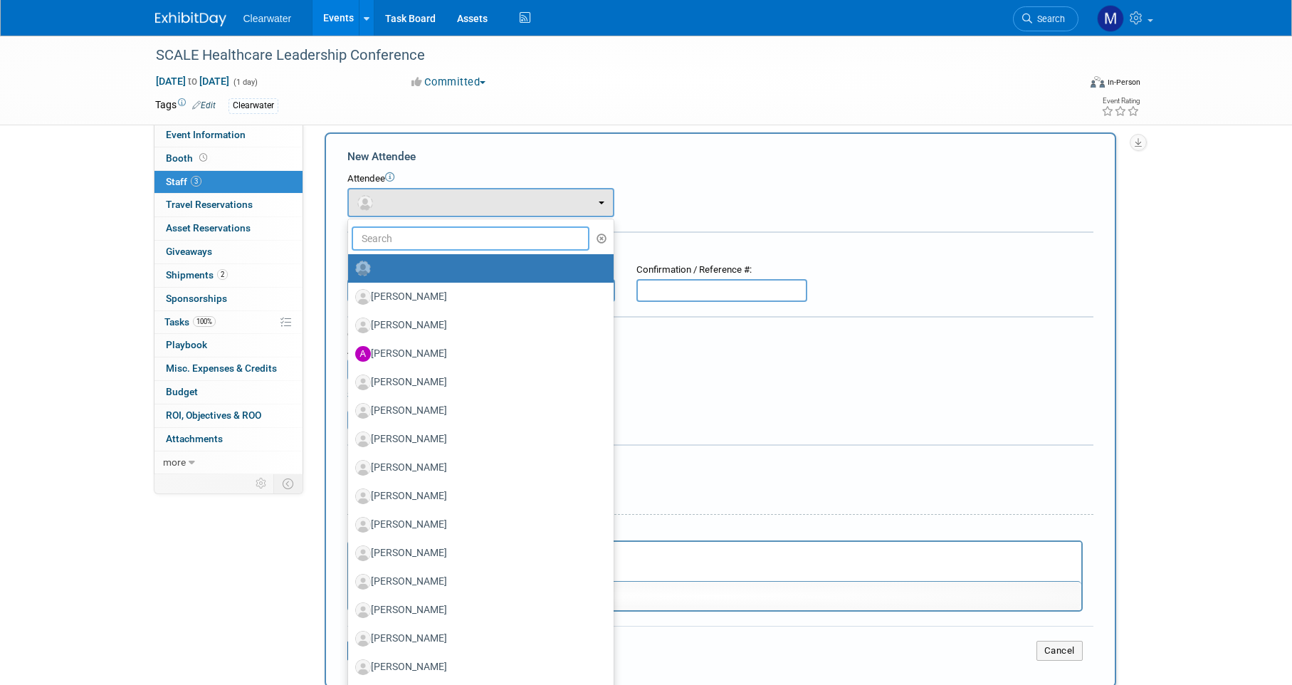
click at [456, 235] on input "text" at bounding box center [471, 238] width 238 height 24
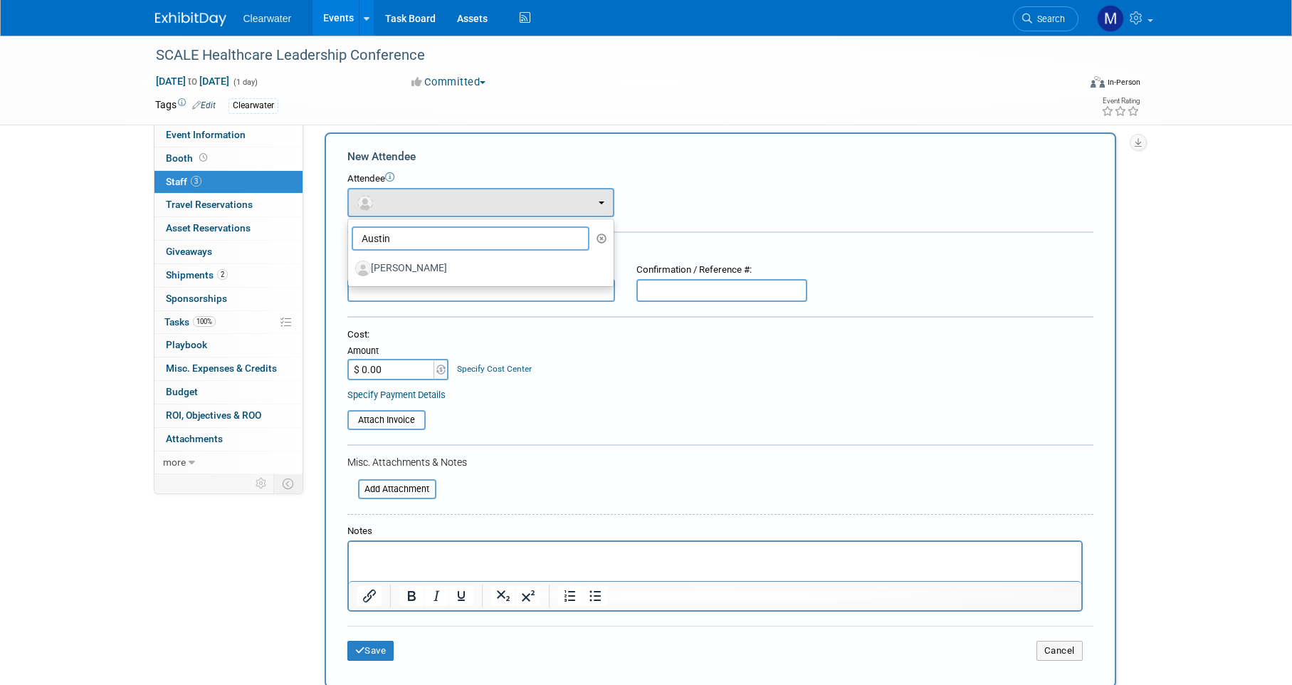
type input "Austin"
drag, startPoint x: 453, startPoint y: 226, endPoint x: 488, endPoint y: 269, distance: 55.1
click at [487, 268] on label "[PERSON_NAME]" at bounding box center [477, 268] width 244 height 23
click at [350, 268] on input "[PERSON_NAME]" at bounding box center [345, 266] width 9 height 9
select select "0378b4cd-03ff-4013-8f29-dc27c70d2a88"
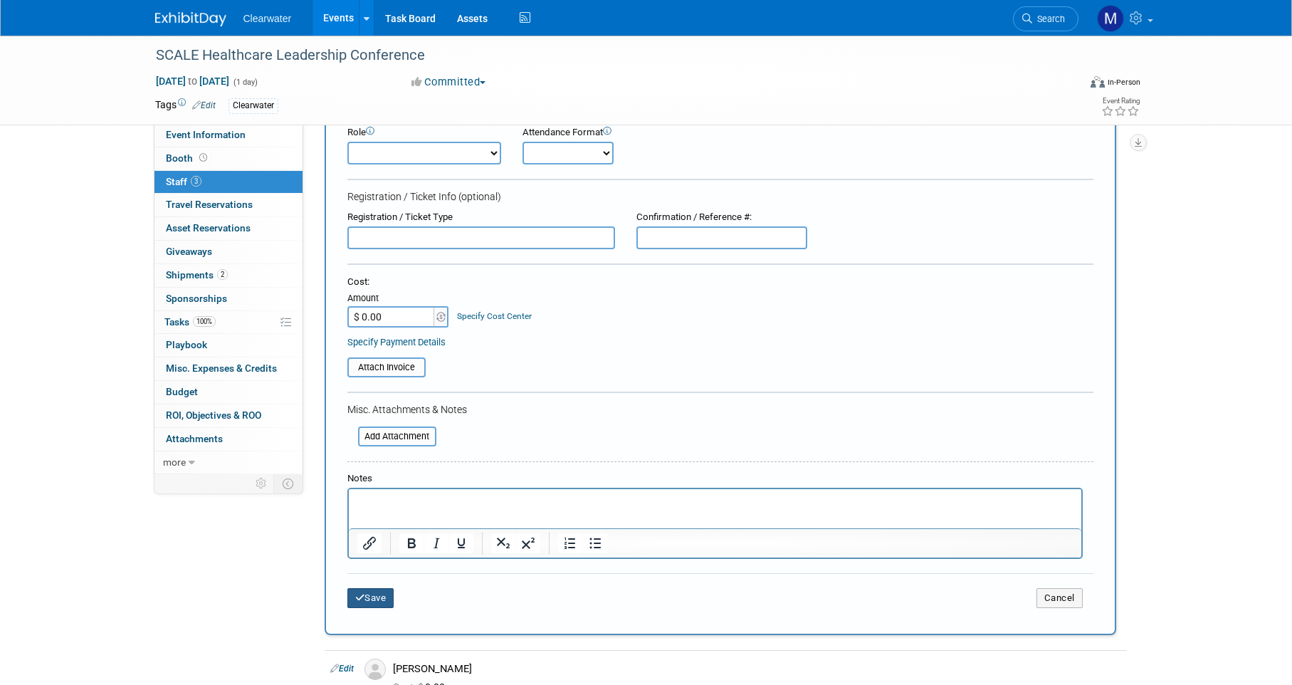
click at [376, 588] on button "Save" at bounding box center [370, 598] width 47 height 20
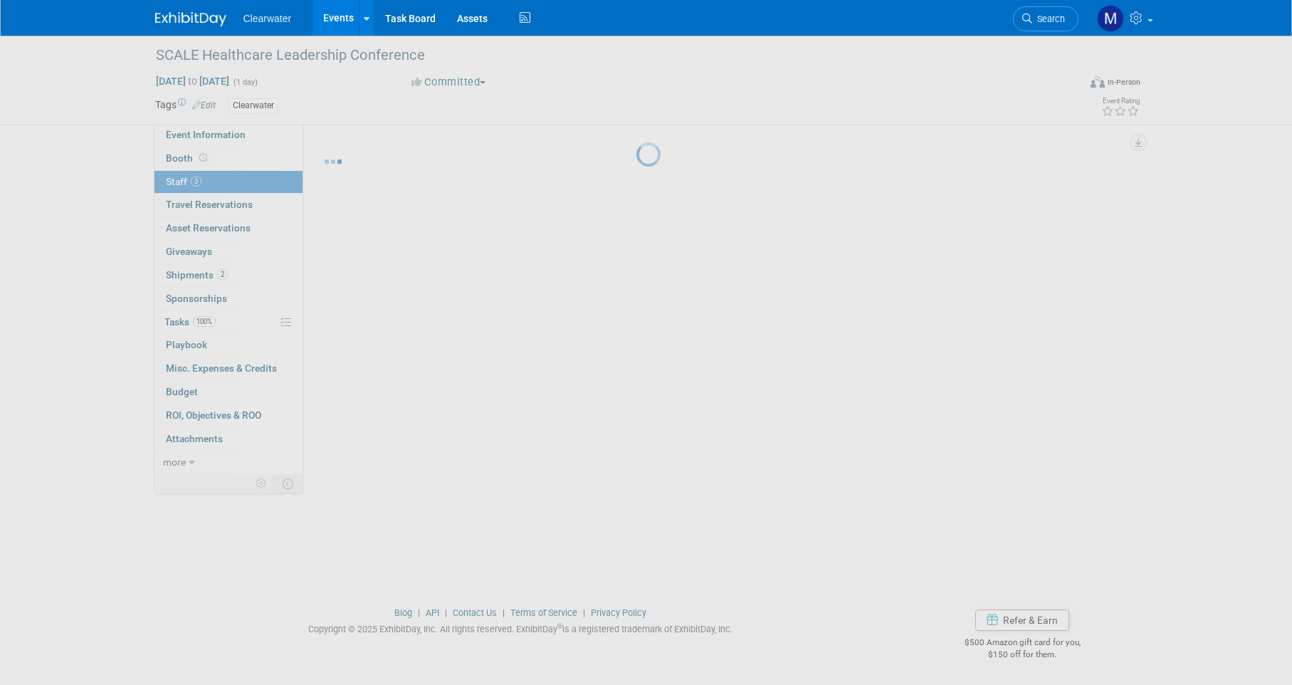
scroll to position [11, 0]
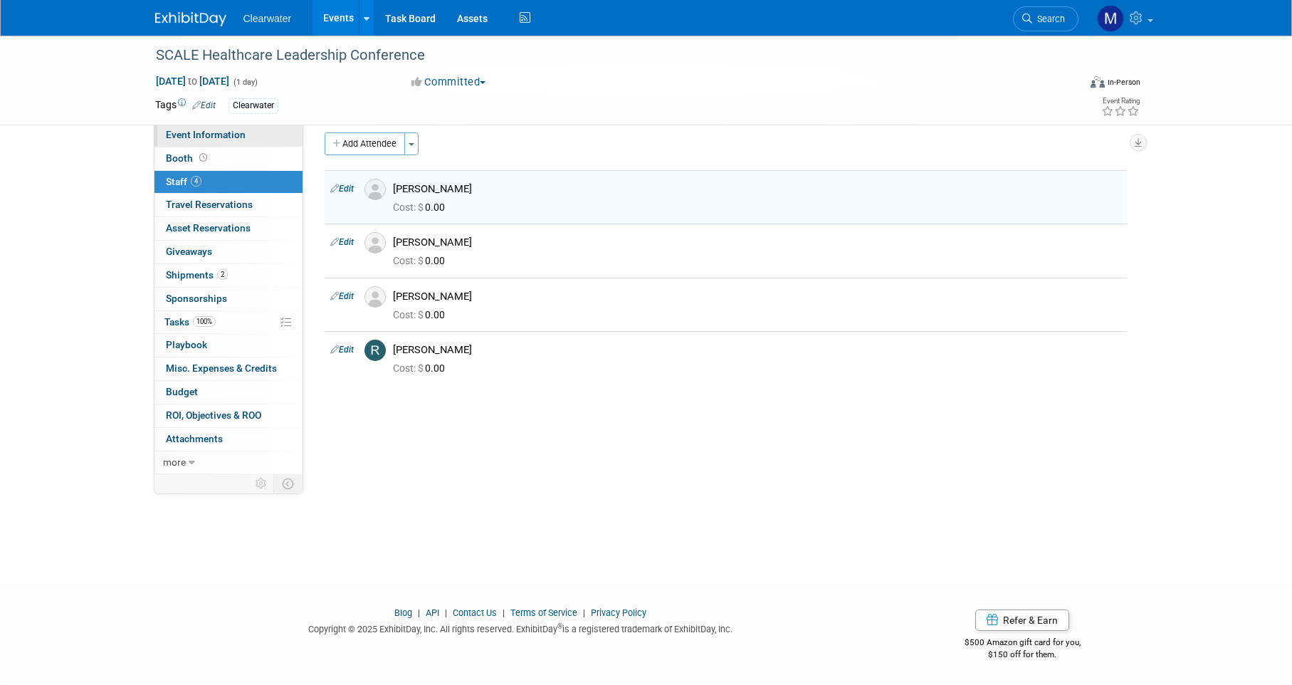
click at [206, 135] on span "Event Information" at bounding box center [206, 134] width 80 height 11
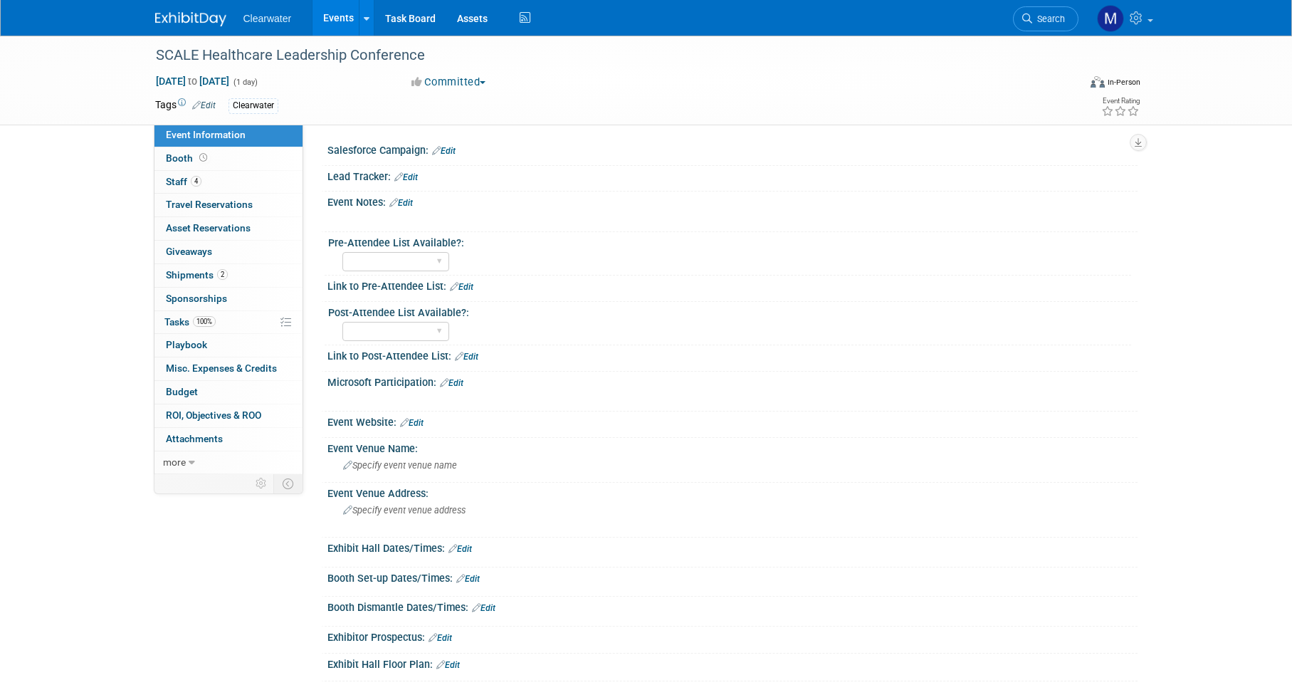
scroll to position [3, 0]
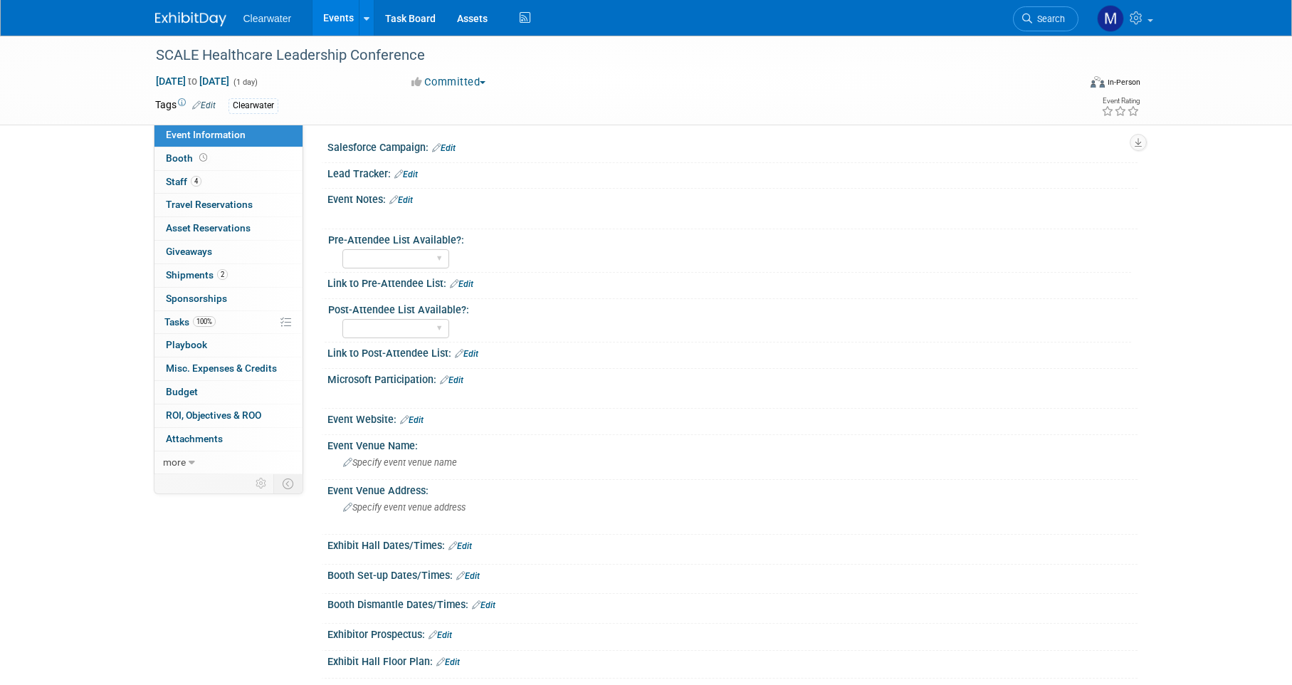
drag, startPoint x: 187, startPoint y: 4, endPoint x: 624, endPoint y: 139, distance: 457.3
click at [646, 149] on div "Salesforce Campaign: Edit" at bounding box center [732, 146] width 810 height 19
click at [236, 268] on link "2 Shipments 2" at bounding box center [228, 275] width 148 height 23
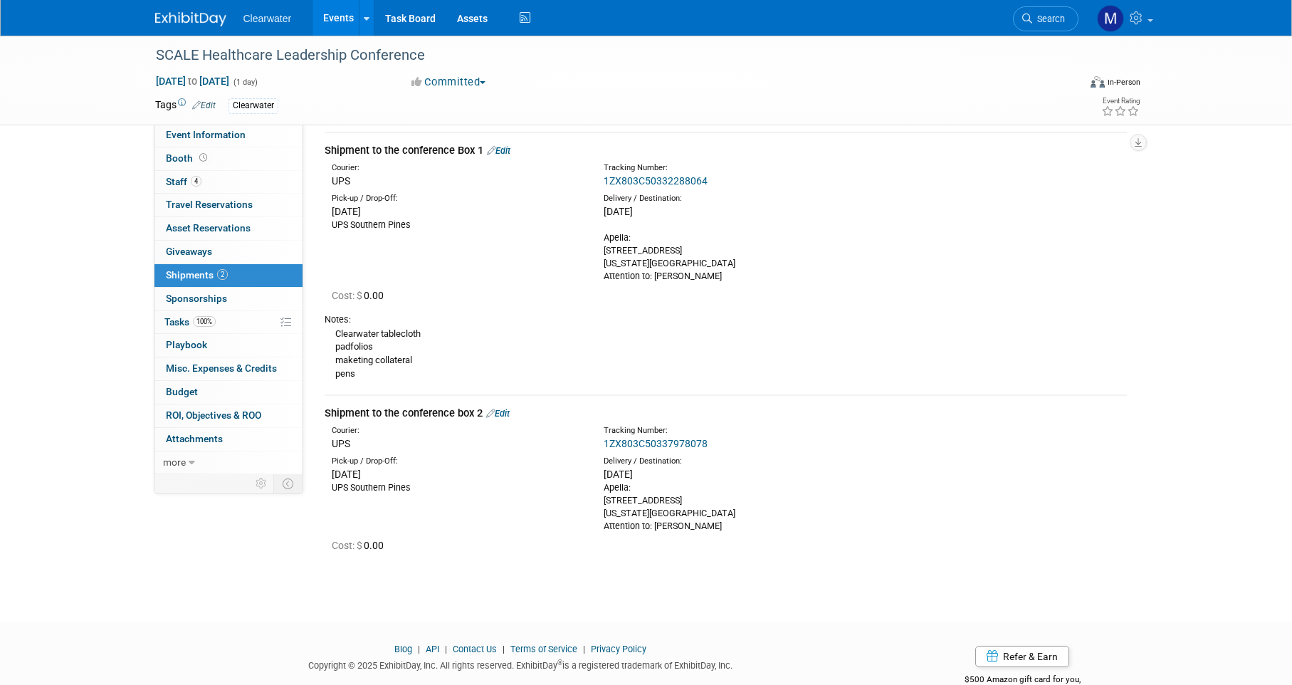
scroll to position [0, 0]
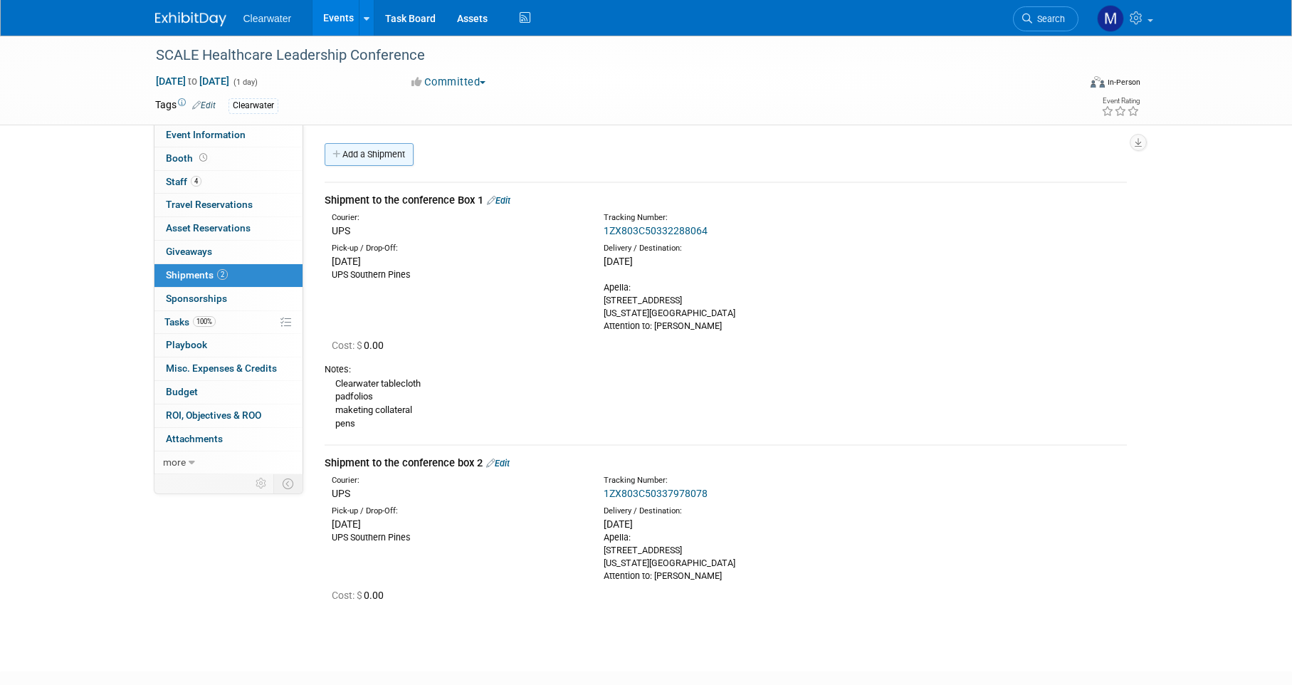
click at [368, 153] on link "Add a Shipment" at bounding box center [369, 154] width 89 height 23
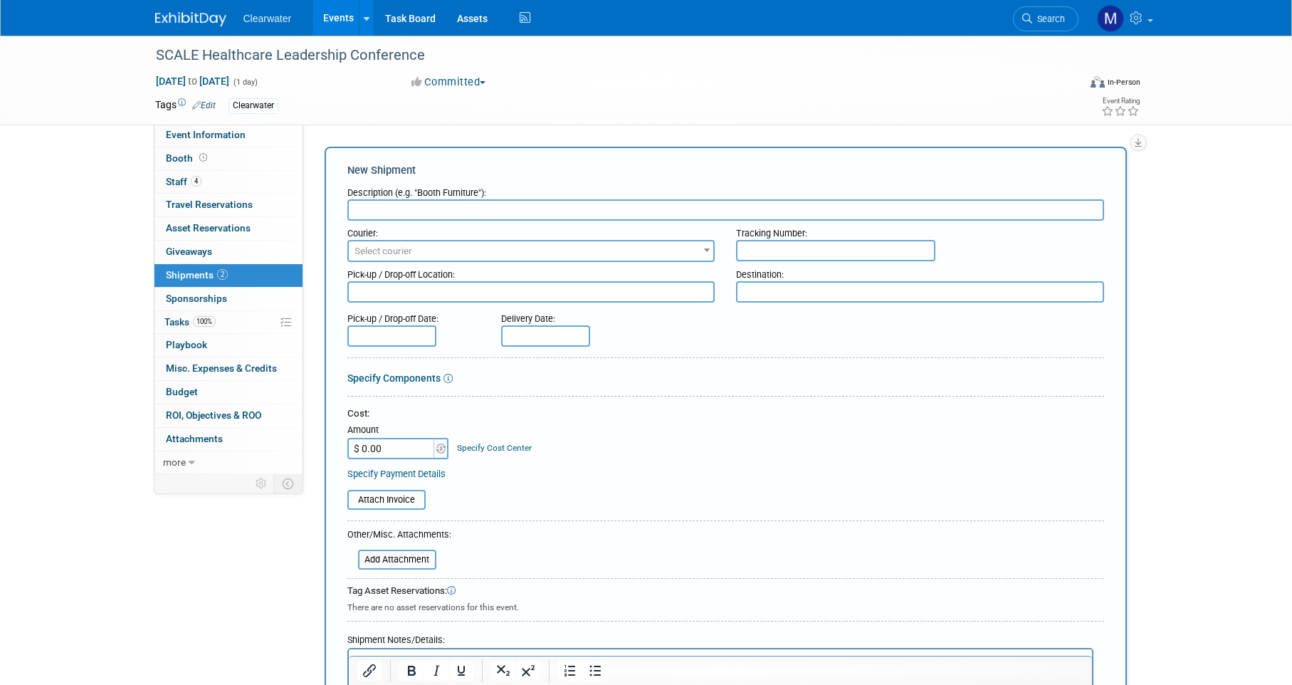
click at [448, 211] on input "text" at bounding box center [725, 209] width 757 height 21
type input "shipment from the Apella to [PERSON_NAME]"
click at [782, 295] on textarea at bounding box center [920, 291] width 368 height 21
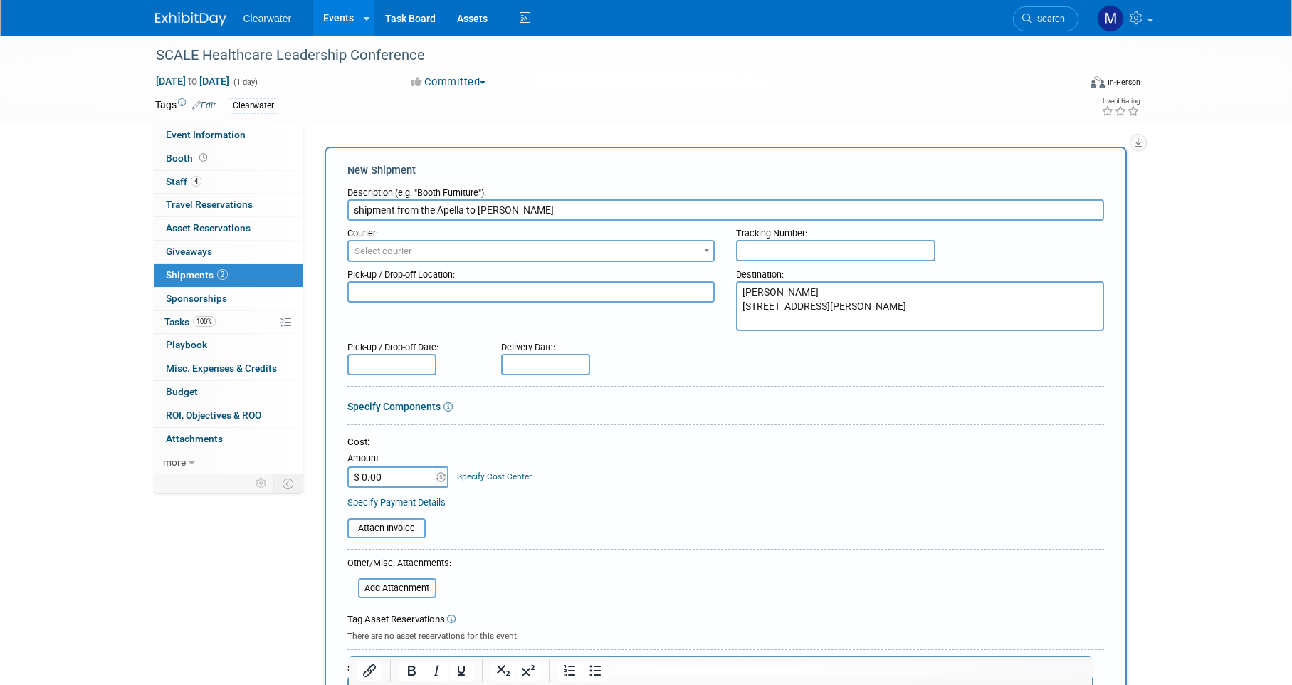
type textarea "[PERSON_NAME] [STREET_ADDRESS][PERSON_NAME]"
click at [811, 386] on div at bounding box center [725, 389] width 757 height 6
click at [583, 365] on input "text" at bounding box center [545, 364] width 89 height 21
click at [693, 335] on div "Pick-up / Drop-off Date: Delivery Date:" at bounding box center [726, 355] width 778 height 41
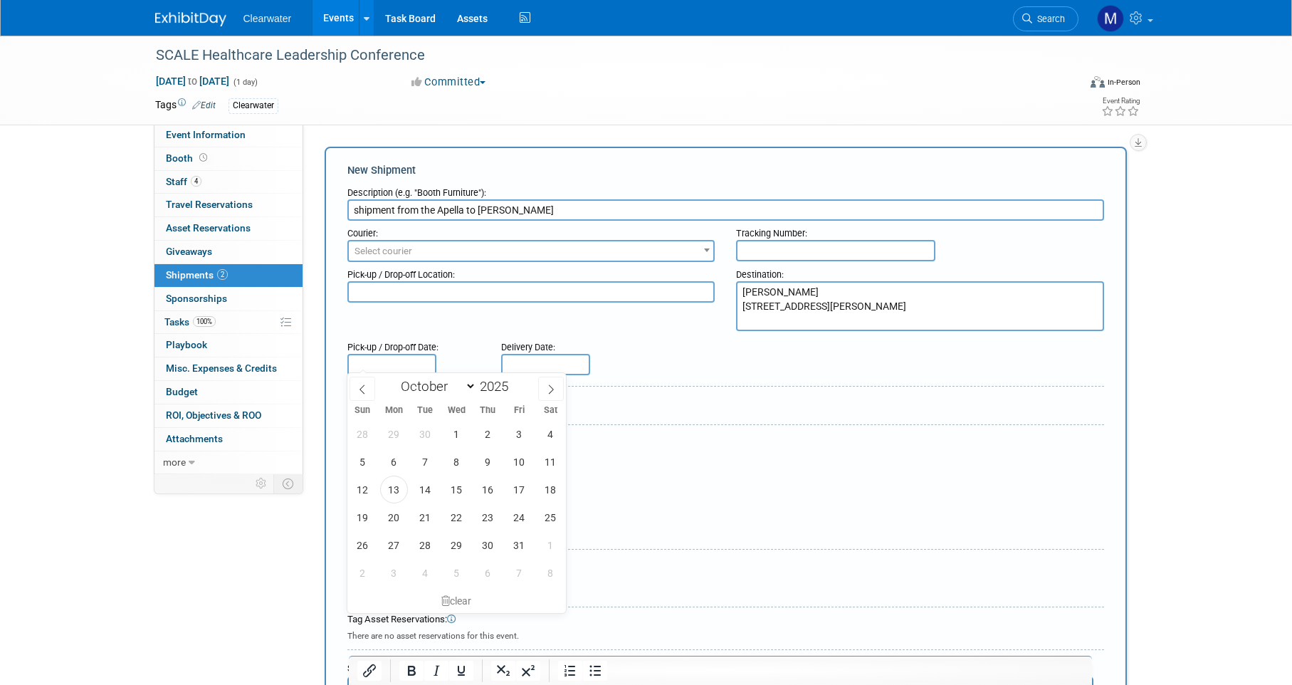
click at [361, 357] on input "text" at bounding box center [391, 364] width 89 height 21
click at [525, 482] on span "17" at bounding box center [519, 490] width 28 height 28
type input "[DATE]"
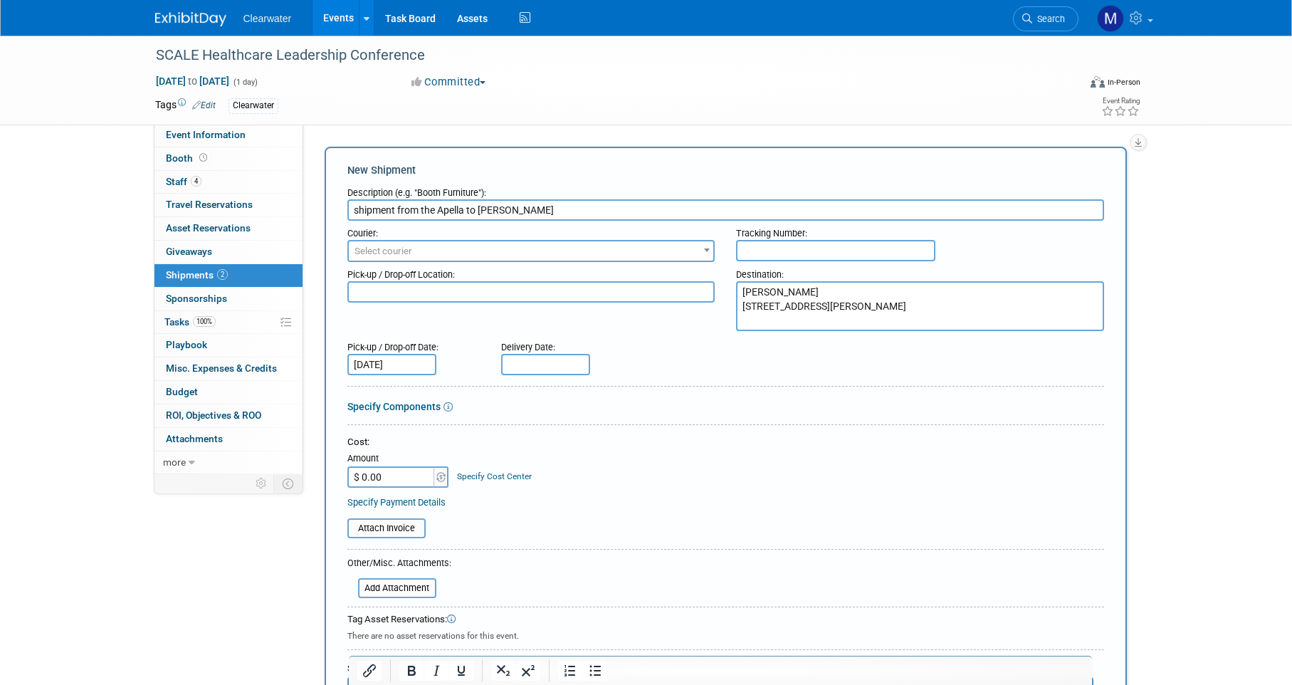
click at [624, 387] on div at bounding box center [725, 389] width 757 height 6
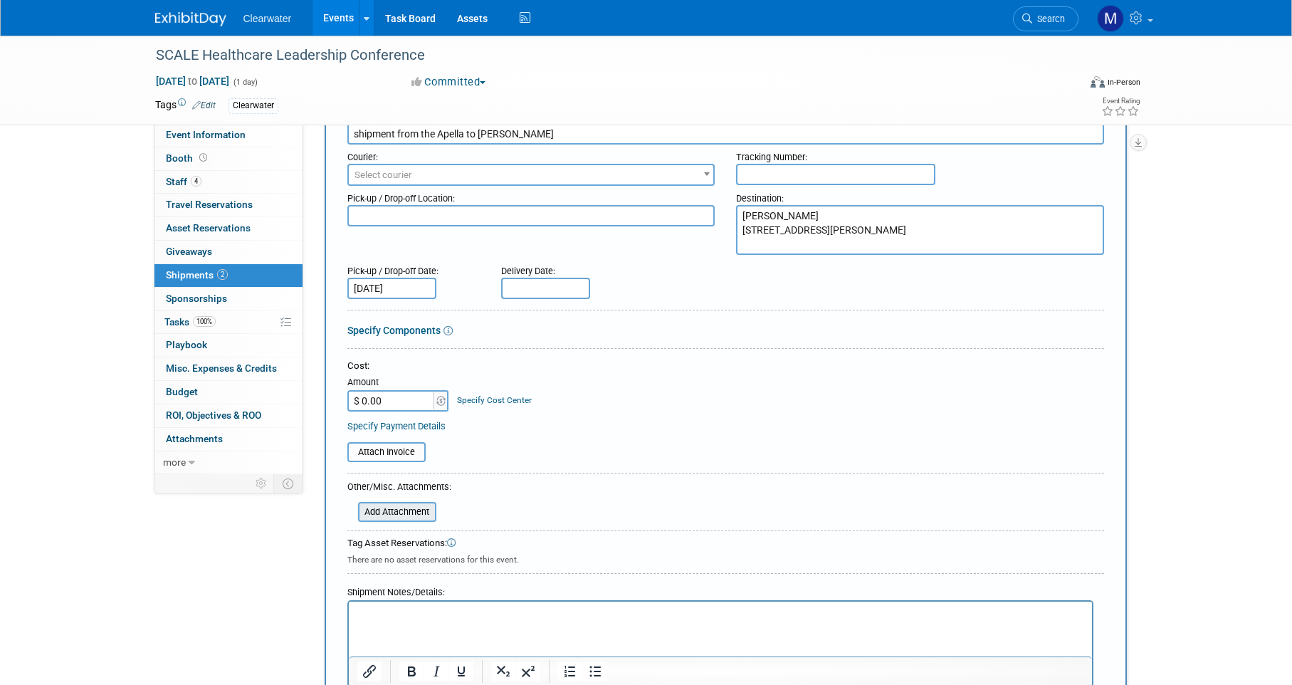
click at [389, 508] on input "file" at bounding box center [350, 511] width 169 height 17
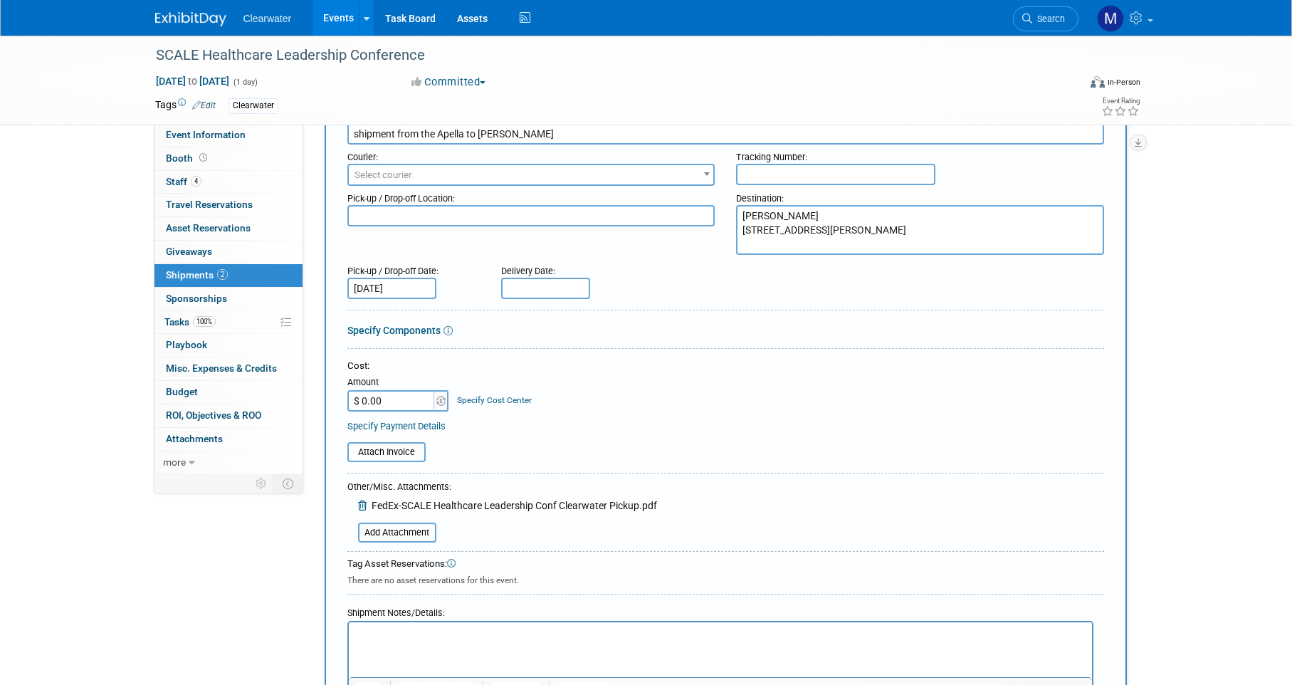
click at [401, 630] on p "Rich Text Area. Press ALT-0 for help." at bounding box center [720, 635] width 727 height 14
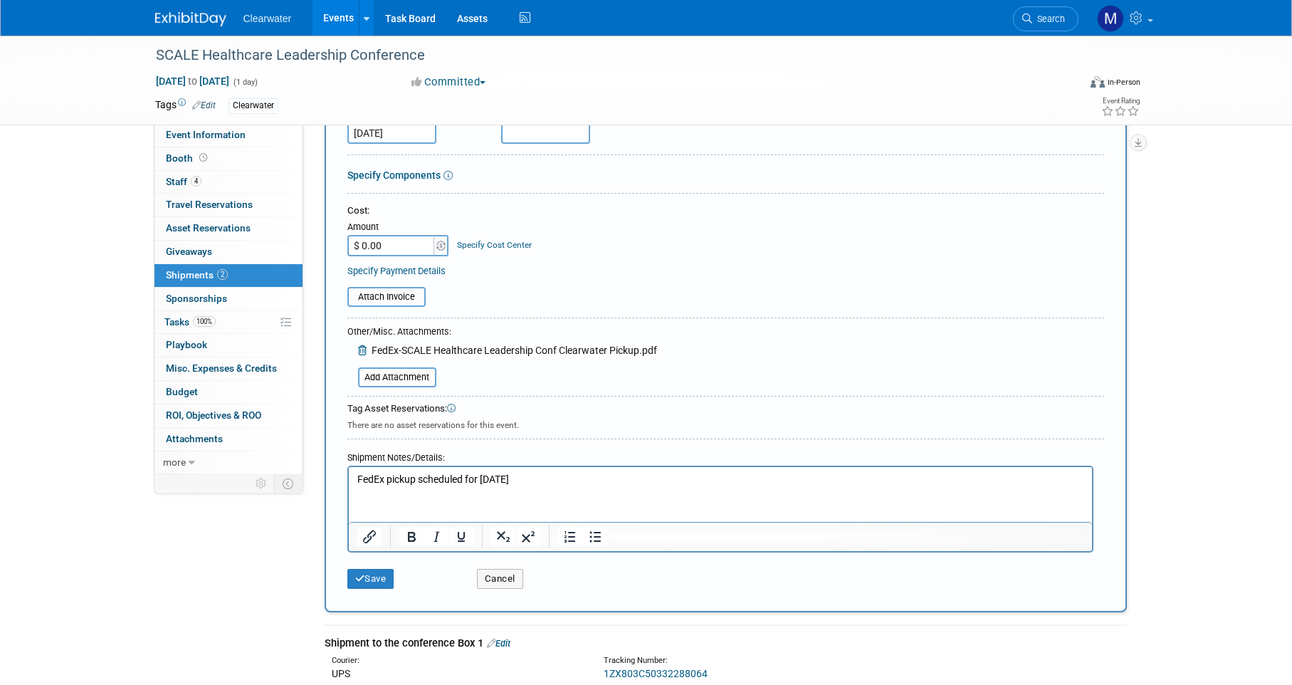
scroll to position [326, 0]
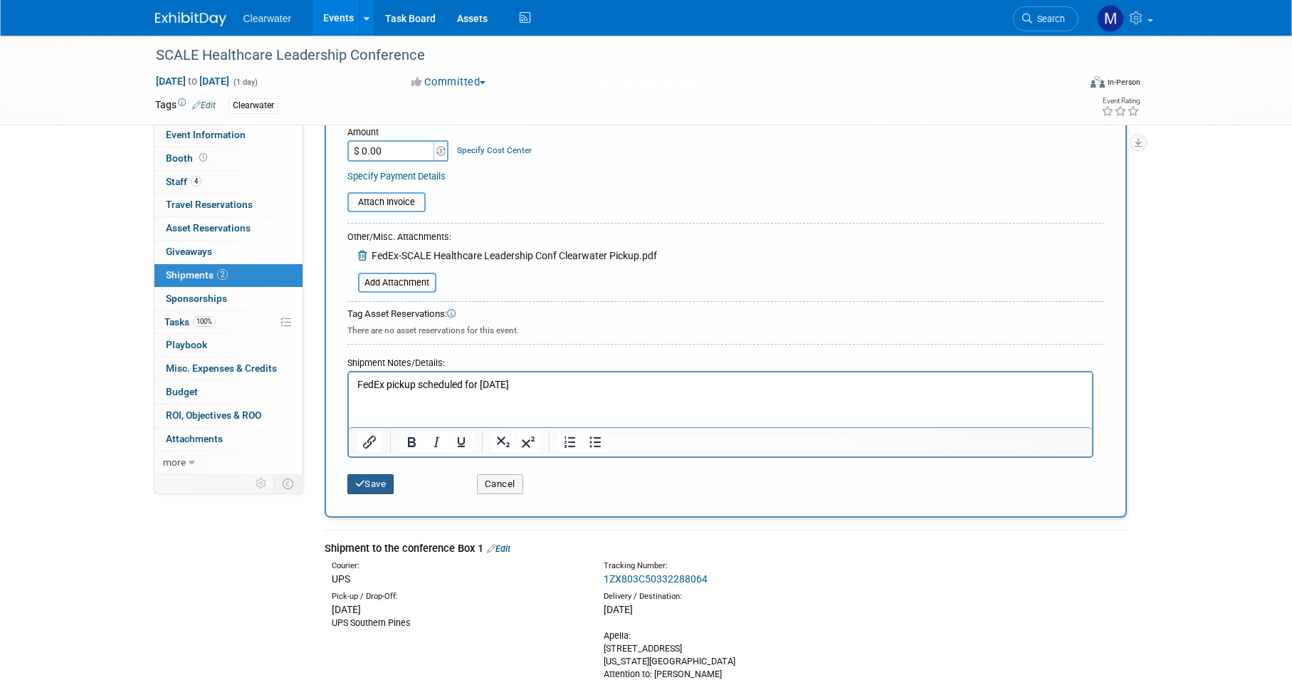
click at [384, 478] on button "Save" at bounding box center [370, 484] width 47 height 20
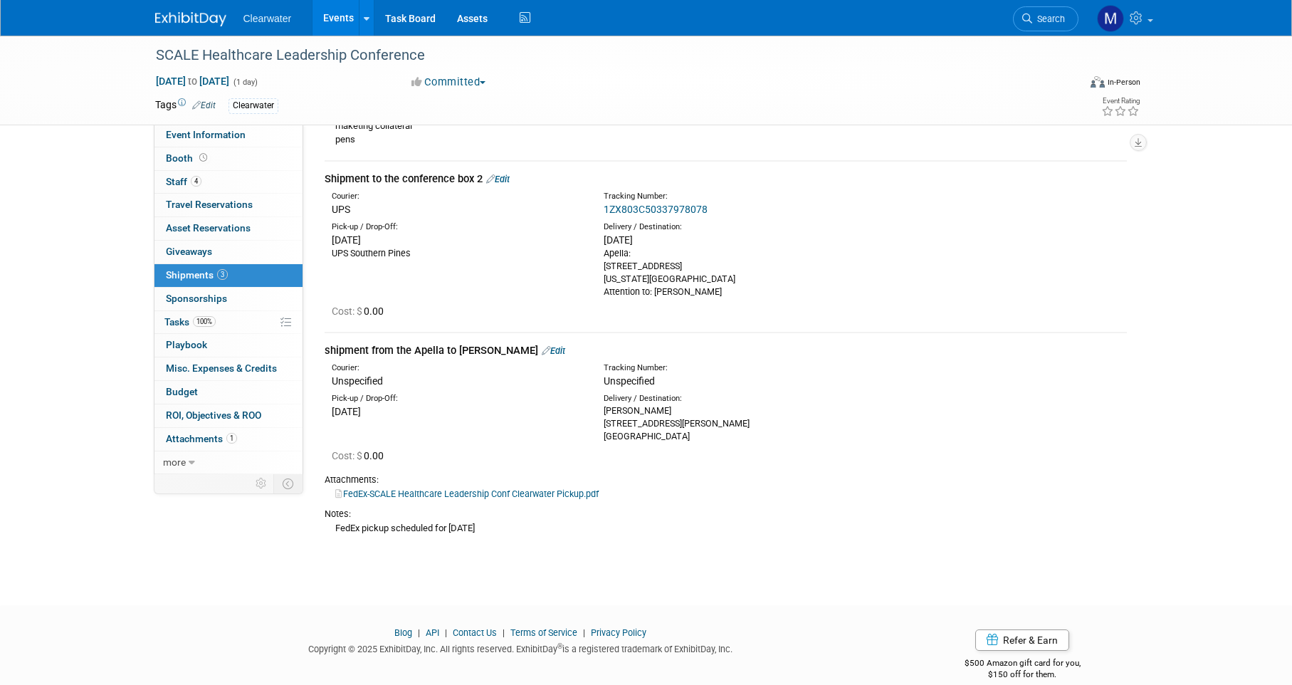
scroll to position [263, 0]
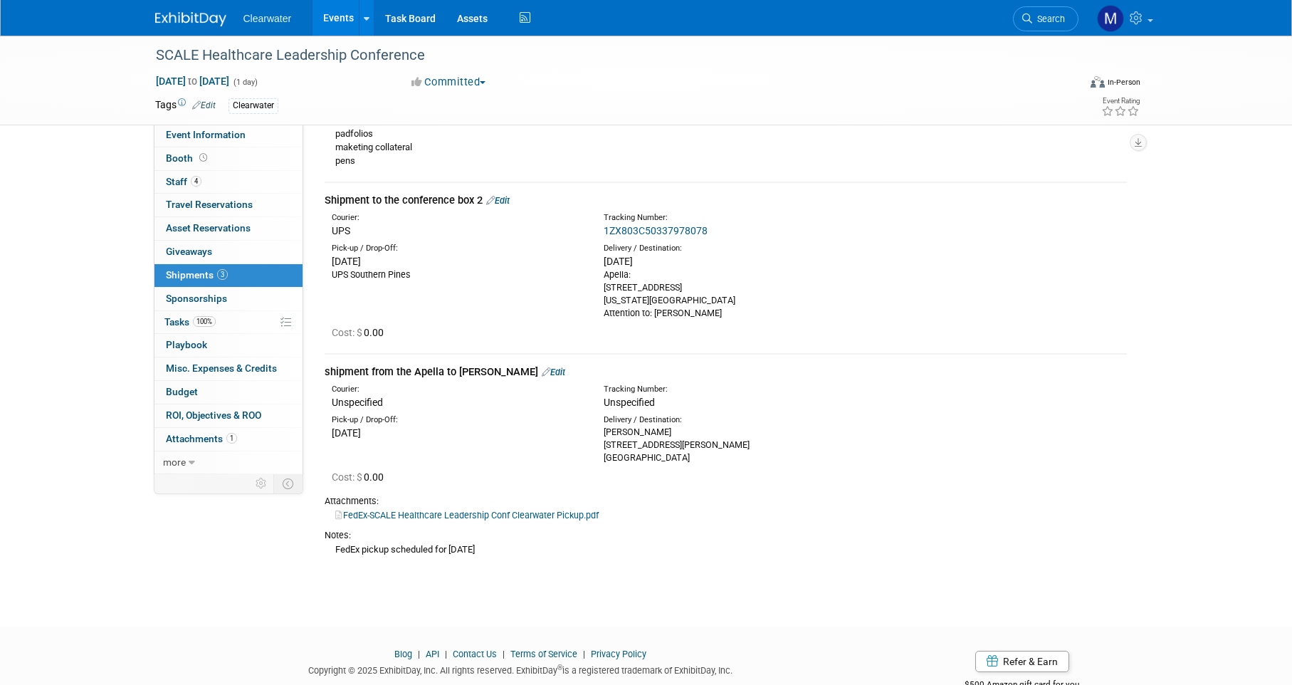
click at [542, 367] on icon at bounding box center [546, 371] width 9 height 9
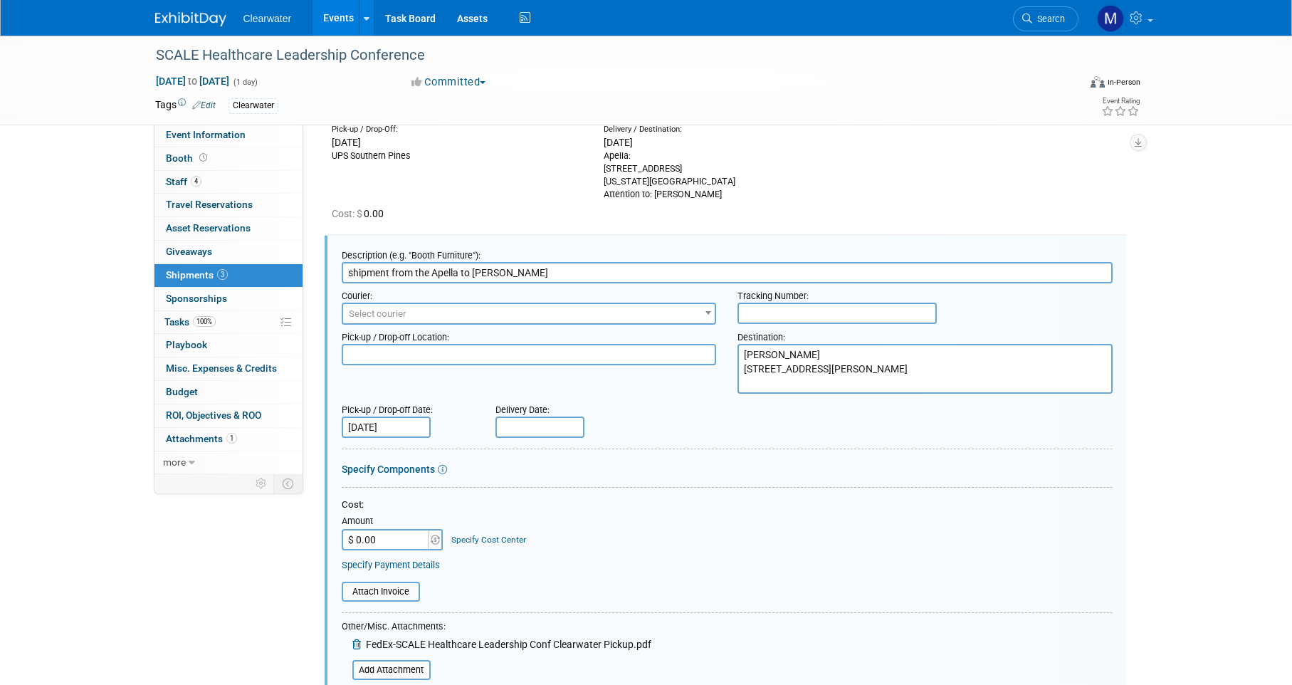
scroll to position [429, 0]
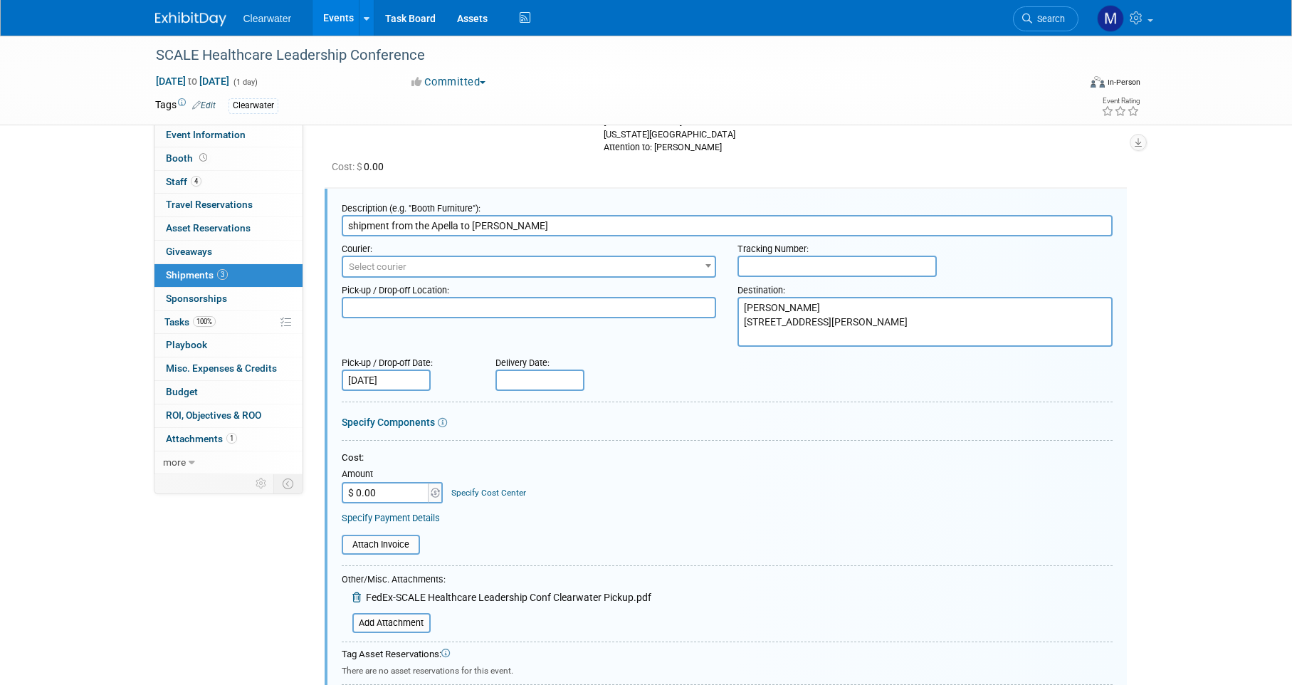
click at [427, 257] on span "Select courier" at bounding box center [529, 267] width 372 height 20
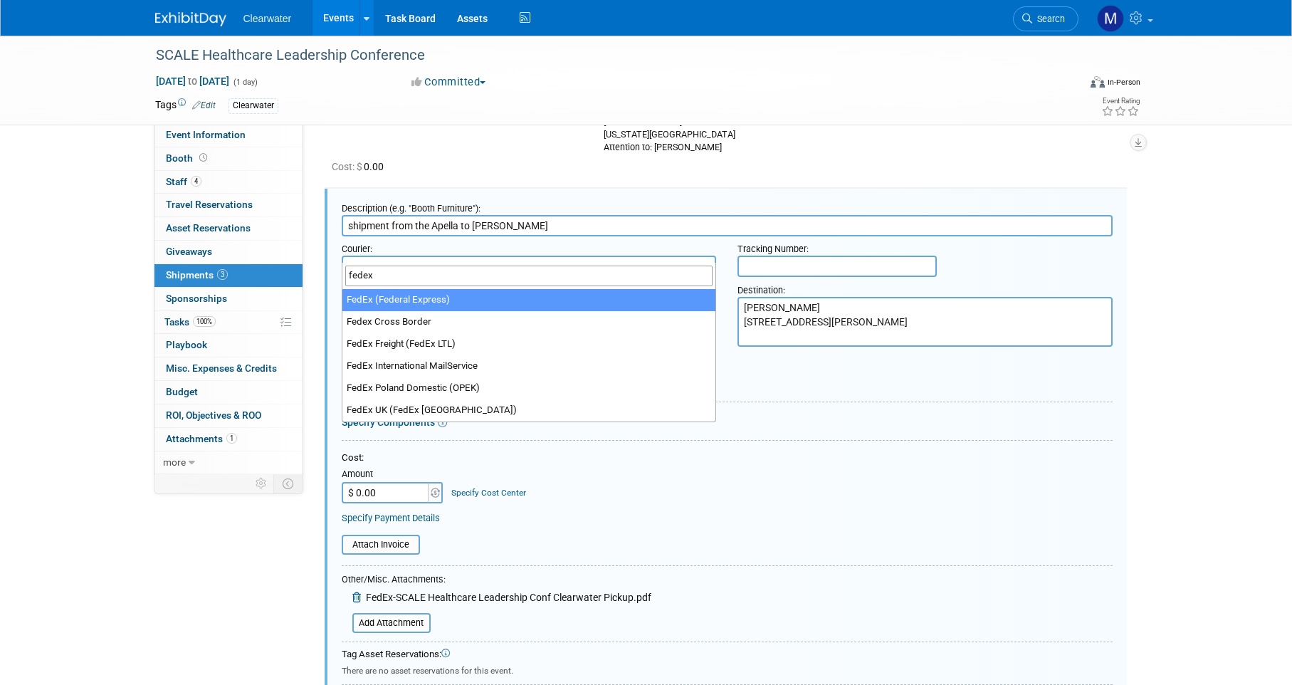
type input "fedex"
select select "206"
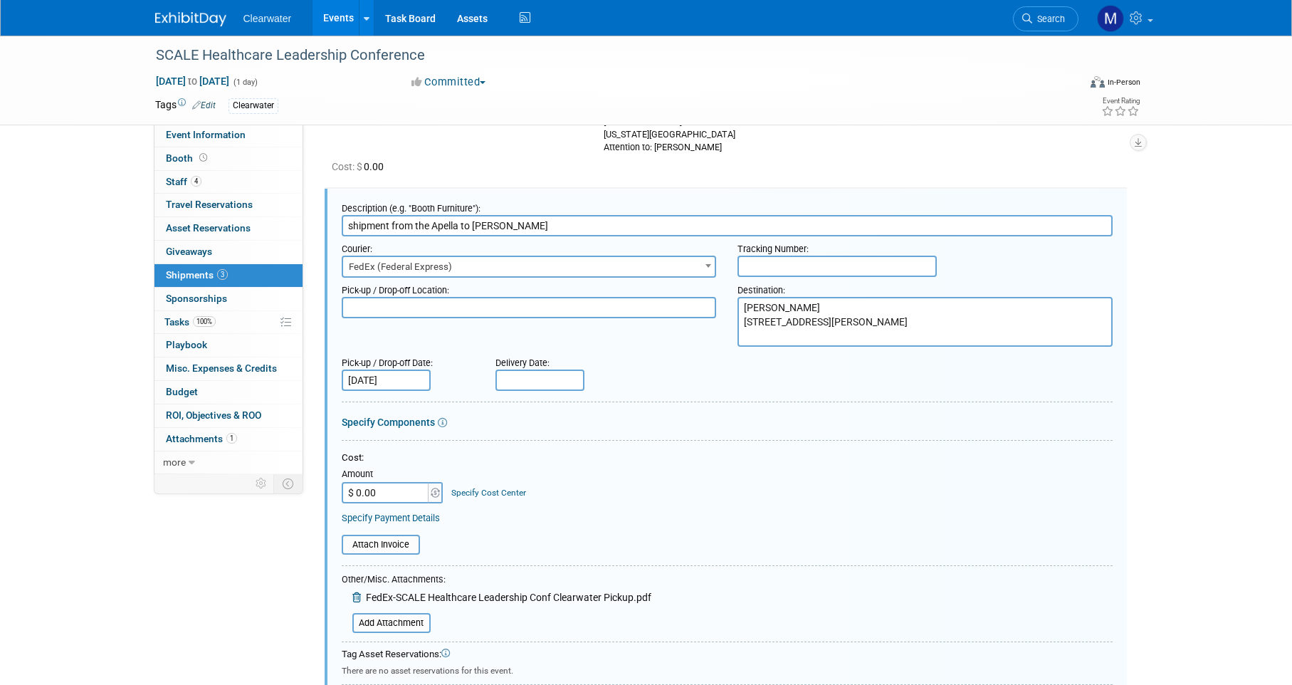
click at [783, 256] on input "text" at bounding box center [836, 266] width 199 height 21
paste input "8851 3431 3537"
type input "8851 3431 3537"
click at [957, 451] on div "Cost:" at bounding box center [727, 458] width 771 height 14
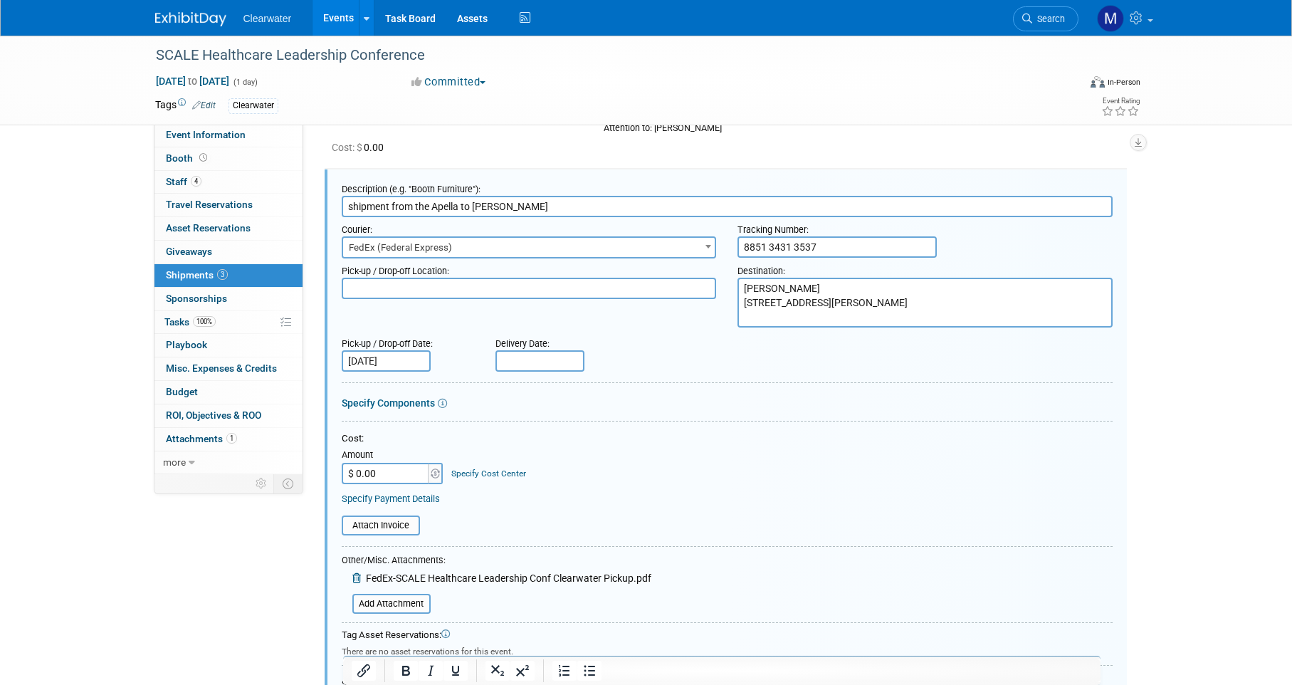
scroll to position [500, 0]
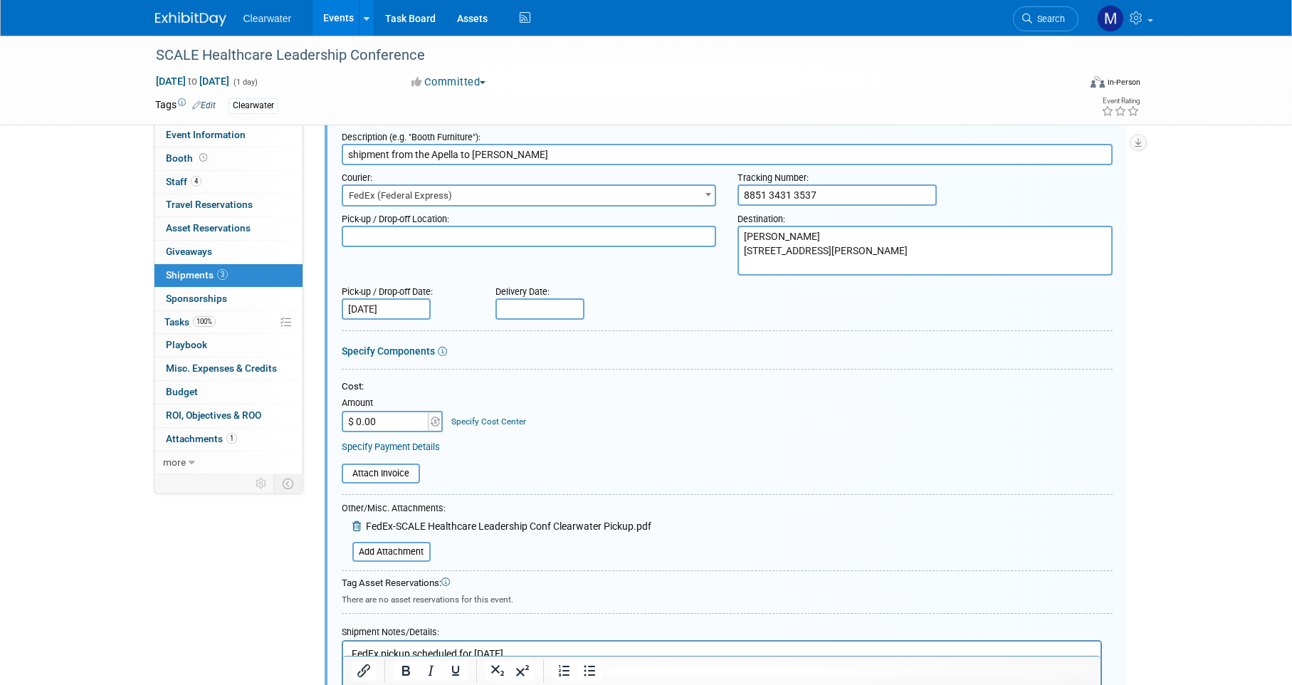
click at [392, 226] on textarea at bounding box center [529, 236] width 375 height 21
drag, startPoint x: 392, startPoint y: 215, endPoint x: 707, endPoint y: 306, distance: 327.6
click at [707, 306] on form "Description (e.g. "Booth Furniture"): shipment from the Apella to [PERSON_NAME]…" at bounding box center [727, 439] width 771 height 629
drag, startPoint x: 404, startPoint y: 222, endPoint x: 368, endPoint y: 221, distance: 36.3
click at [368, 226] on textarea "The Paella" at bounding box center [529, 236] width 375 height 21
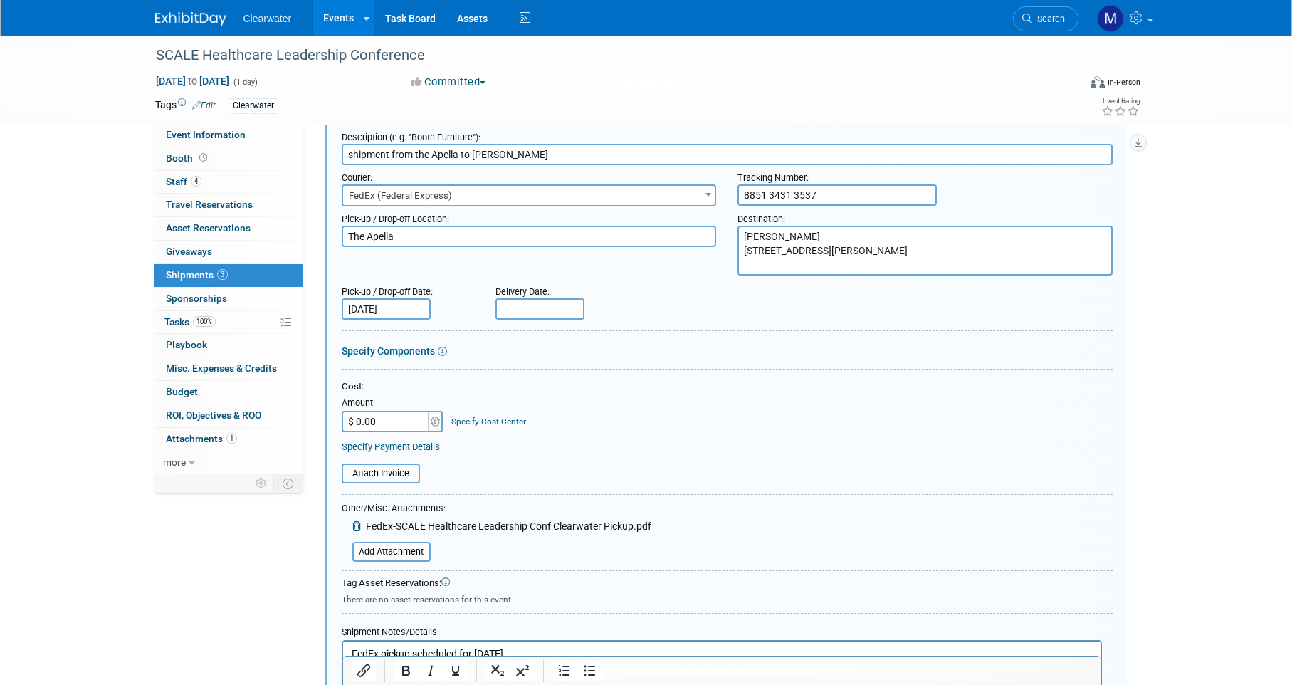
type textarea "The Apella"
click at [477, 241] on div "Pick-up / Drop-off Location: The Apella Destination: [PERSON_NAME] [STREET_ADDR…" at bounding box center [727, 240] width 792 height 69
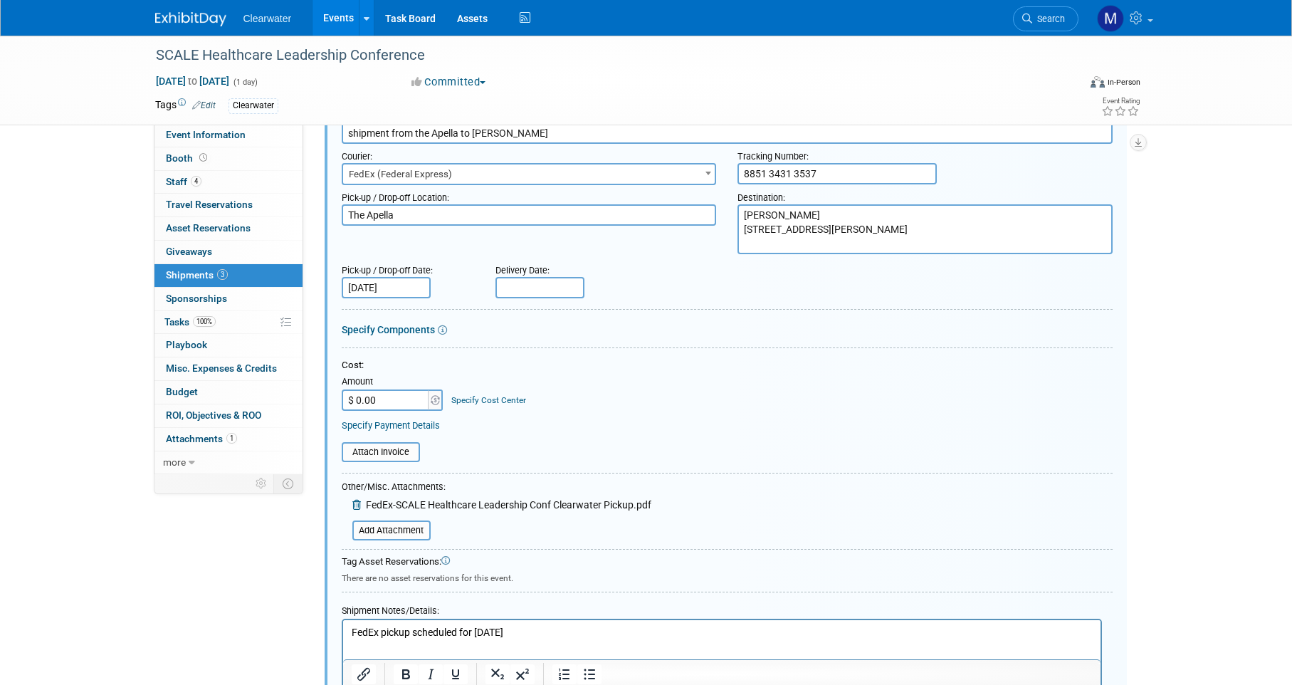
scroll to position [693, 0]
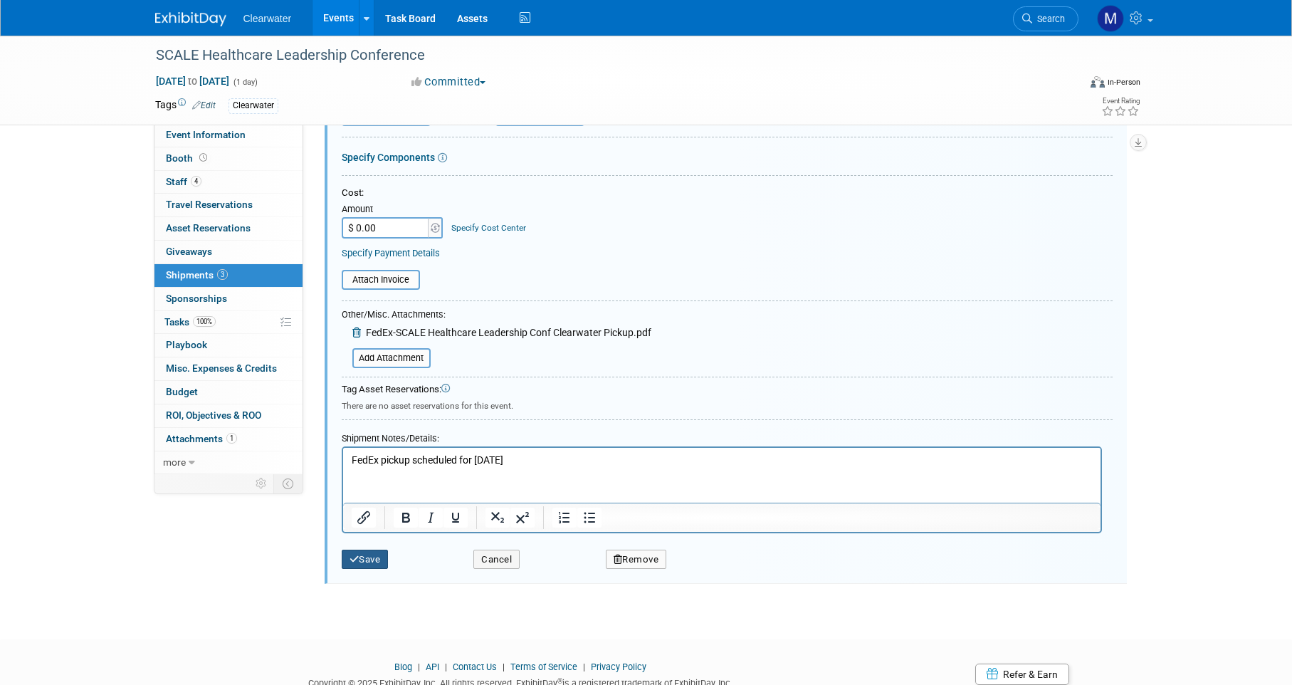
click at [375, 550] on button "Save" at bounding box center [365, 560] width 47 height 20
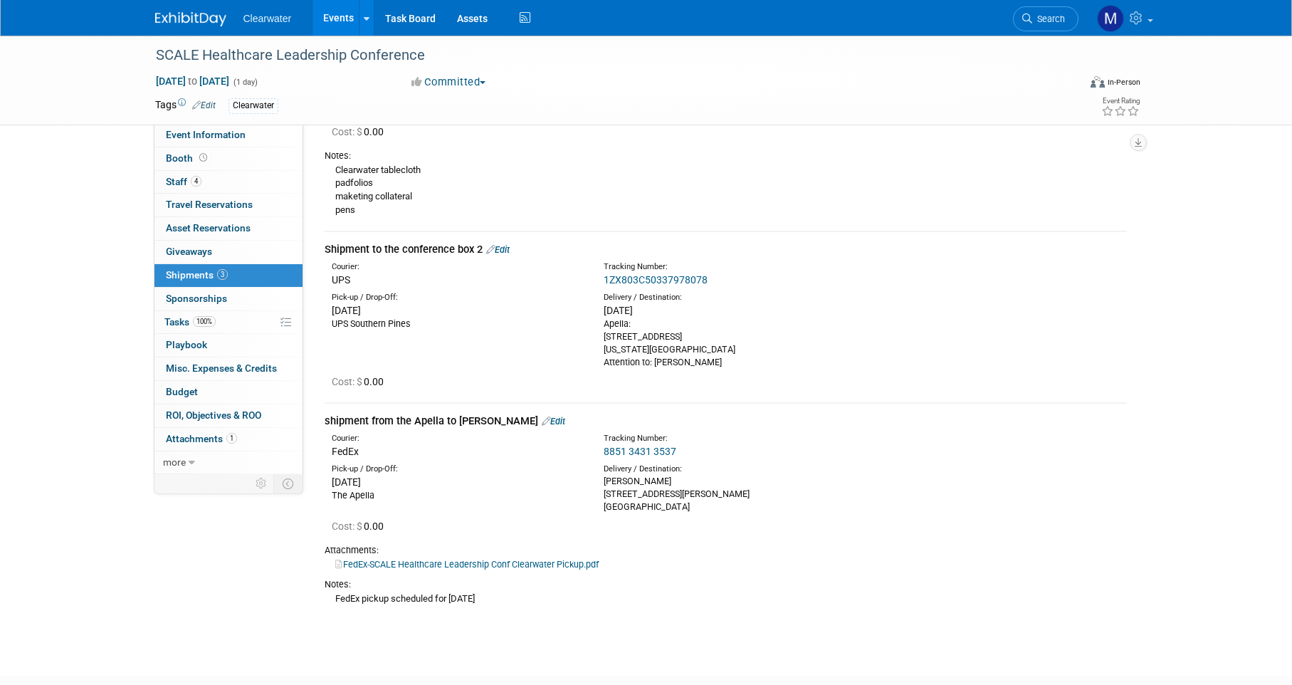
scroll to position [130, 0]
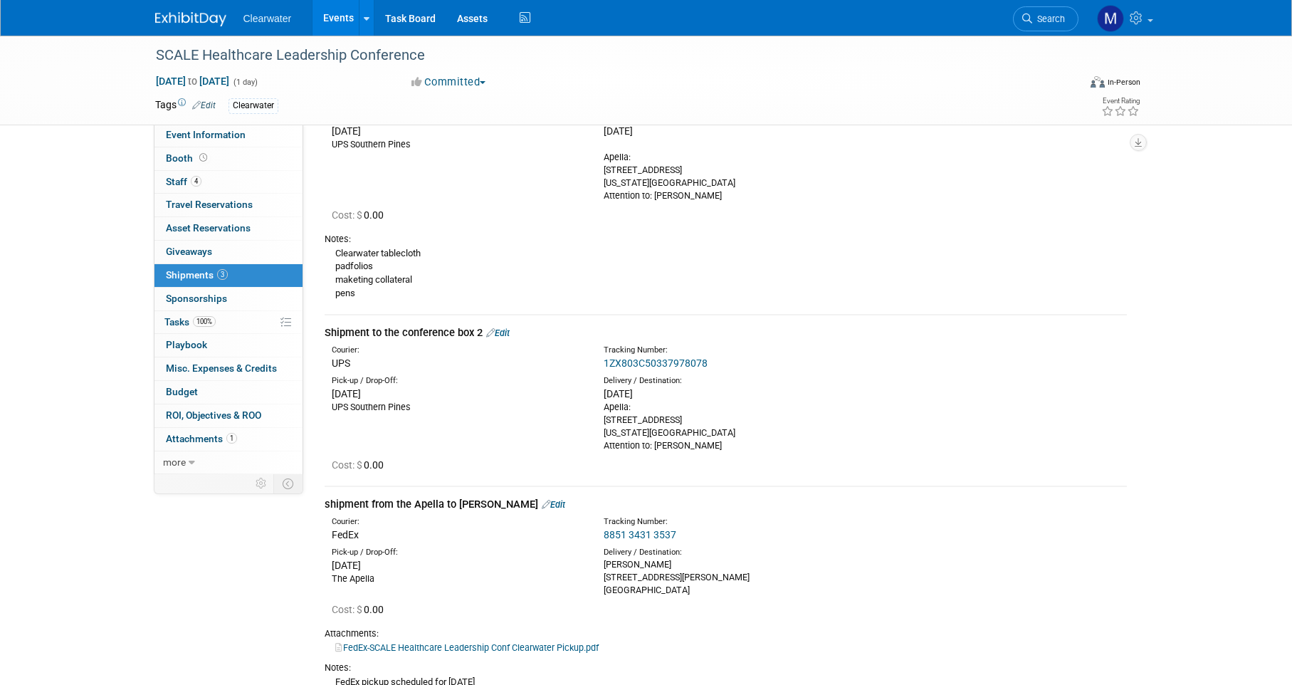
click at [542, 499] on link "Edit" at bounding box center [553, 504] width 23 height 11
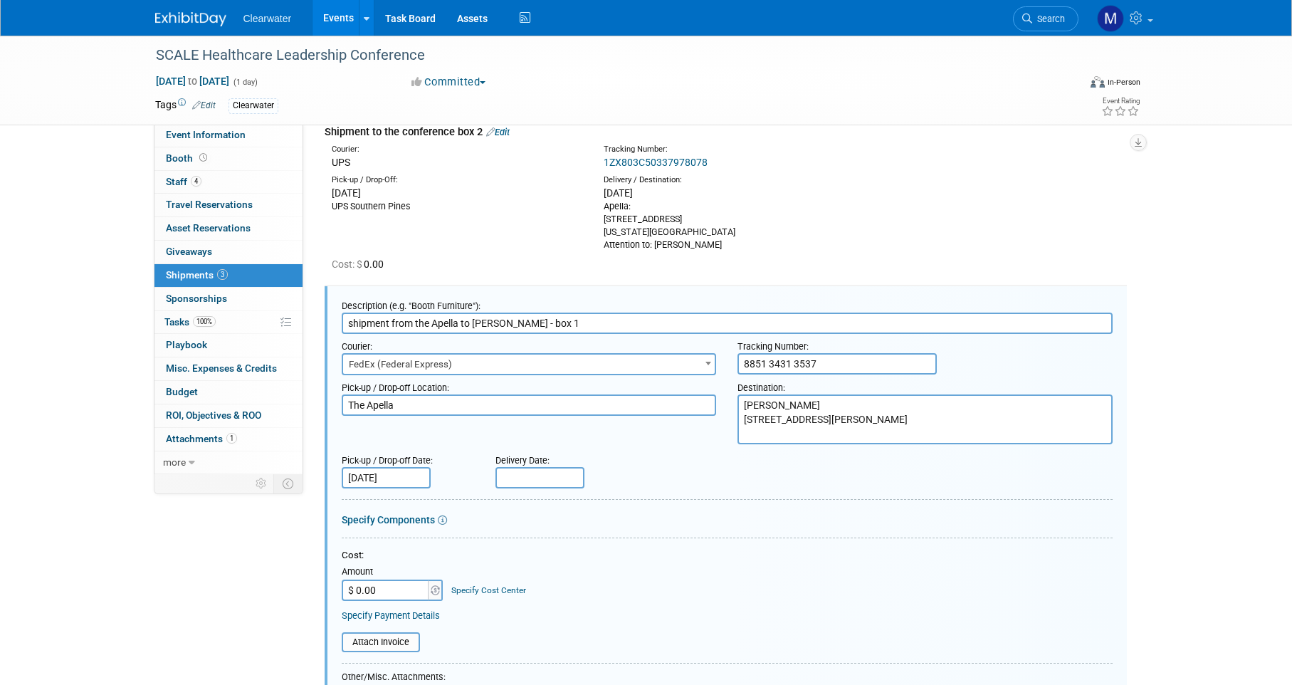
scroll to position [611, 0]
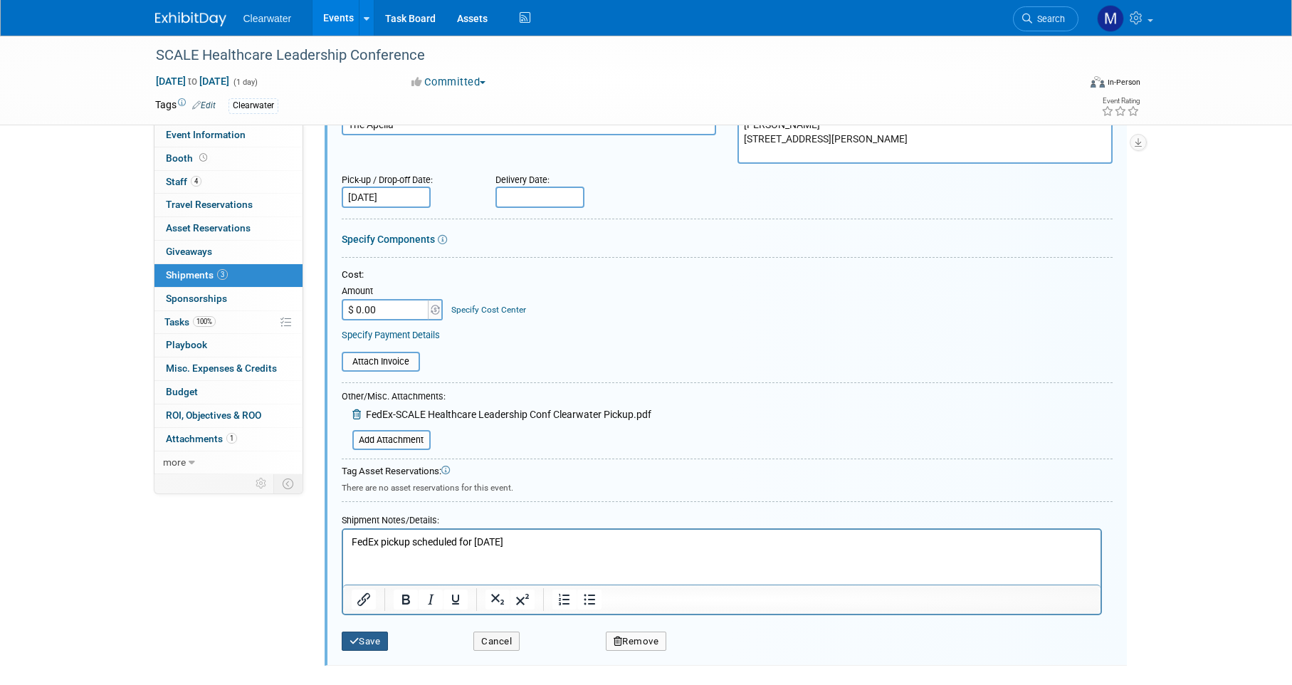
type input "shipment from the Apella to [PERSON_NAME] - box 1"
click at [367, 631] on button "Save" at bounding box center [365, 641] width 47 height 20
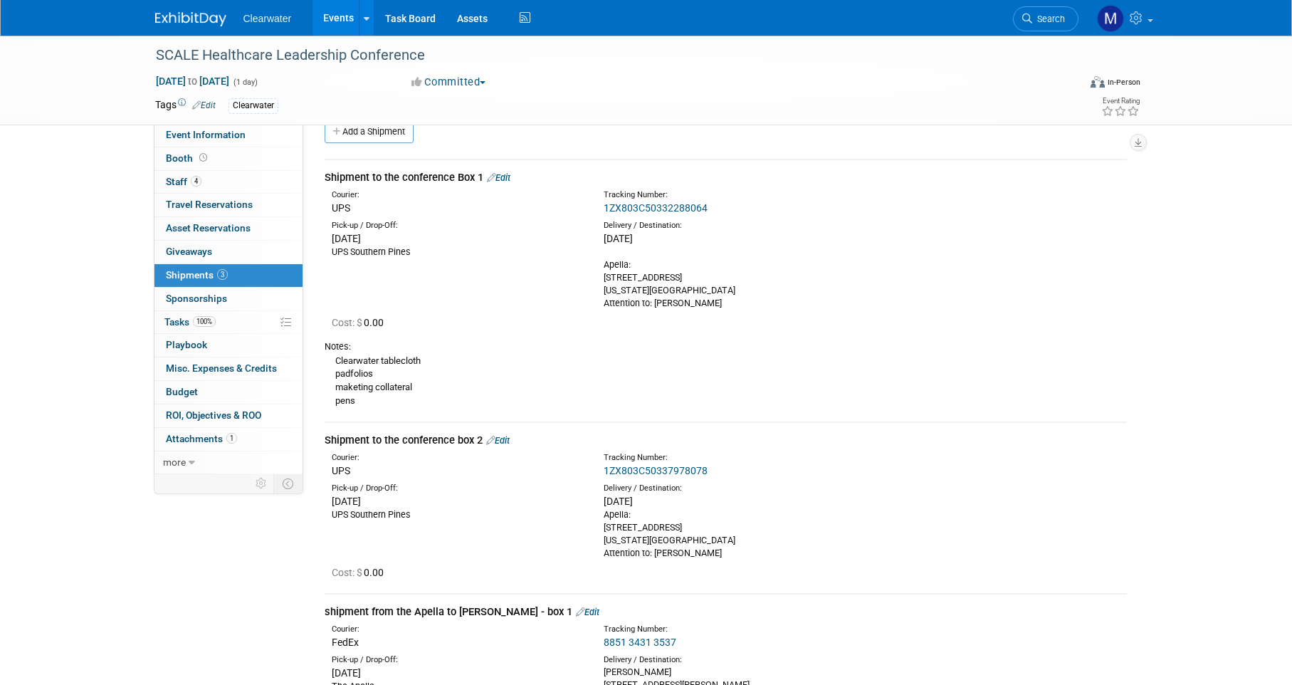
scroll to position [20, 0]
click at [376, 130] on link "Add a Shipment" at bounding box center [369, 134] width 89 height 23
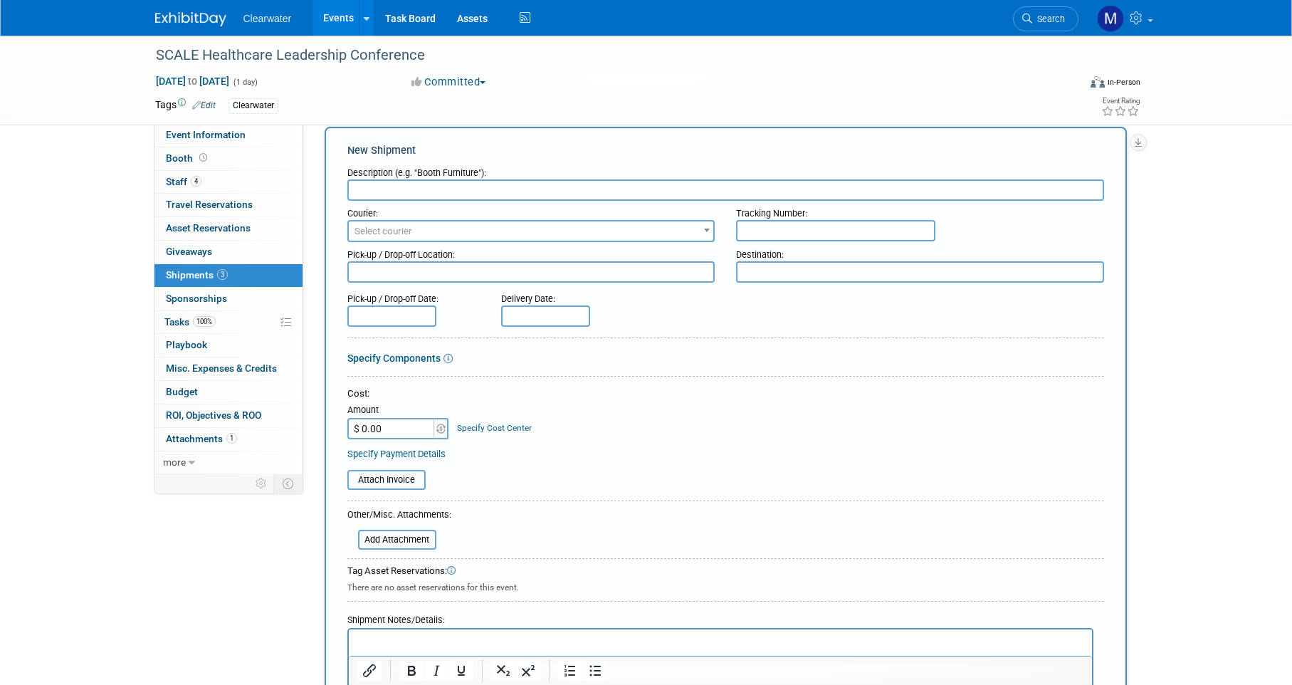
scroll to position [0, 0]
click at [792, 220] on input "text" at bounding box center [835, 230] width 199 height 21
paste input "8851 3431 3548"
type input "8851 3431 3548"
click at [513, 243] on div "Pick-up / Drop-off Location:" at bounding box center [531, 251] width 368 height 19
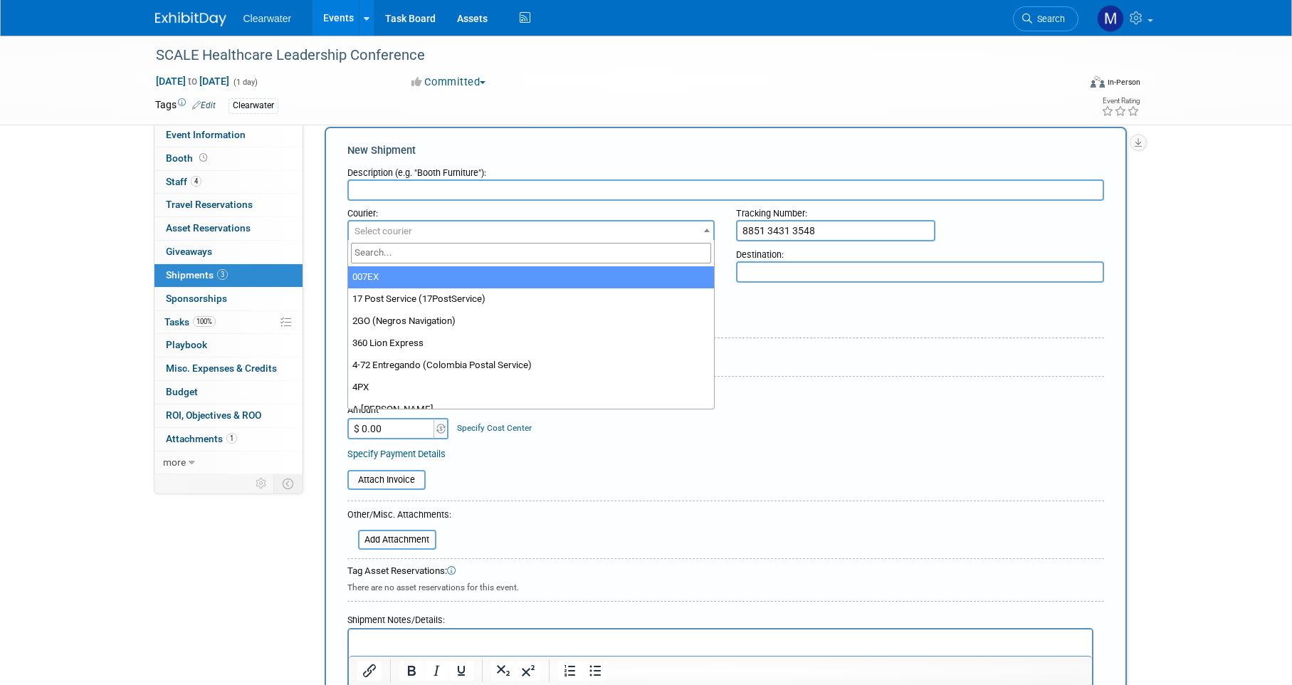
click at [518, 232] on span "Select courier" at bounding box center [531, 231] width 365 height 20
type input "r"
type input "fede"
select select "206"
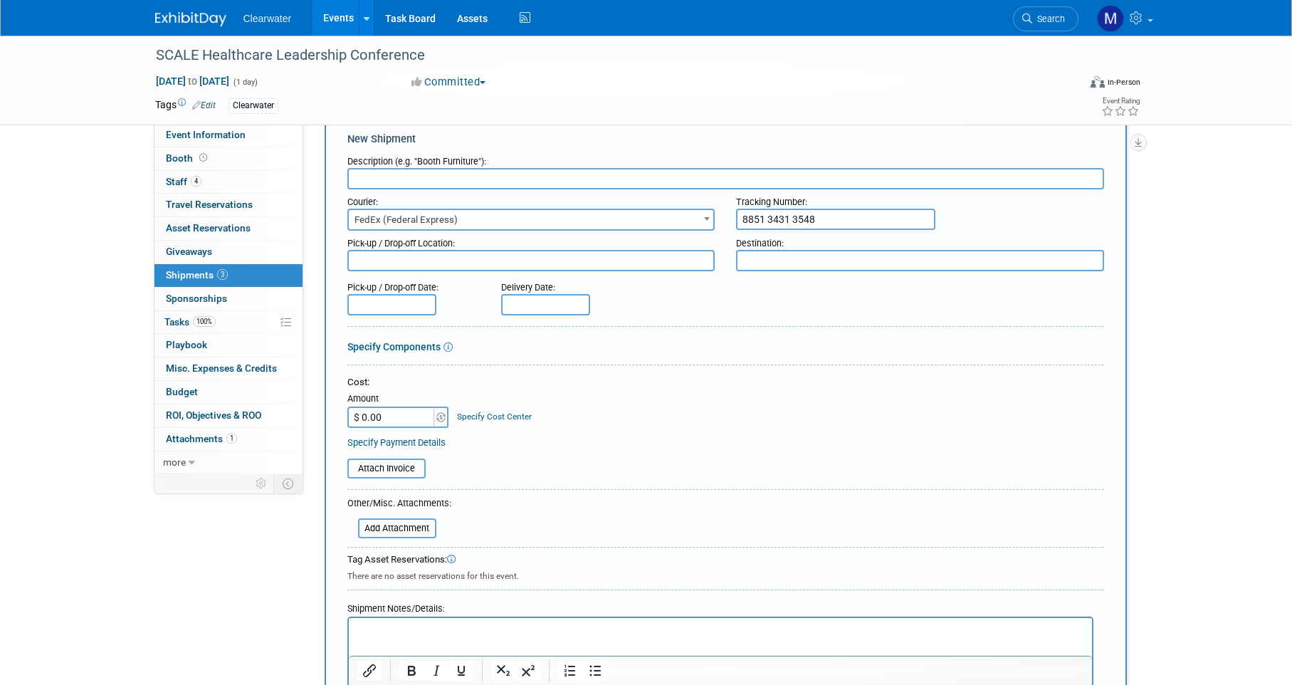
scroll to position [44, 0]
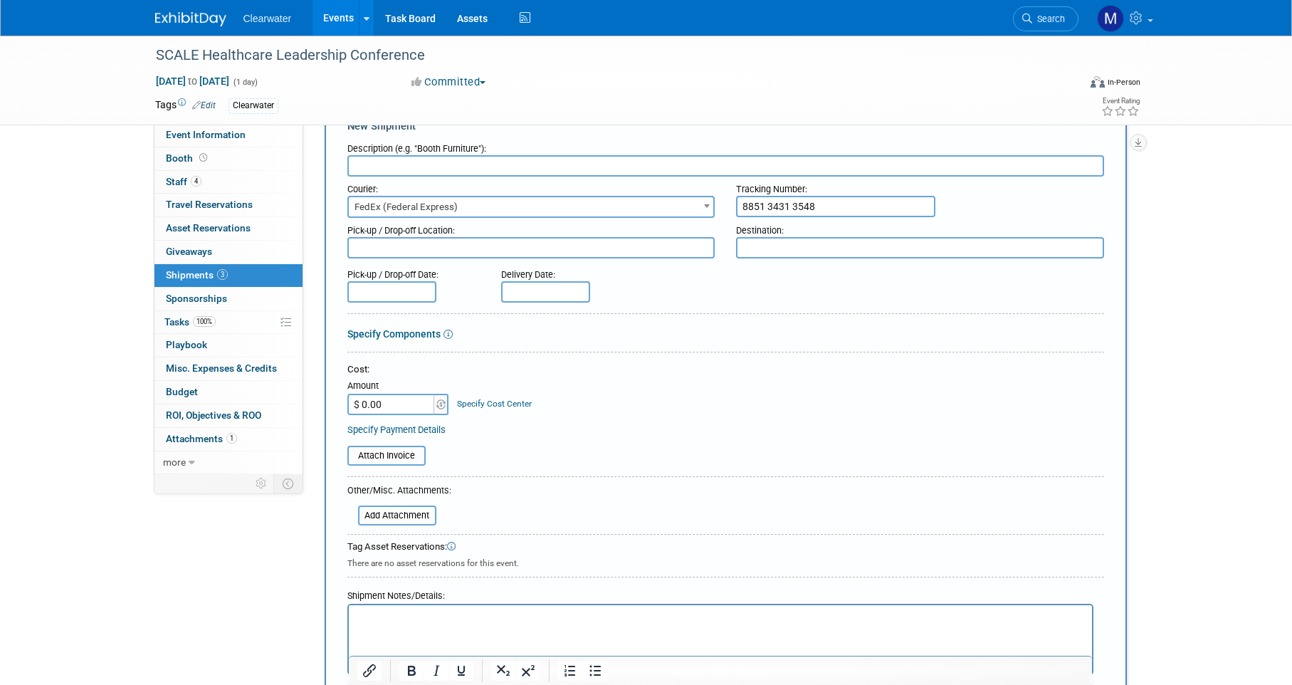
click at [531, 300] on form "Description (e.g. "Booth Furniture"): Courier: 007EX 17 Post Service (17PostSer…" at bounding box center [725, 427] width 757 height 582
click at [408, 290] on input "text" at bounding box center [391, 291] width 89 height 21
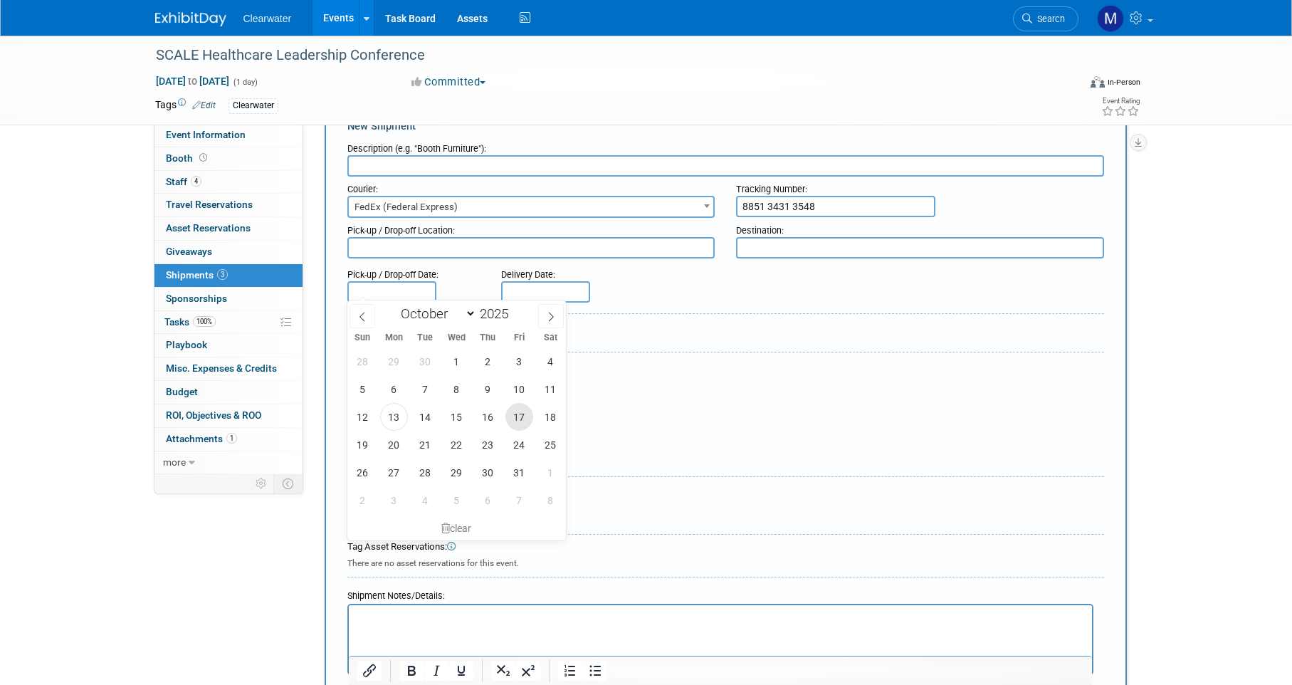
click at [521, 406] on span "17" at bounding box center [519, 417] width 28 height 28
type input "[DATE]"
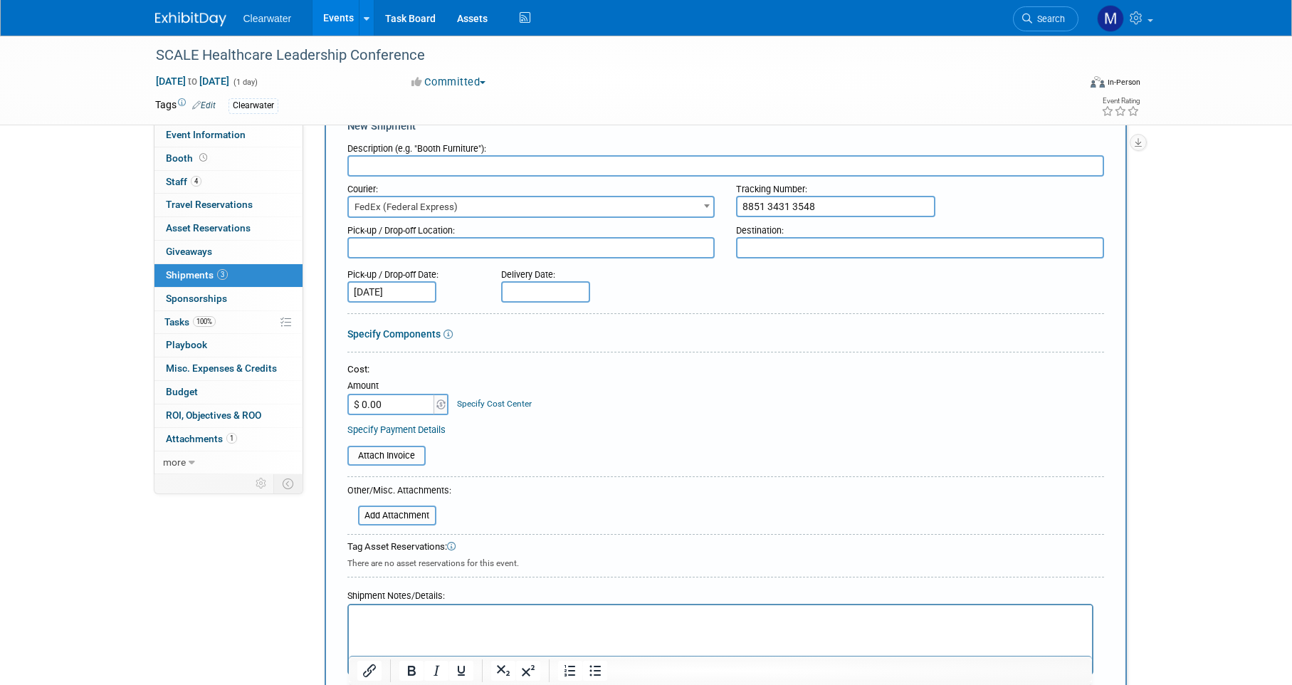
click at [757, 367] on div "Cost:" at bounding box center [725, 370] width 757 height 14
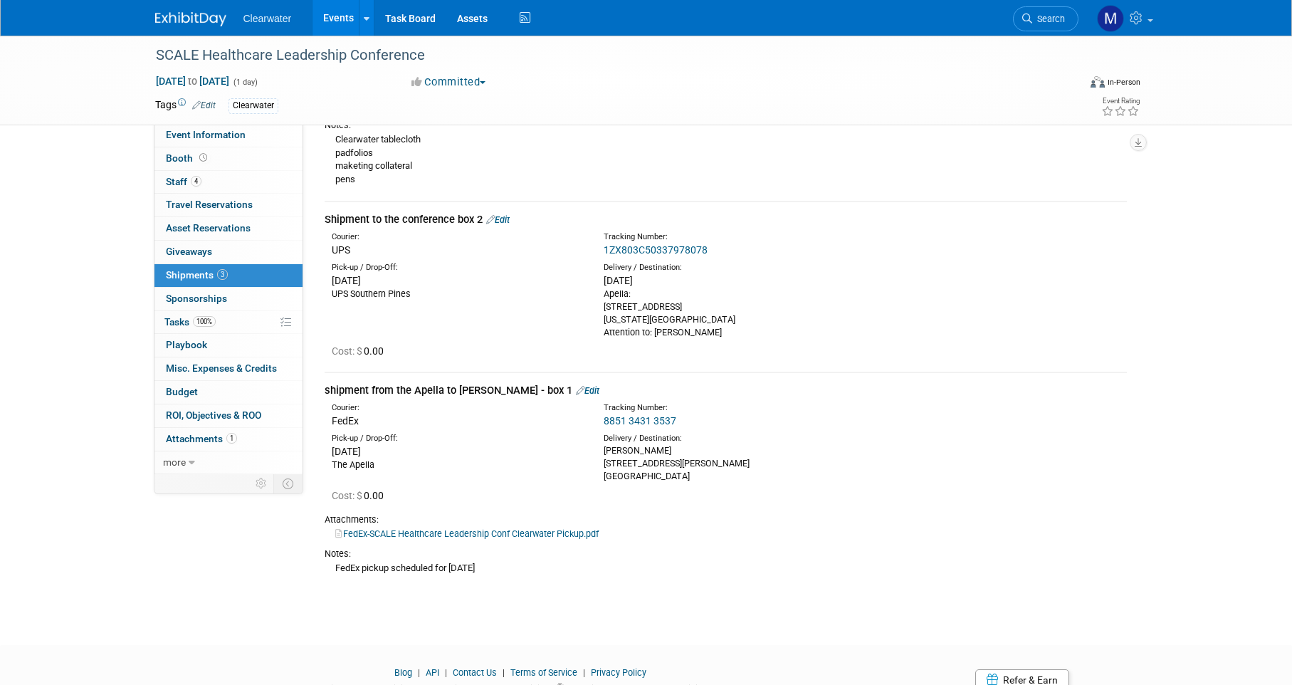
scroll to position [872, 0]
drag, startPoint x: 547, startPoint y: 533, endPoint x: 325, endPoint y: 530, distance: 222.1
click at [325, 557] on div "FedEx pickup scheduled for [DATE]" at bounding box center [726, 564] width 802 height 15
copy div "FedEx pickup scheduled for [DATE]"
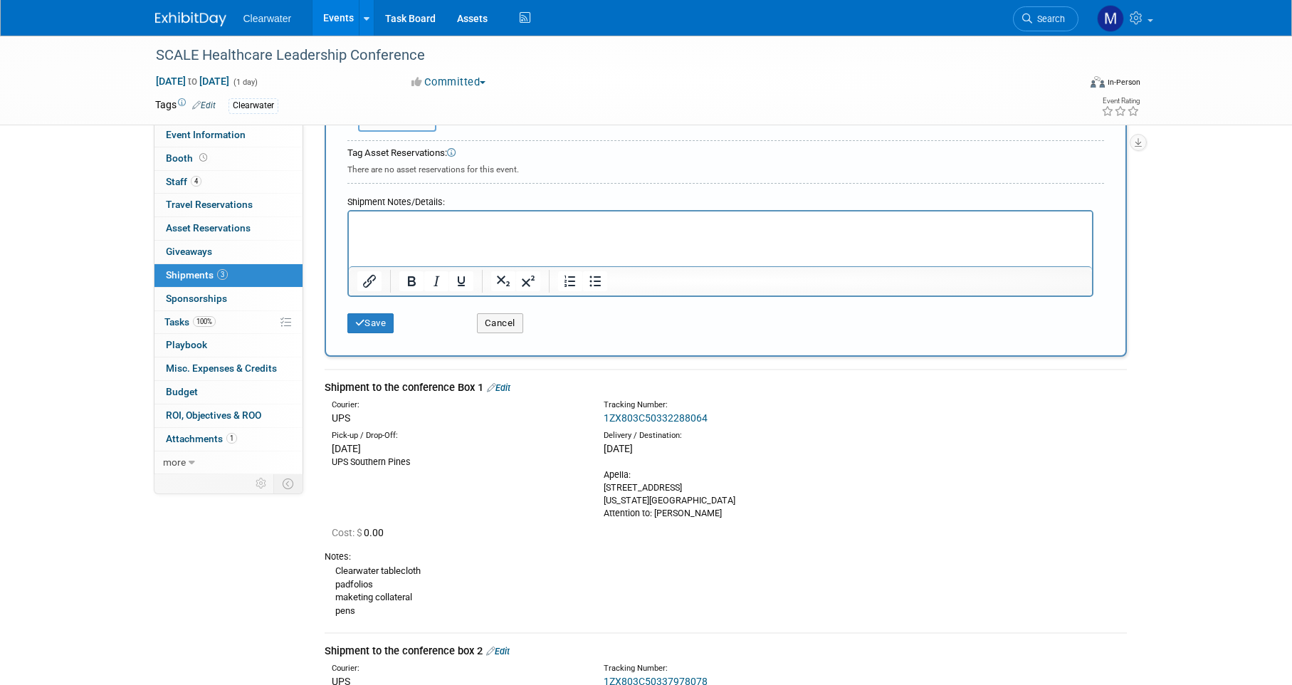
scroll to position [315, 0]
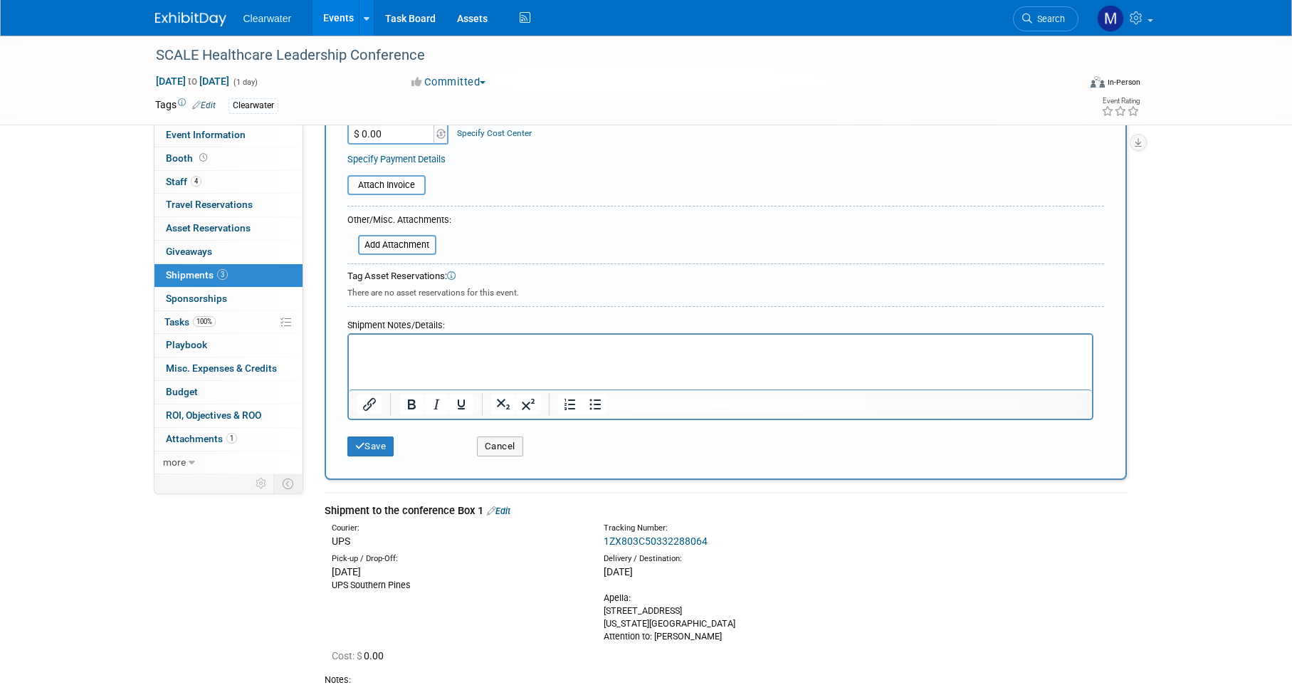
click at [424, 353] on p "Rich Text Area. Press ALT-0 for help." at bounding box center [720, 347] width 727 height 14
copy div "FedEx pickup scheduled for [DATE]"
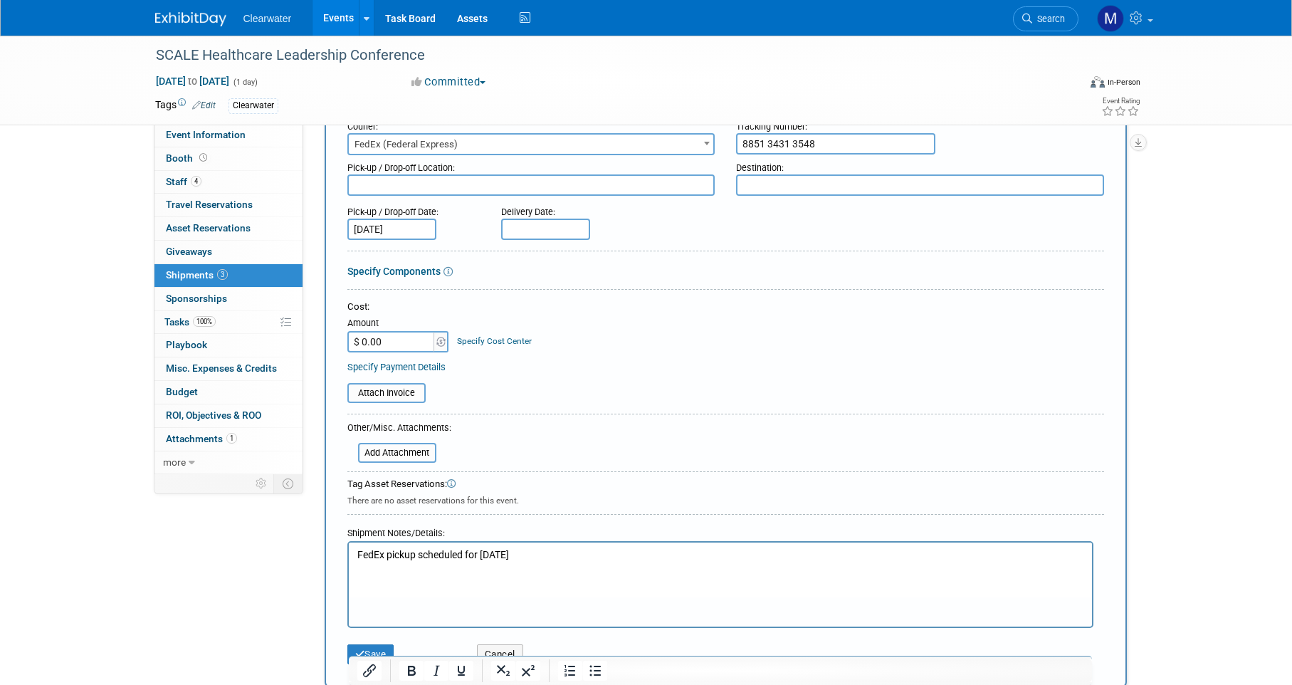
scroll to position [0, 0]
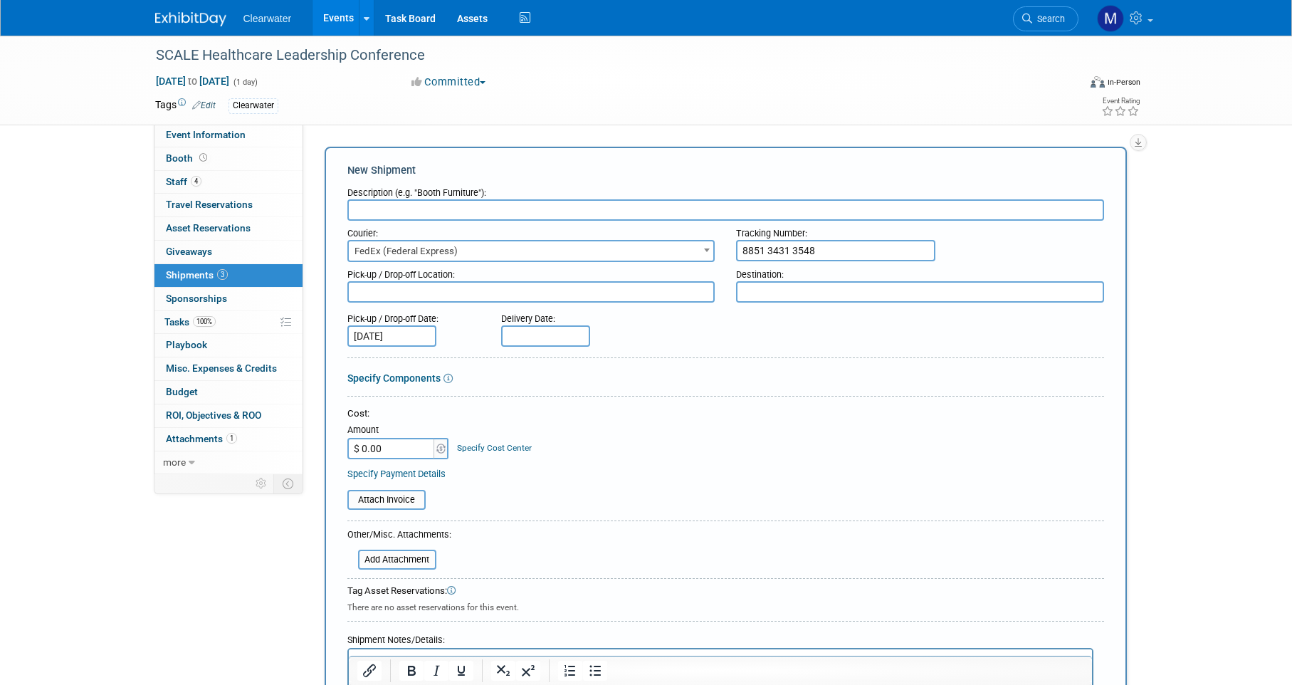
click at [545, 207] on input "text" at bounding box center [725, 209] width 757 height 21
type input "Shipment from the Apella to [PERSON_NAME] - box 2"
click at [978, 386] on form "Description (e.g. "Booth Furniture"): Shipment from the Apella to [PERSON_NAME]…" at bounding box center [725, 479] width 757 height 598
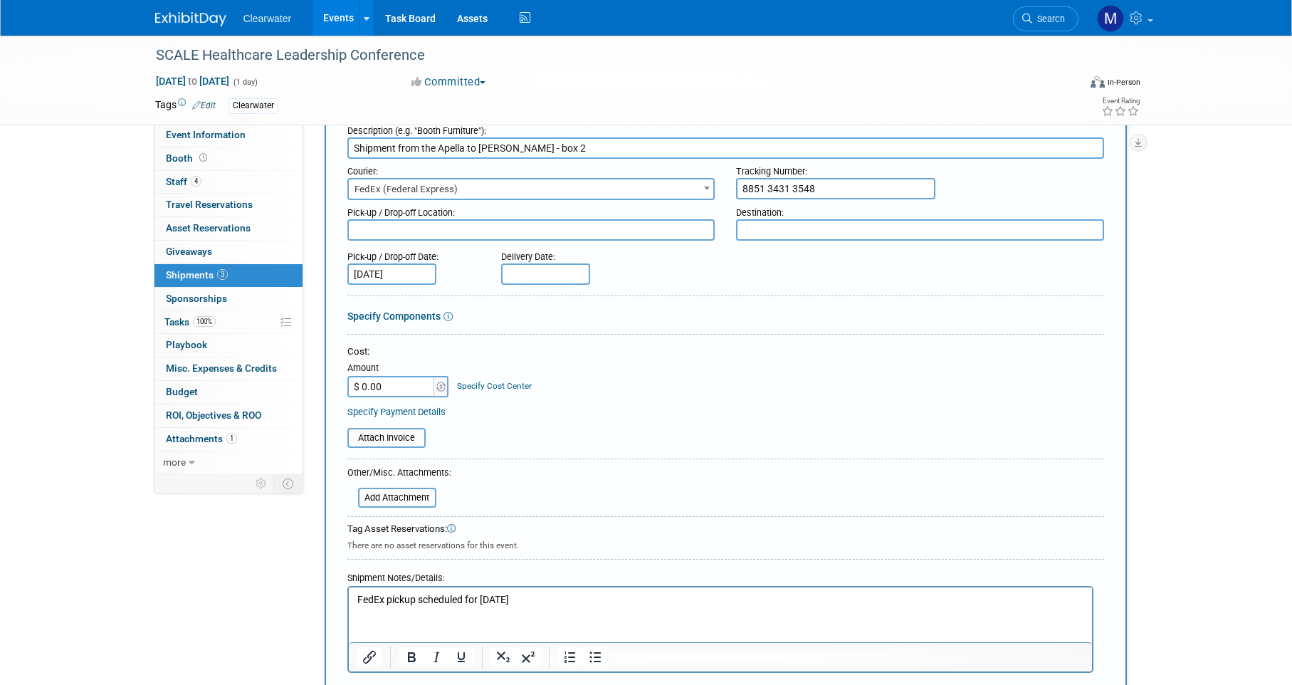
scroll to position [68, 0]
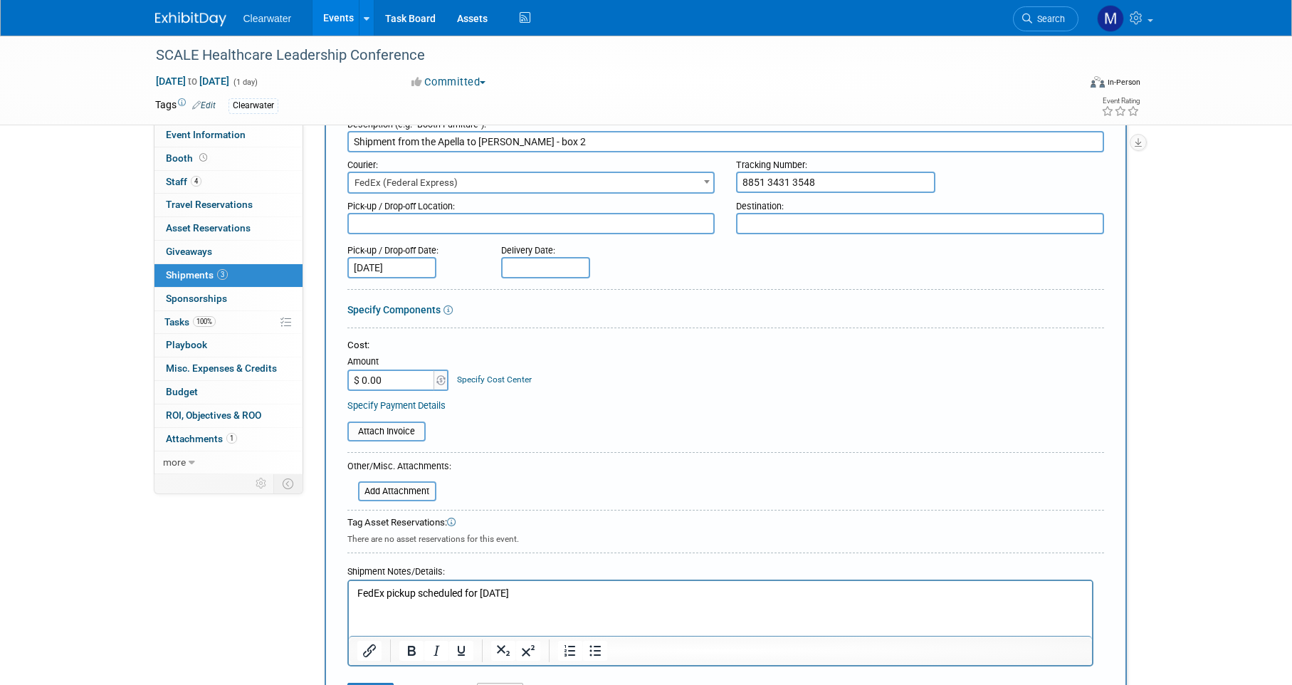
click at [634, 226] on textarea at bounding box center [531, 223] width 368 height 21
click at [809, 280] on form "Description (e.g. "Booth Furniture"): Shipment from the Apella to [PERSON_NAME]…" at bounding box center [725, 411] width 757 height 598
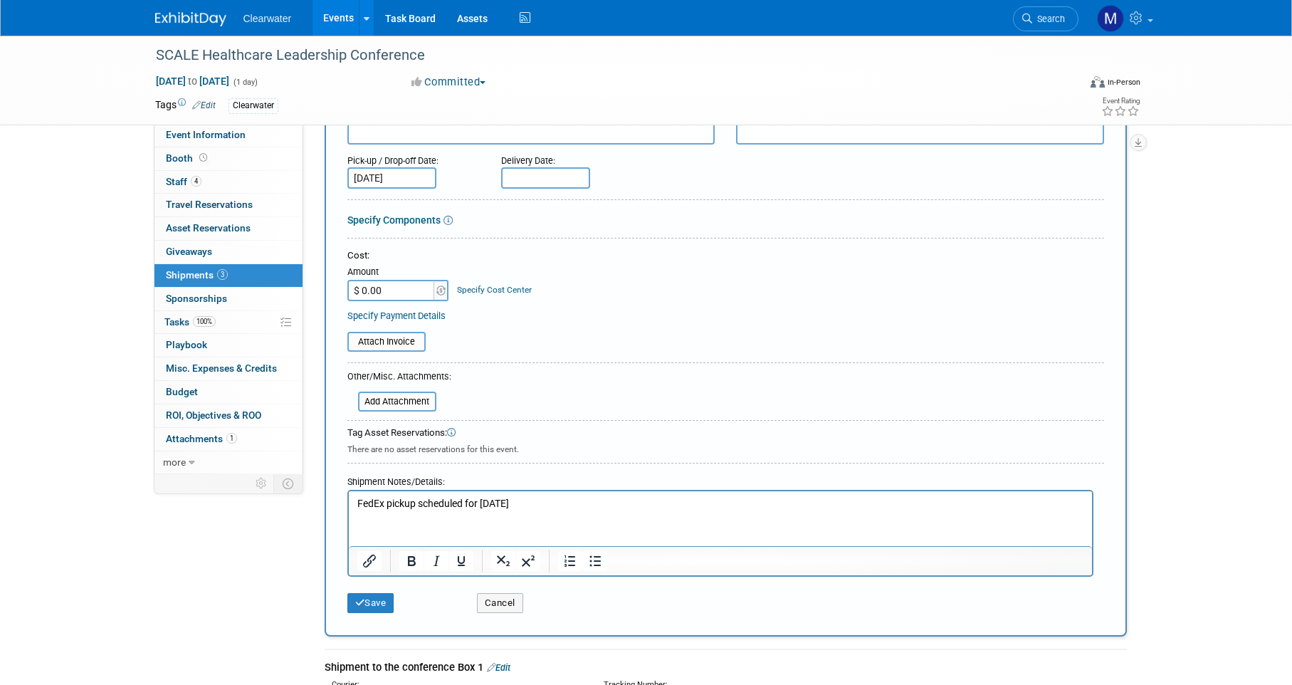
scroll to position [0, 0]
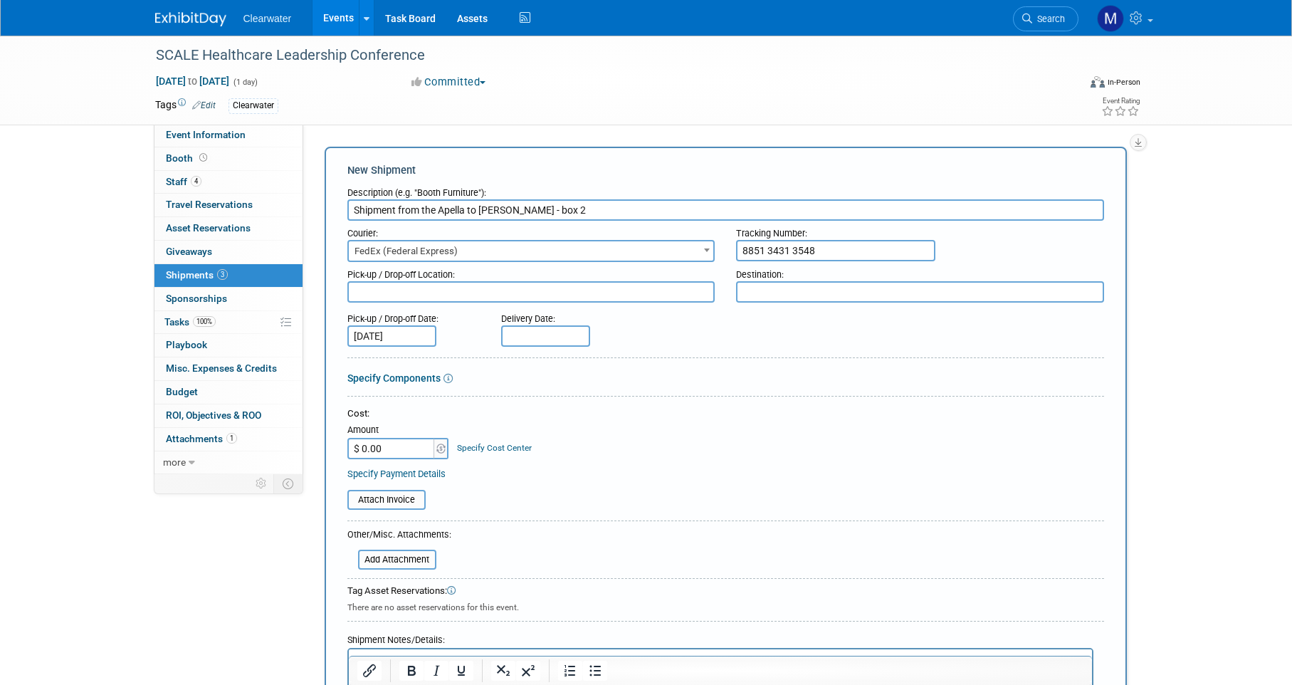
click at [582, 275] on div "Pick-up / Drop-off Location:" at bounding box center [531, 271] width 368 height 19
click at [582, 282] on textarea at bounding box center [531, 291] width 368 height 21
type textarea "The Apella"
click at [866, 289] on textarea at bounding box center [920, 291] width 368 height 21
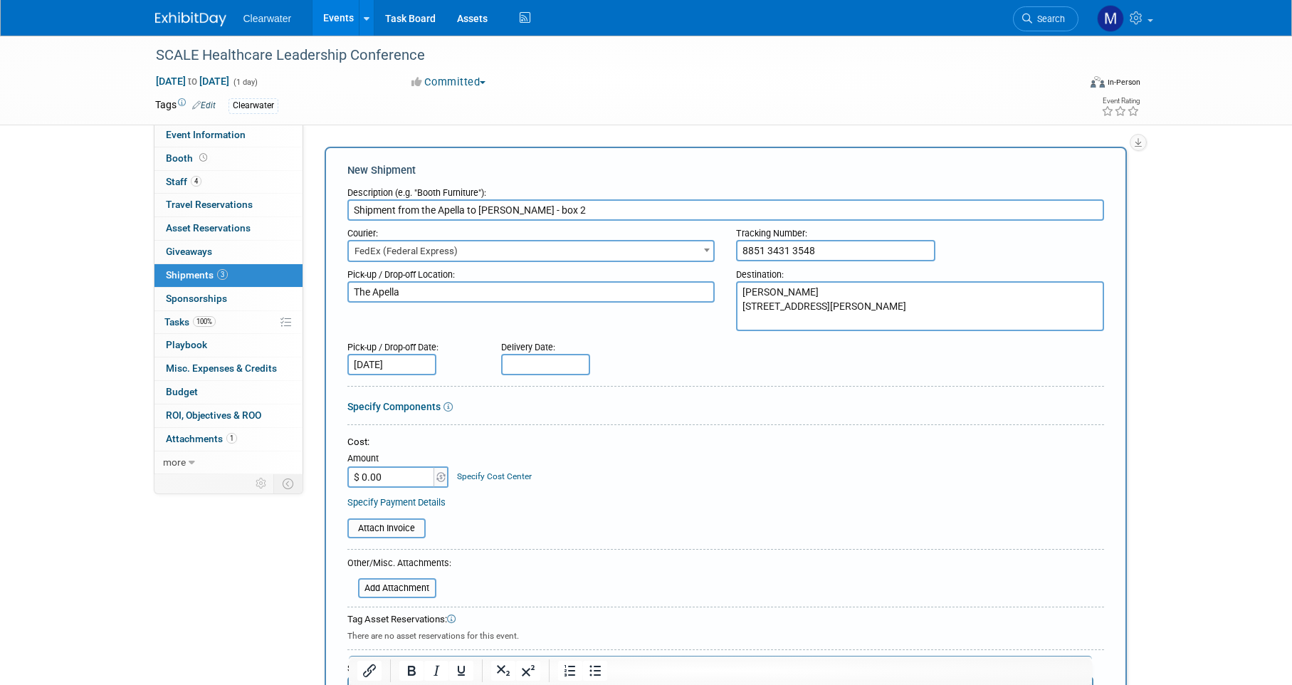
type textarea "[PERSON_NAME] [STREET_ADDRESS][PERSON_NAME]"
click at [690, 377] on form "Description (e.g. "Booth Furniture"): Shipment from the Apella to [PERSON_NAME]…" at bounding box center [725, 493] width 757 height 626
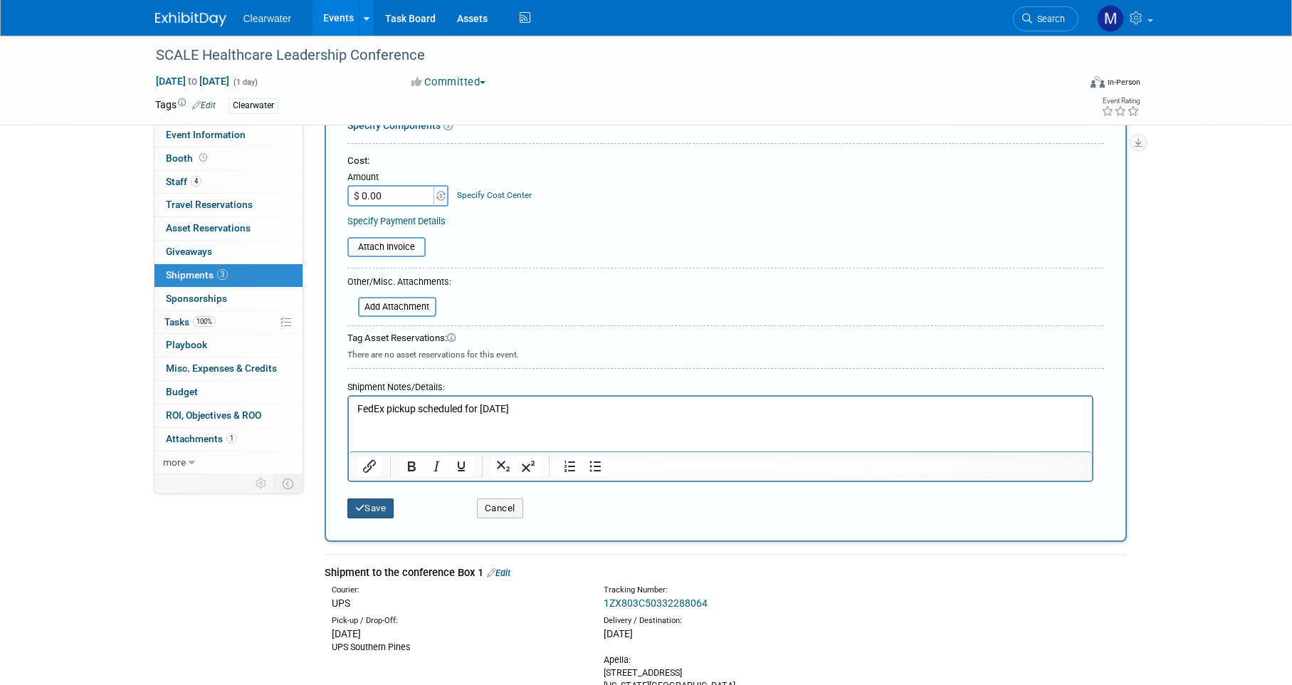
click at [391, 498] on button "Save" at bounding box center [370, 508] width 47 height 20
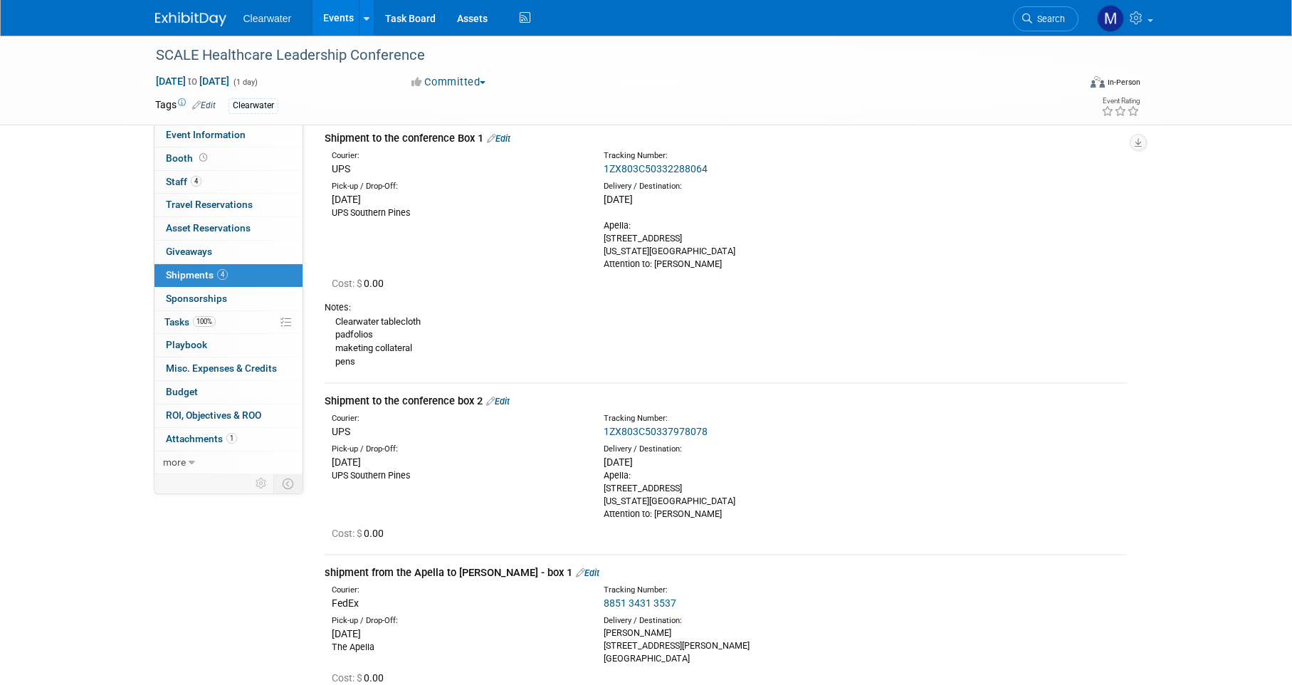
scroll to position [0, 0]
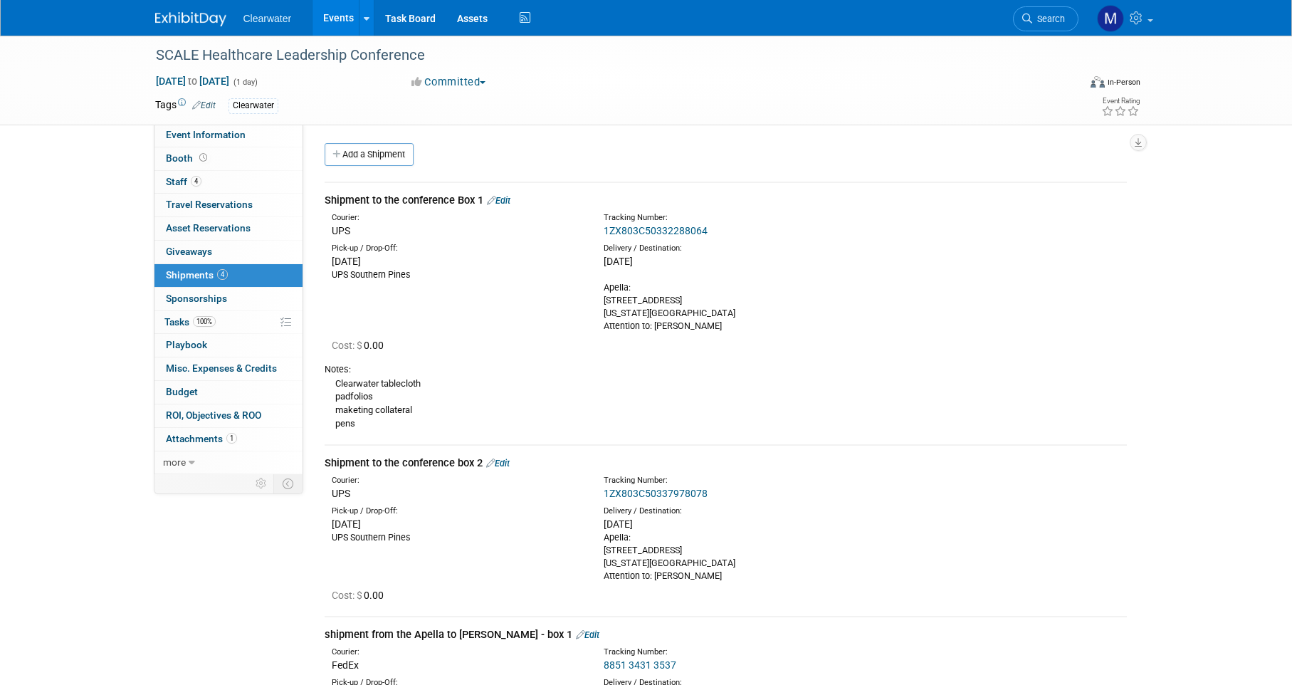
click at [786, 150] on div "Add a Shipment" at bounding box center [729, 156] width 816 height 26
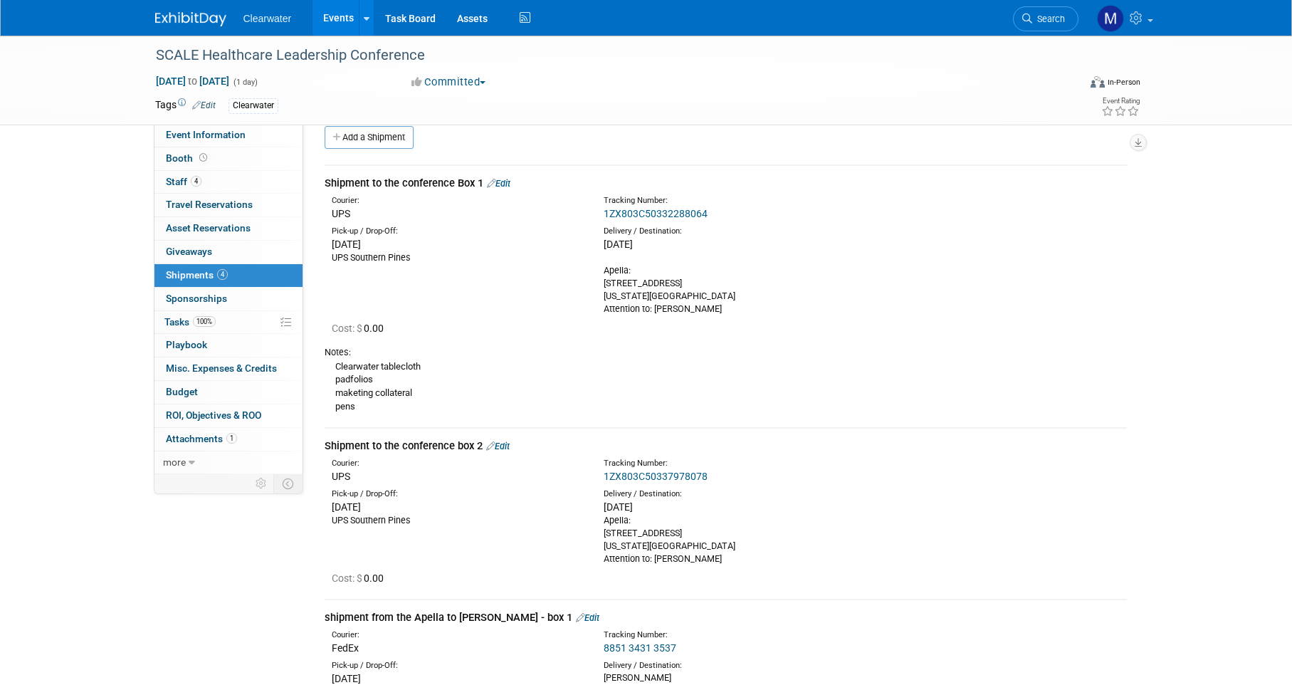
scroll to position [73, 0]
